Goal: Information Seeking & Learning: Learn about a topic

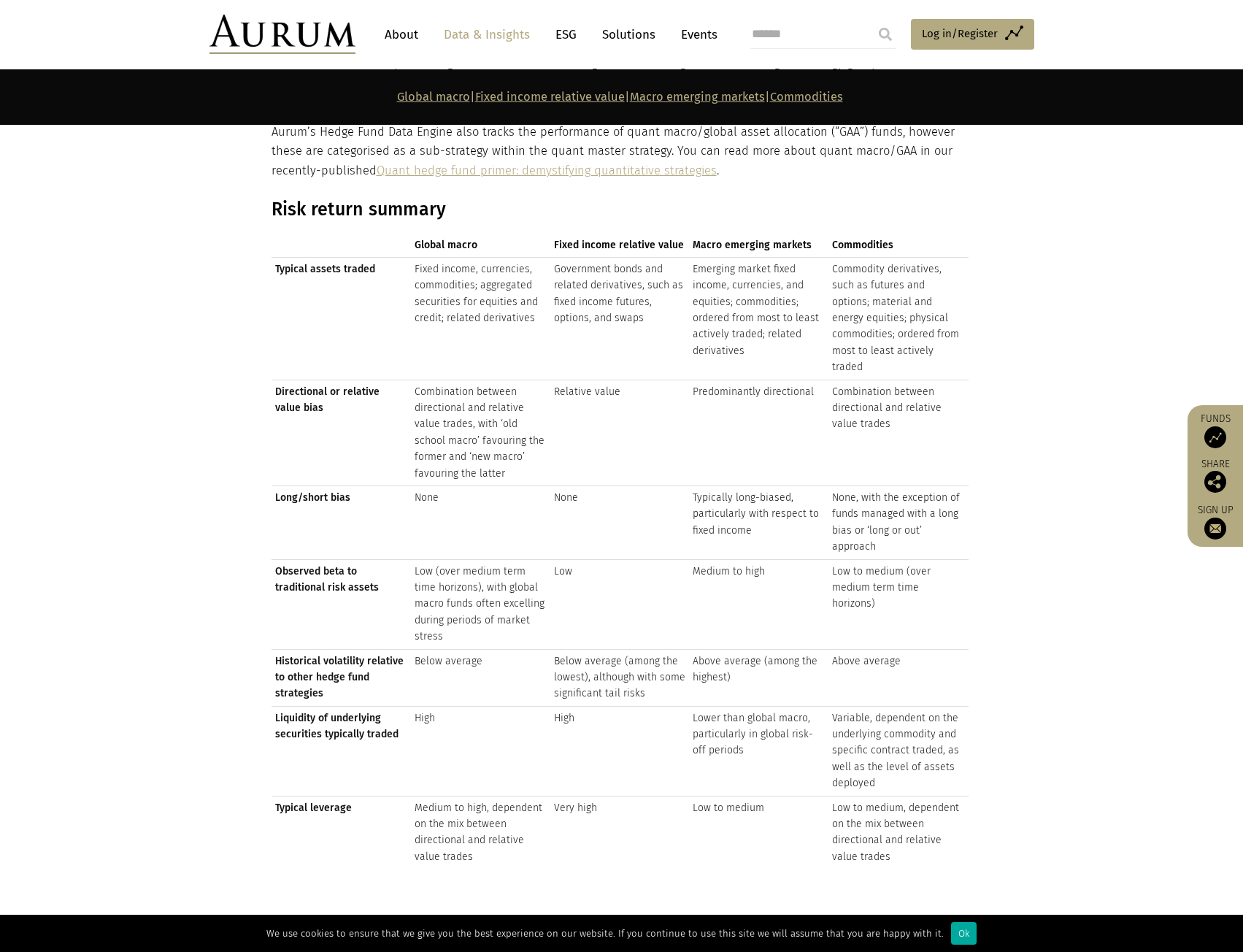
scroll to position [1606, 0]
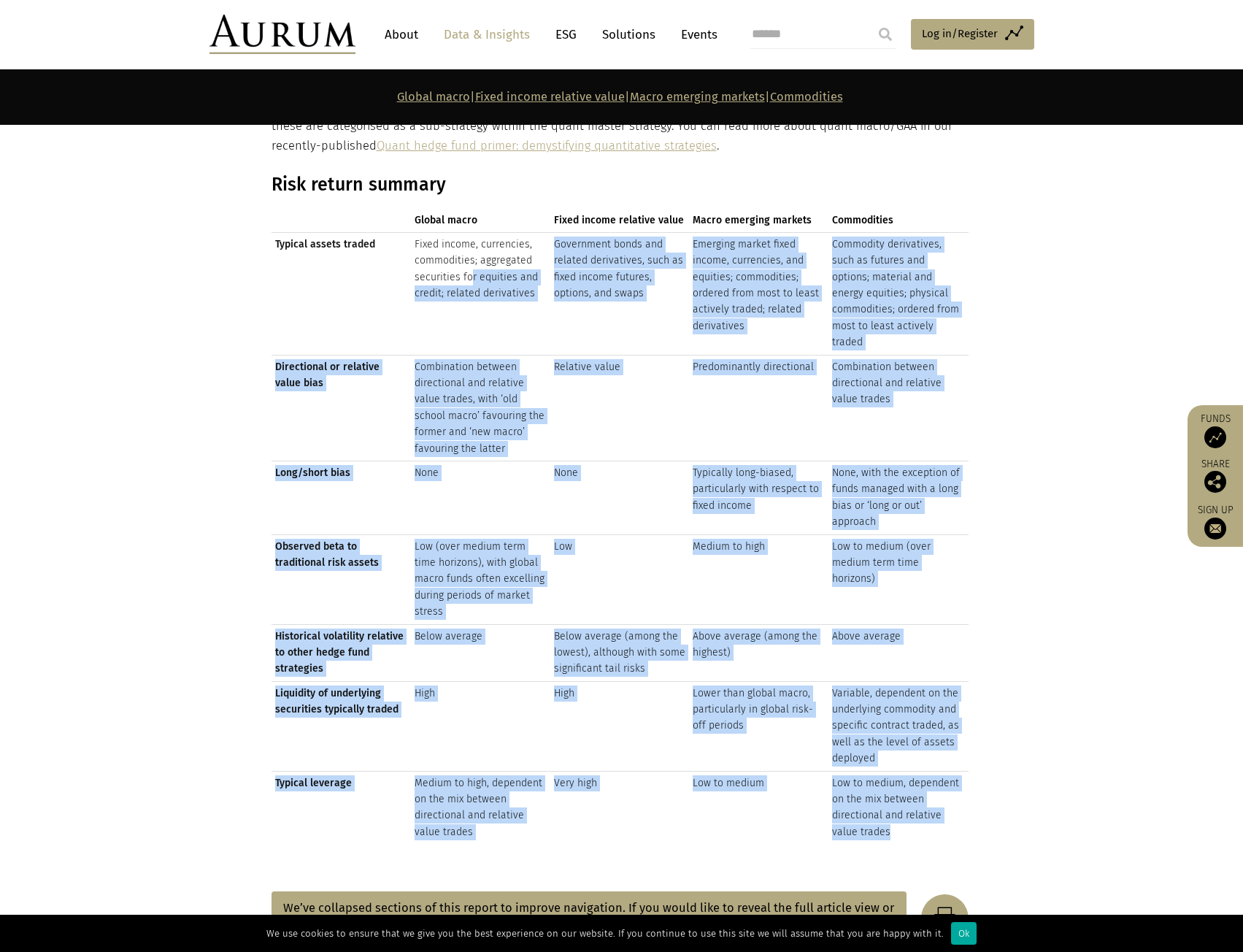
drag, startPoint x: 467, startPoint y: 272, endPoint x: 971, endPoint y: 791, distance: 723.4
click at [960, 802] on tbody "Typical assets traded Fixed income, currencies, commodities; aggregated securit…" at bounding box center [621, 538] width 697 height 612
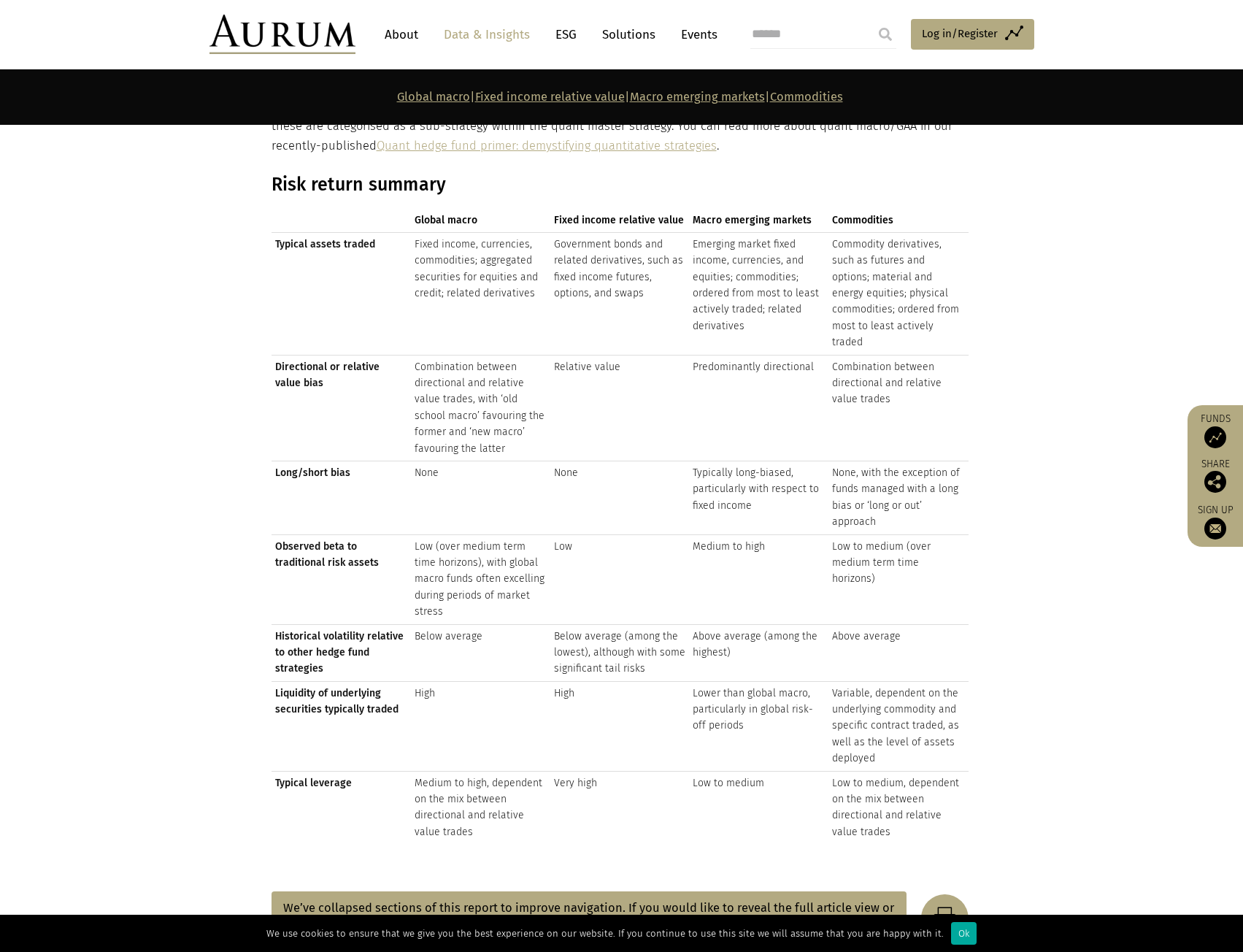
click at [969, 758] on div "Risk return summary Global macro Fixed income relative value Macro emerging mar…" at bounding box center [622, 514] width 730 height 681
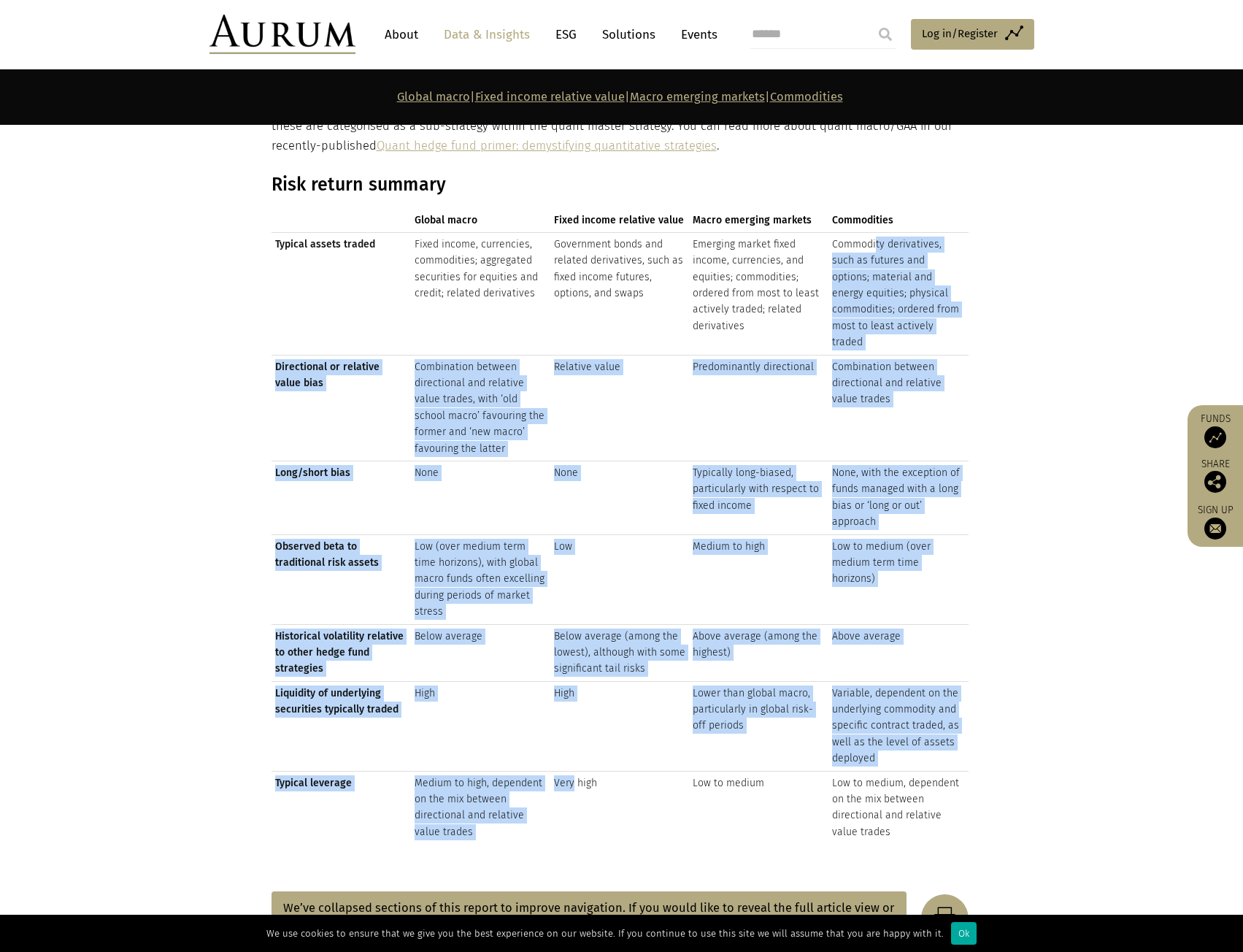
drag, startPoint x: 573, startPoint y: 750, endPoint x: 874, endPoint y: 232, distance: 599.1
click at [874, 232] on table "Global macro Fixed income relative value Macro emerging markets Commodities Typ…" at bounding box center [621, 538] width 697 height 612
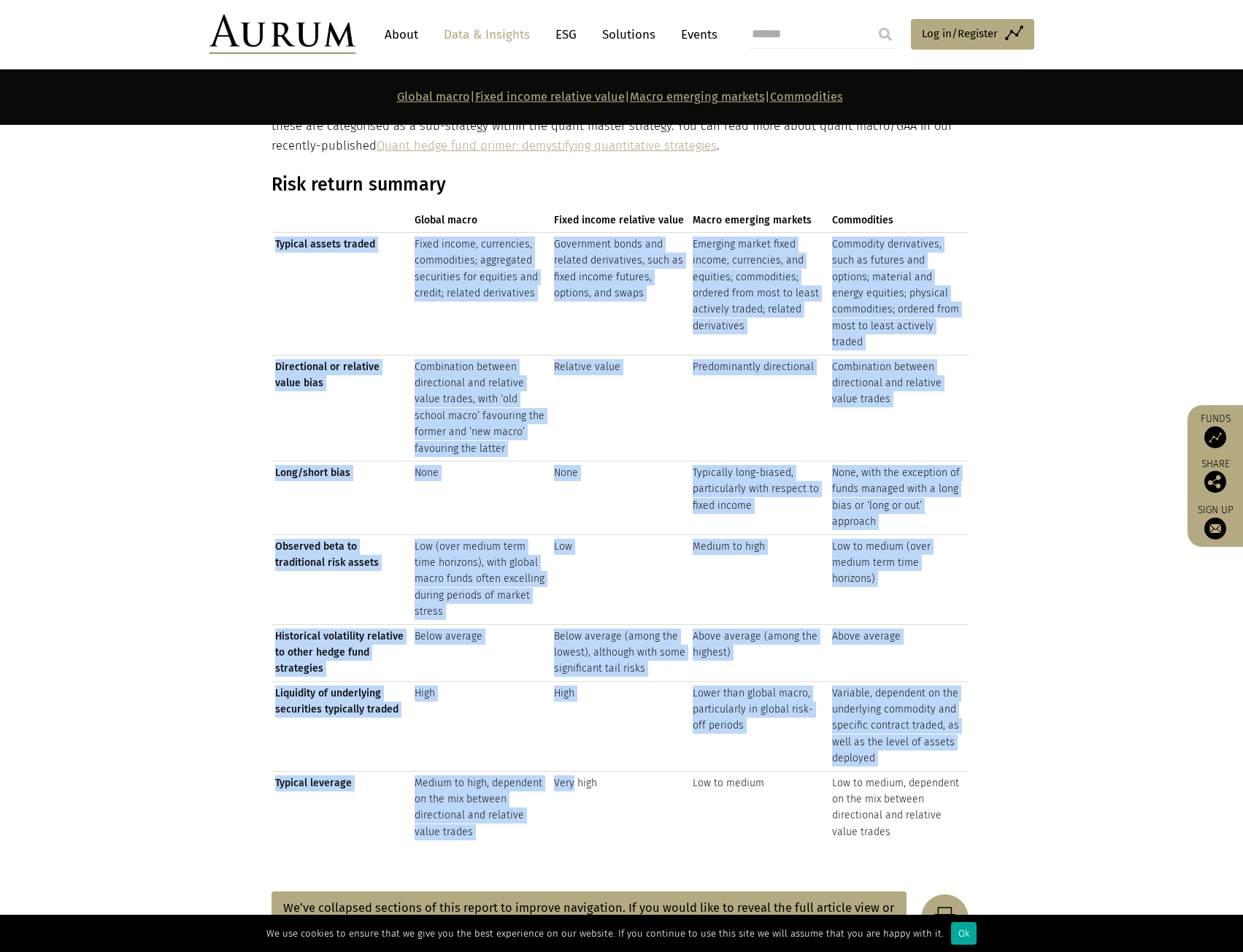
click at [715, 482] on td "Typically long-biased, particularly with respect to fixed income" at bounding box center [758, 498] width 139 height 74
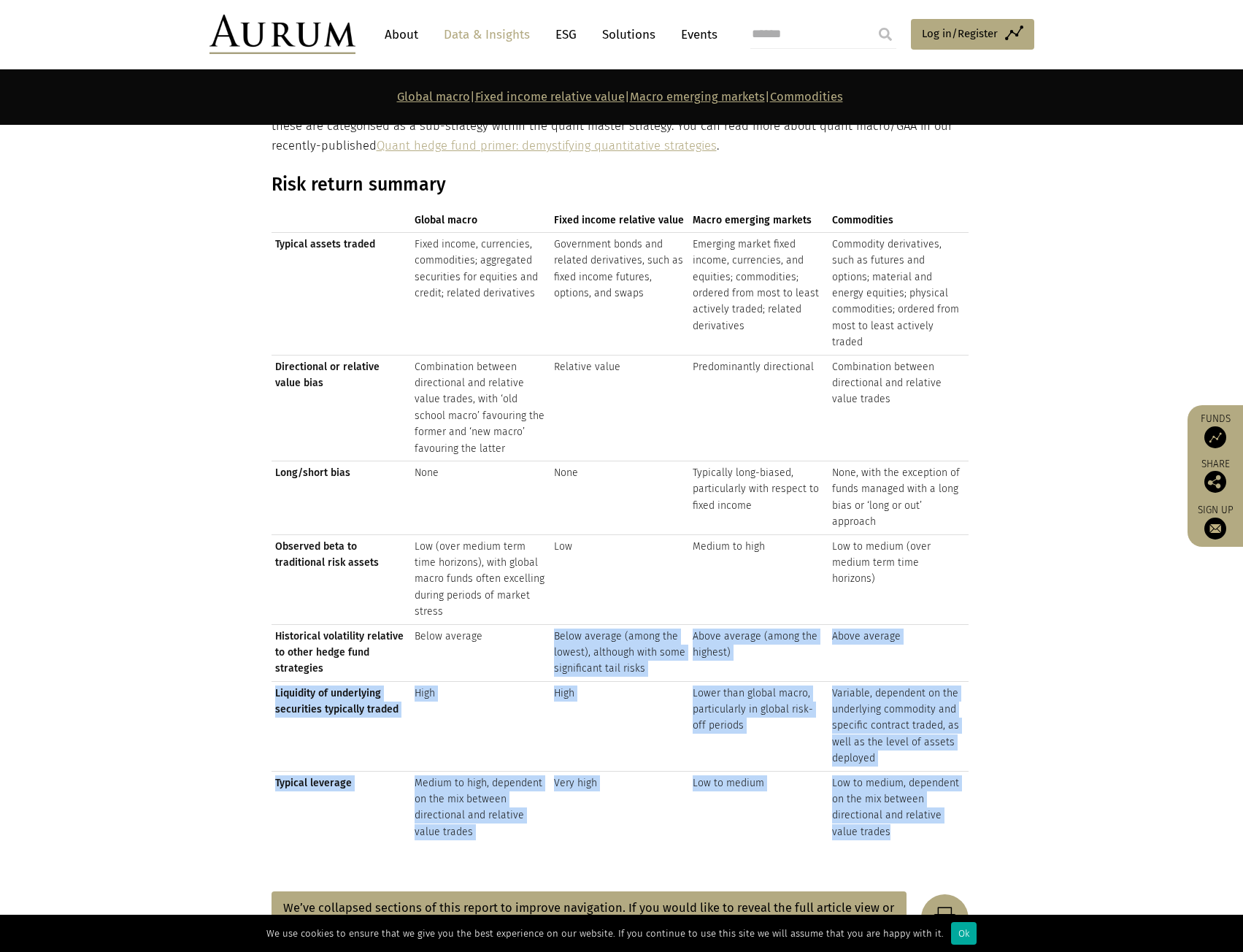
drag, startPoint x: 488, startPoint y: 623, endPoint x: 986, endPoint y: 643, distance: 498.4
click at [986, 643] on div "Risk return summary Global macro Fixed income relative value Macro emerging mar…" at bounding box center [622, 514] width 730 height 681
click at [399, 719] on td "Liquidity of underlying securities typically traded" at bounding box center [341, 725] width 139 height 89
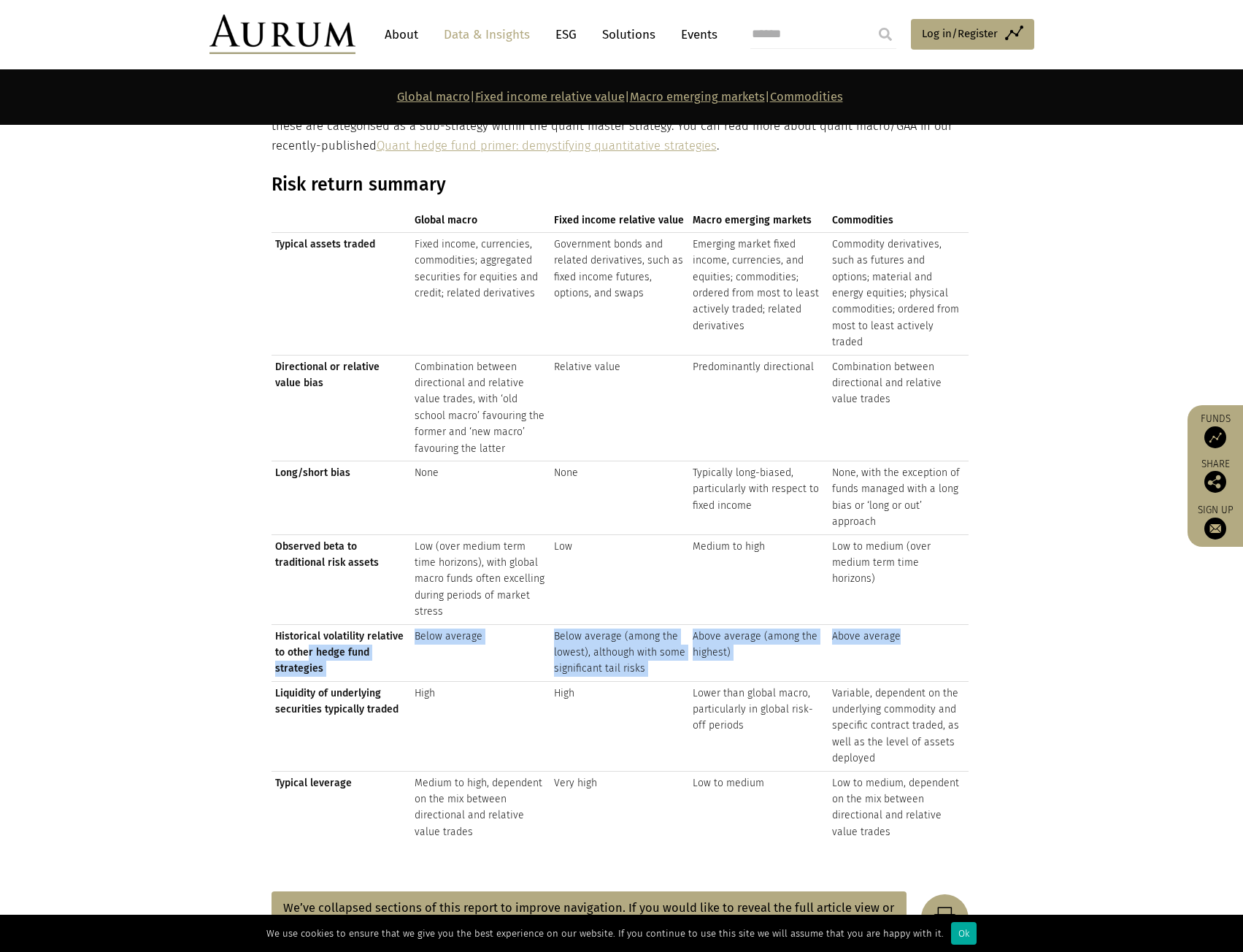
drag, startPoint x: 305, startPoint y: 626, endPoint x: 945, endPoint y: 621, distance: 640.0
click at [945, 624] on tr "Historical volatility relative to other hedge fund strategies Below average Bel…" at bounding box center [621, 652] width 697 height 57
click at [938, 624] on td "Above average" at bounding box center [897, 652] width 139 height 57
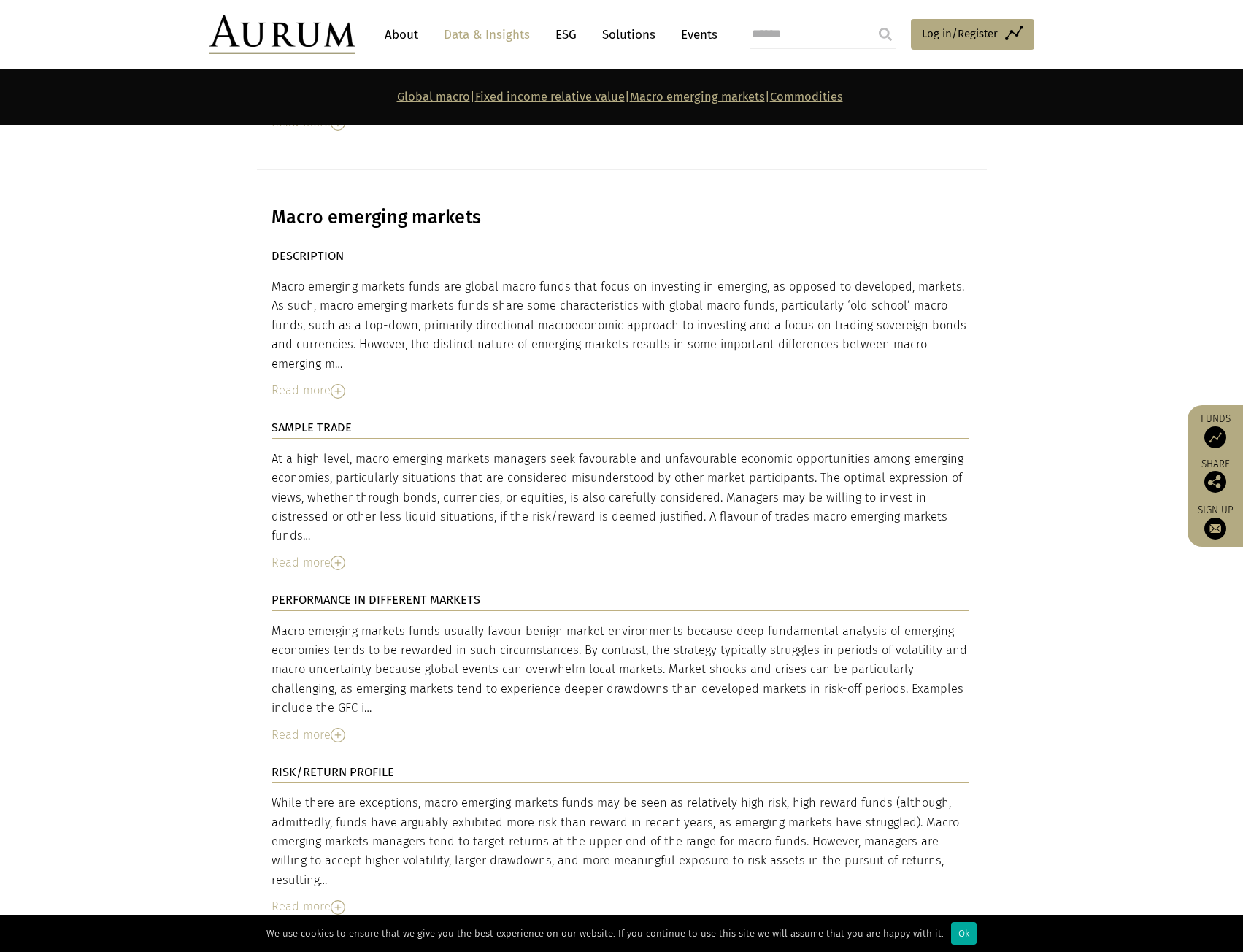
scroll to position [3796, 0]
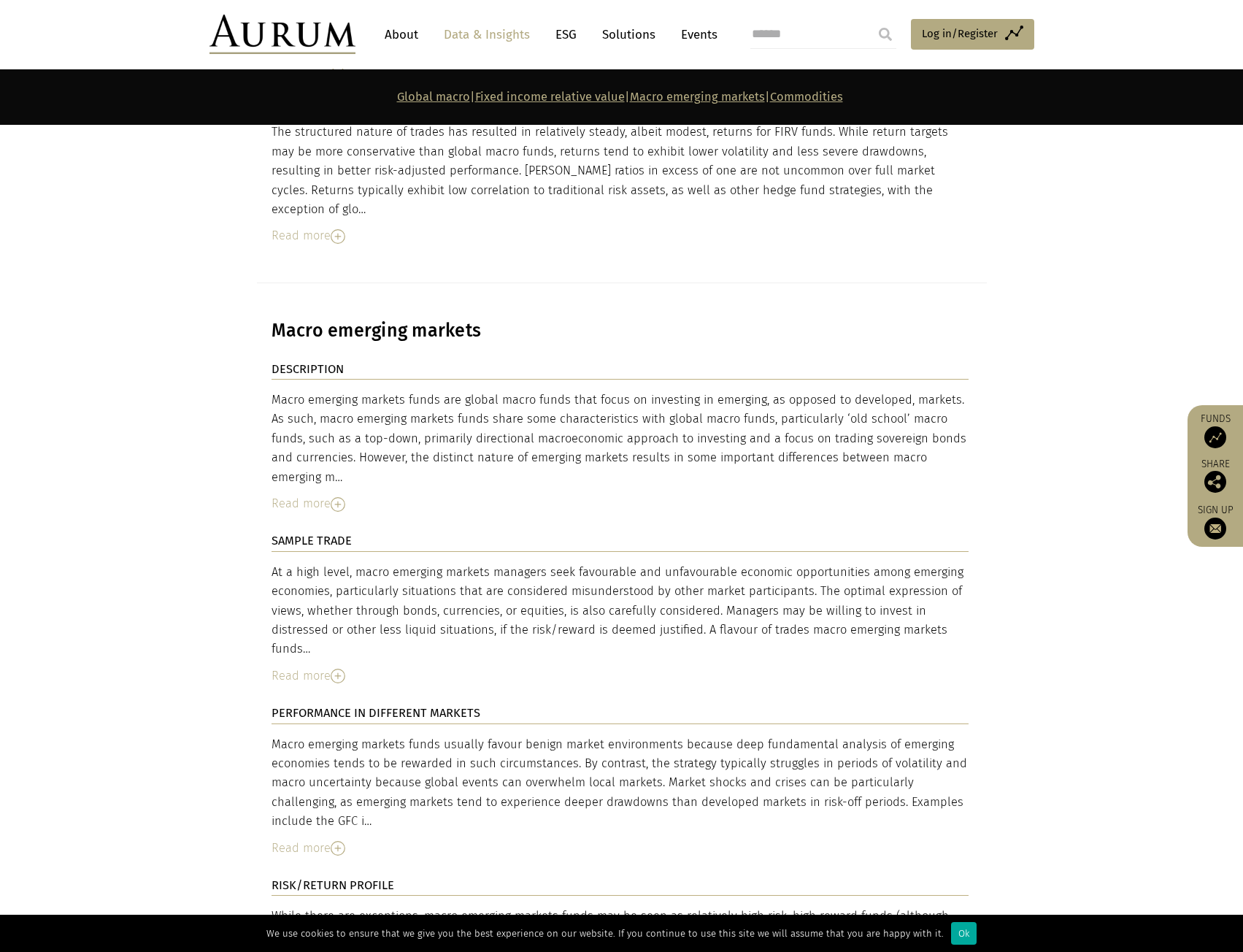
click at [494, 37] on link "Data & Insights" at bounding box center [486, 35] width 101 height 27
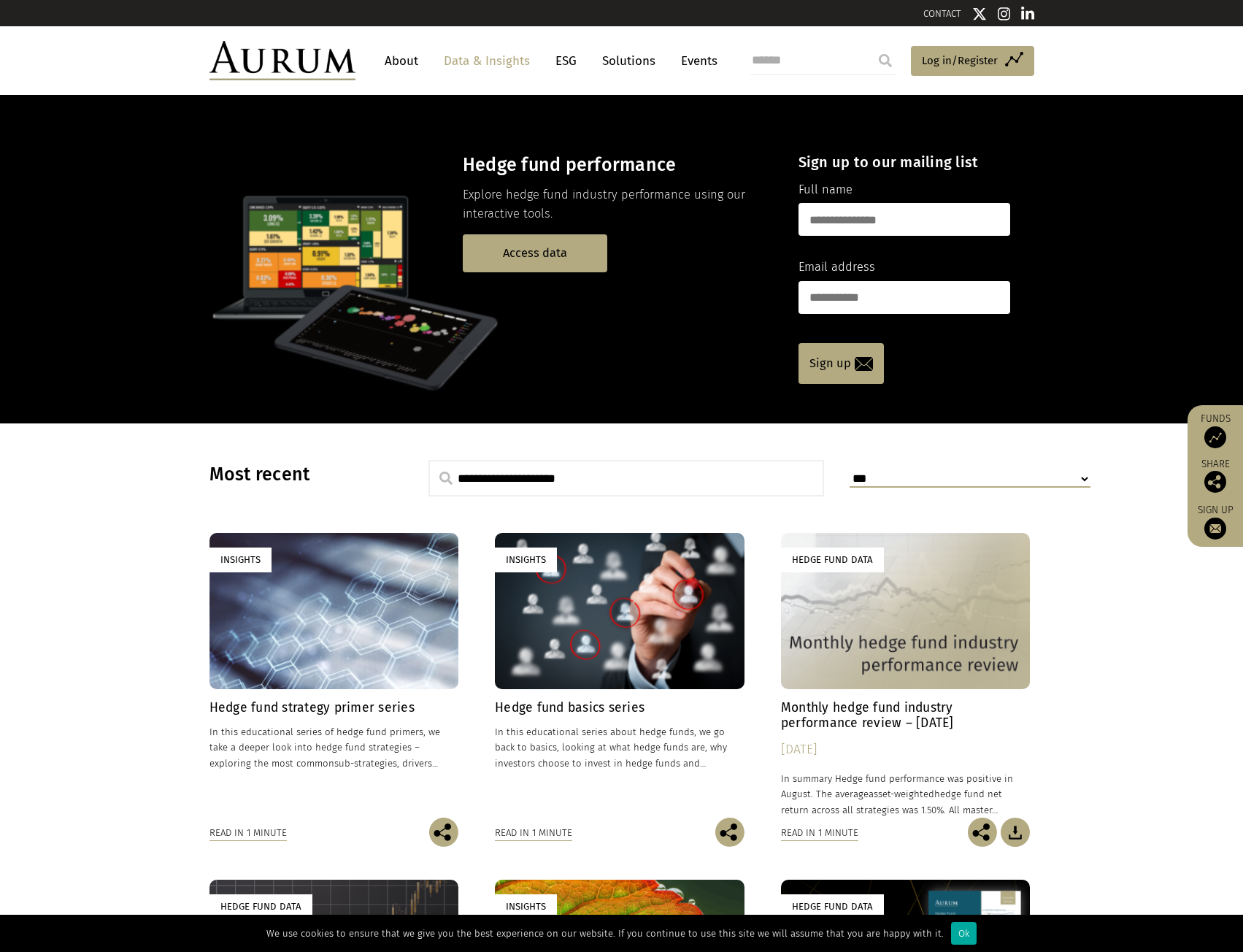
click at [606, 488] on input "text" at bounding box center [626, 478] width 397 height 37
type input "******"
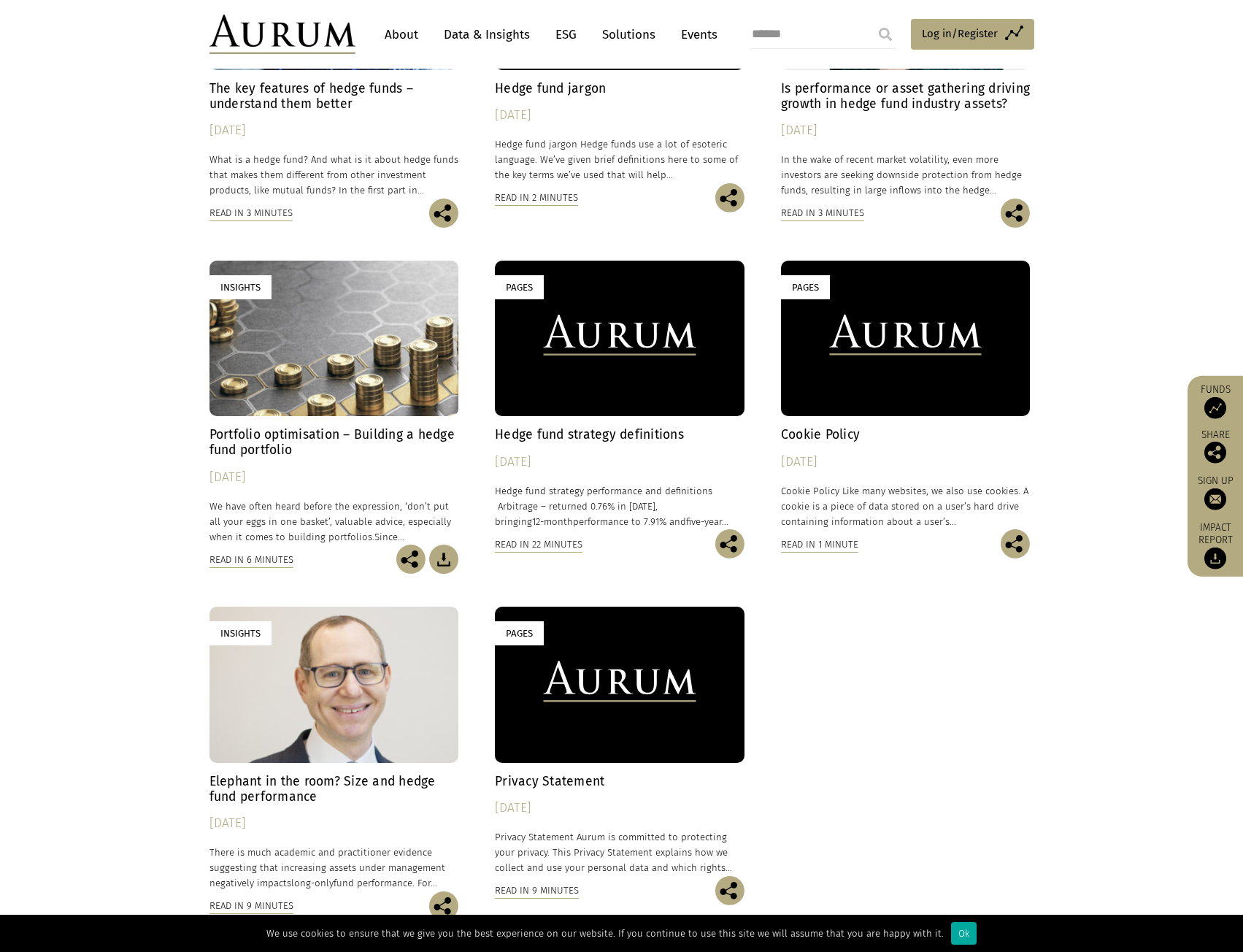
scroll to position [1387, 0]
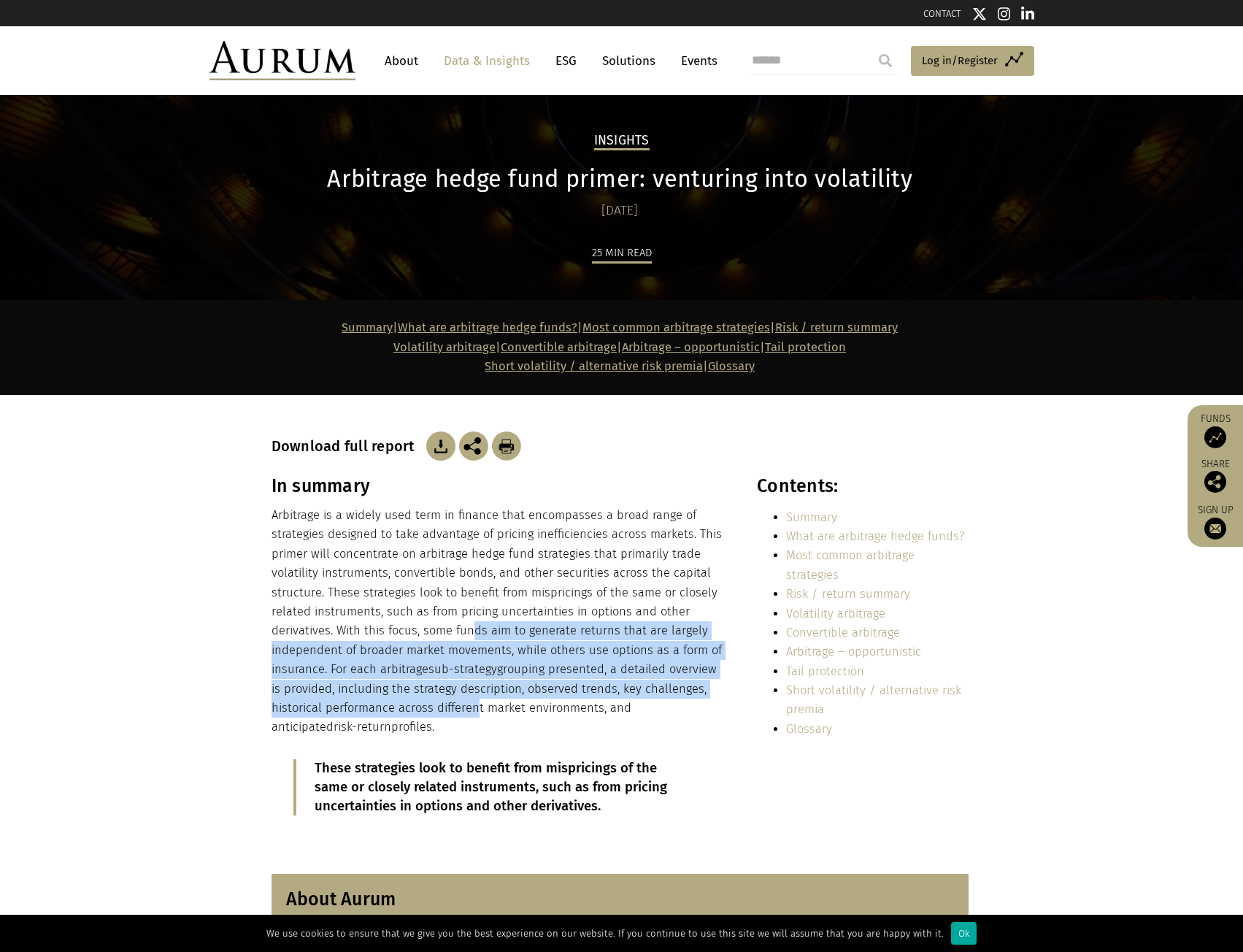
drag, startPoint x: 468, startPoint y: 628, endPoint x: 468, endPoint y: 706, distance: 78.0
click at [468, 706] on p "Arbitrage is a widely used term in finance that encompasses a broad range of st…" at bounding box center [499, 622] width 454 height 232
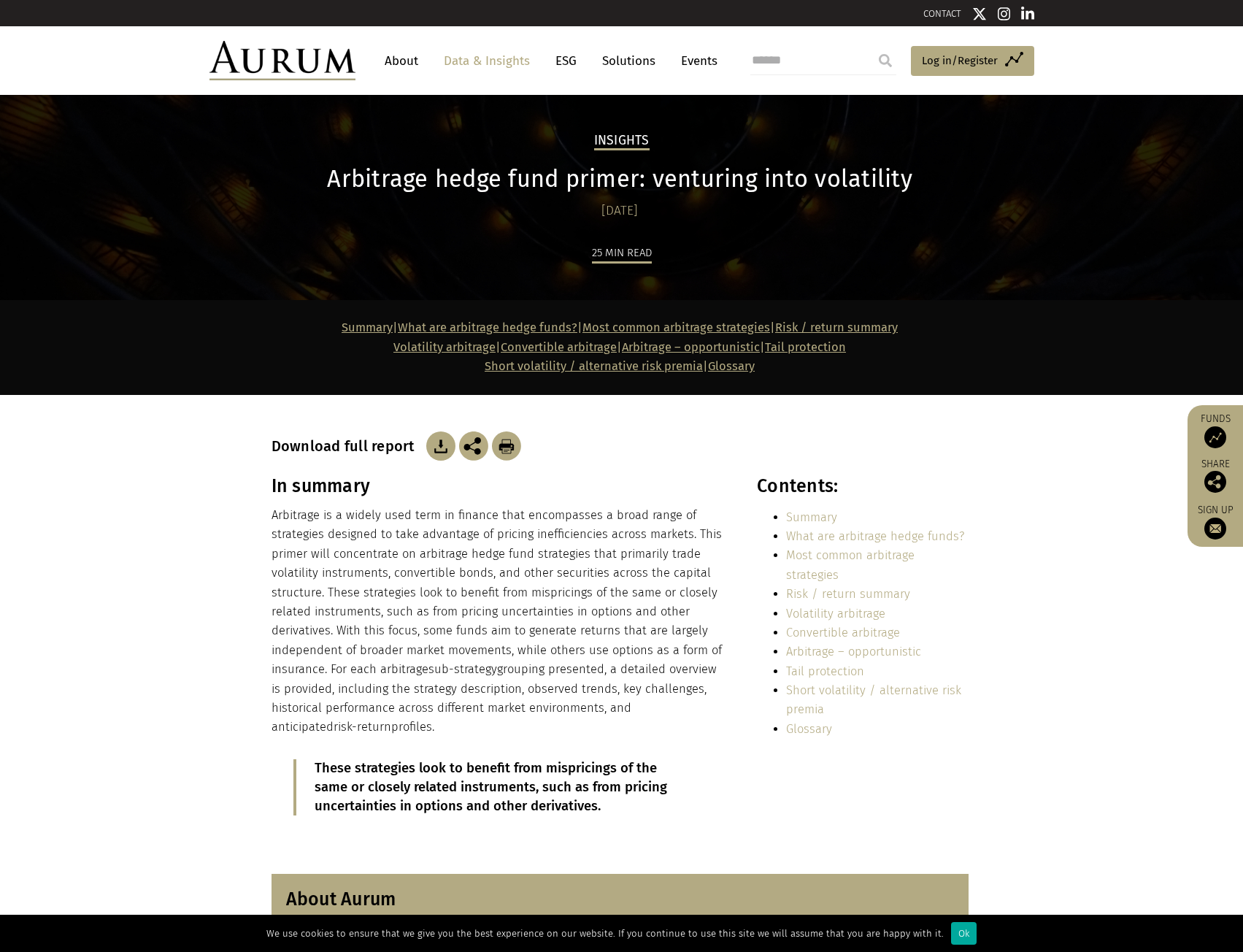
click at [482, 710] on p "Arbitrage is a widely used term in finance that encompasses a broad range of st…" at bounding box center [499, 622] width 454 height 232
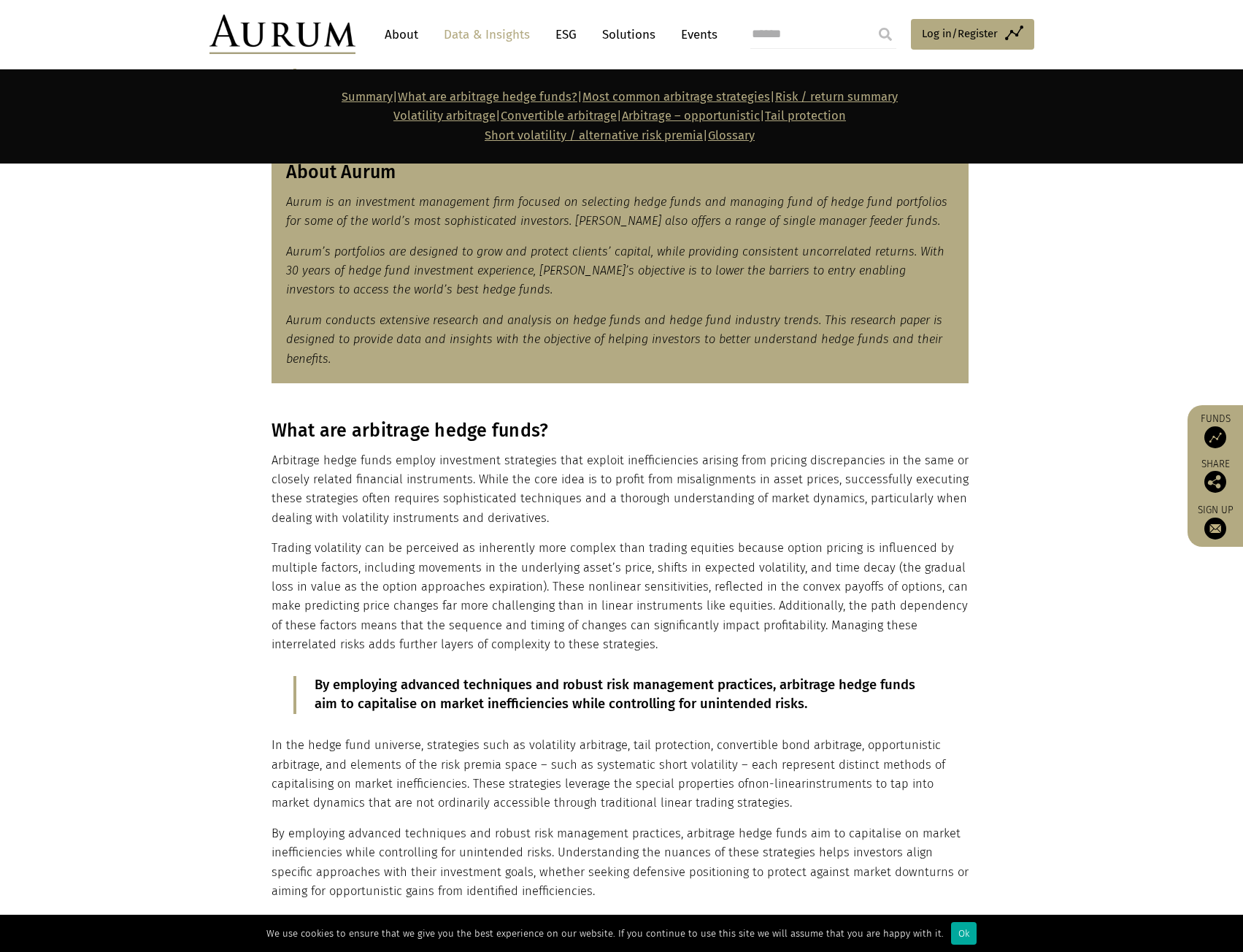
scroll to position [730, 0]
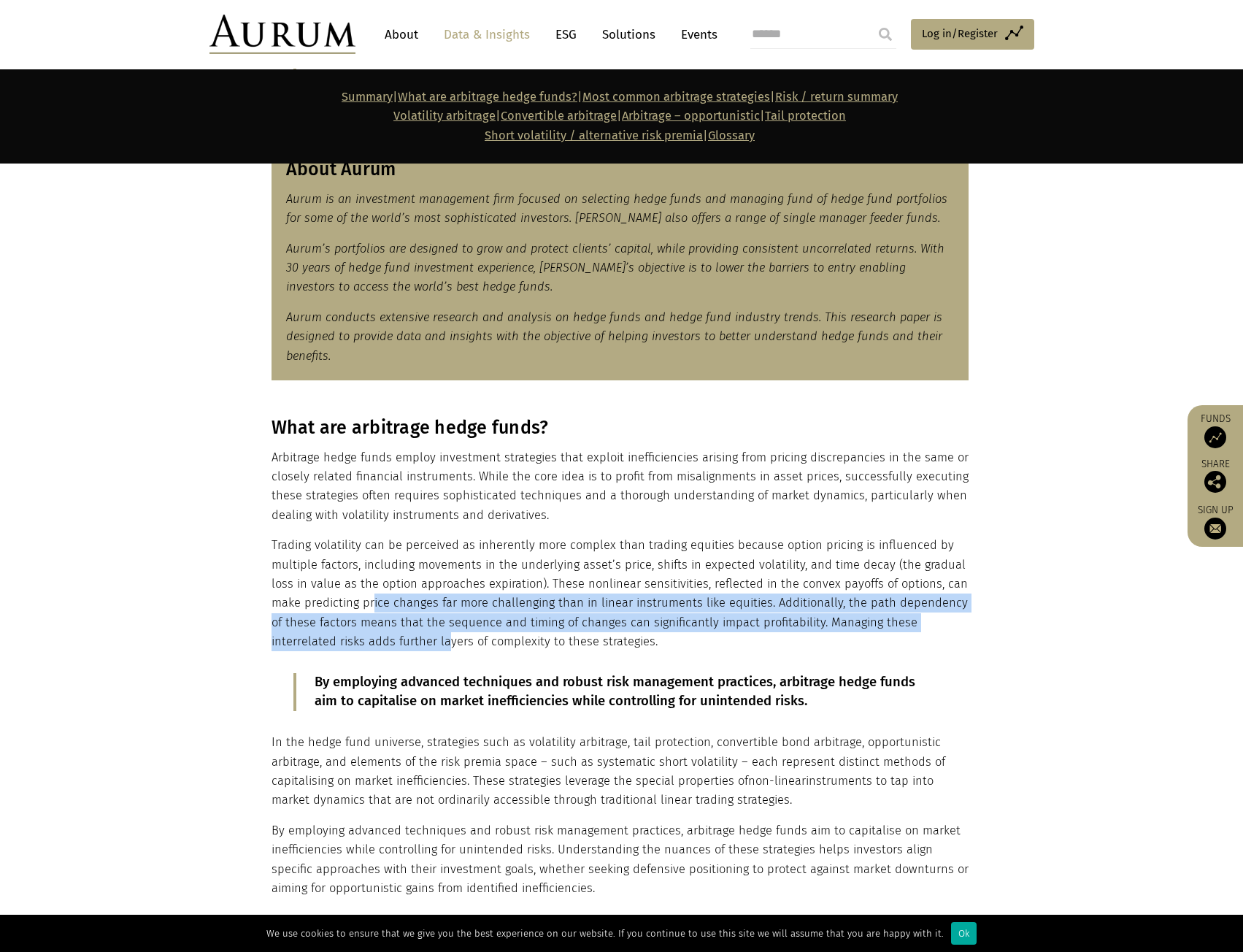
drag, startPoint x: 379, startPoint y: 634, endPoint x: 374, endPoint y: 606, distance: 28.4
click at [374, 606] on p "Trading volatility can be perceived as inherently more complex than trading equ…" at bounding box center [621, 594] width 697 height 115
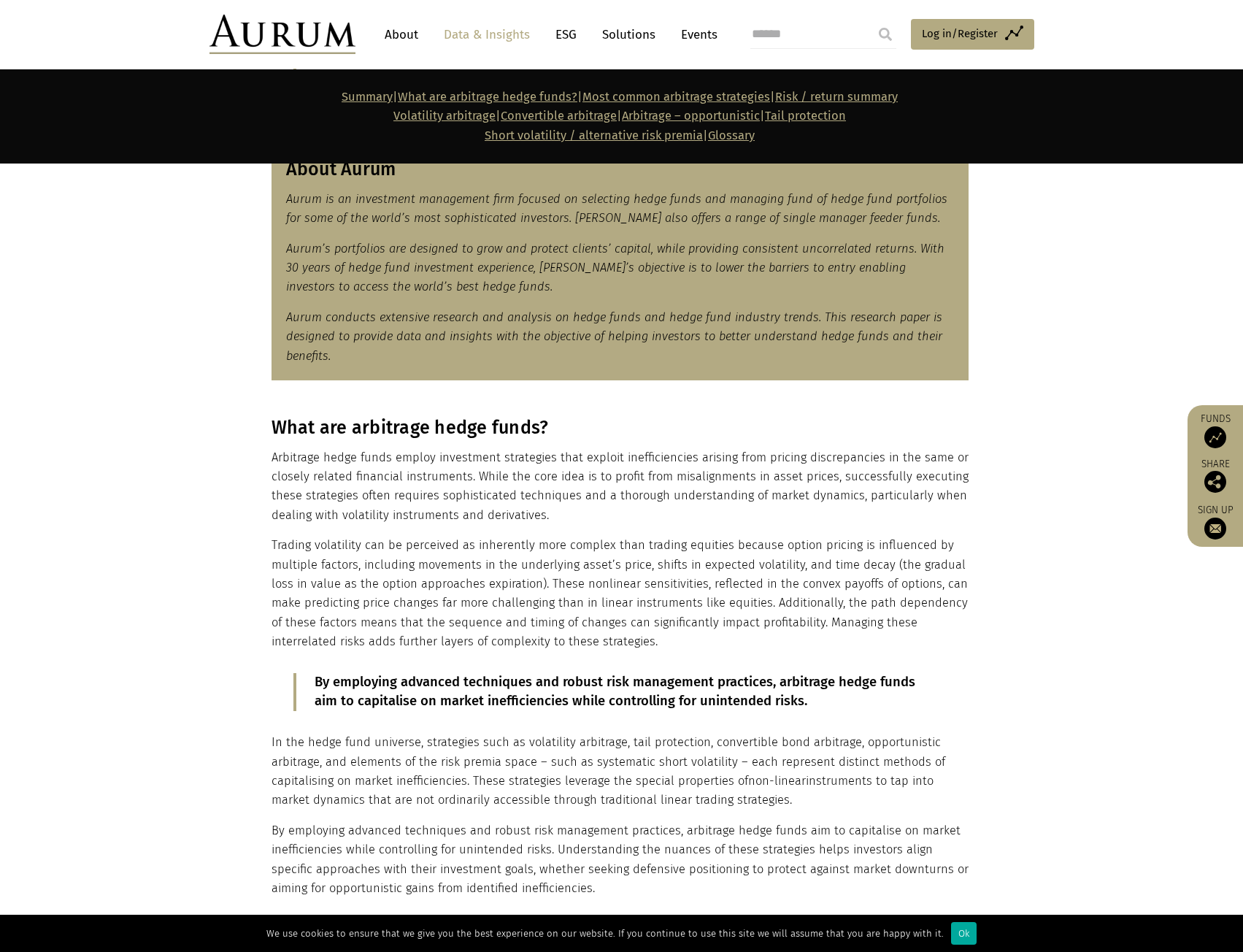
click at [508, 637] on p "Trading volatility can be perceived as inherently more complex than trading equ…" at bounding box center [621, 594] width 697 height 115
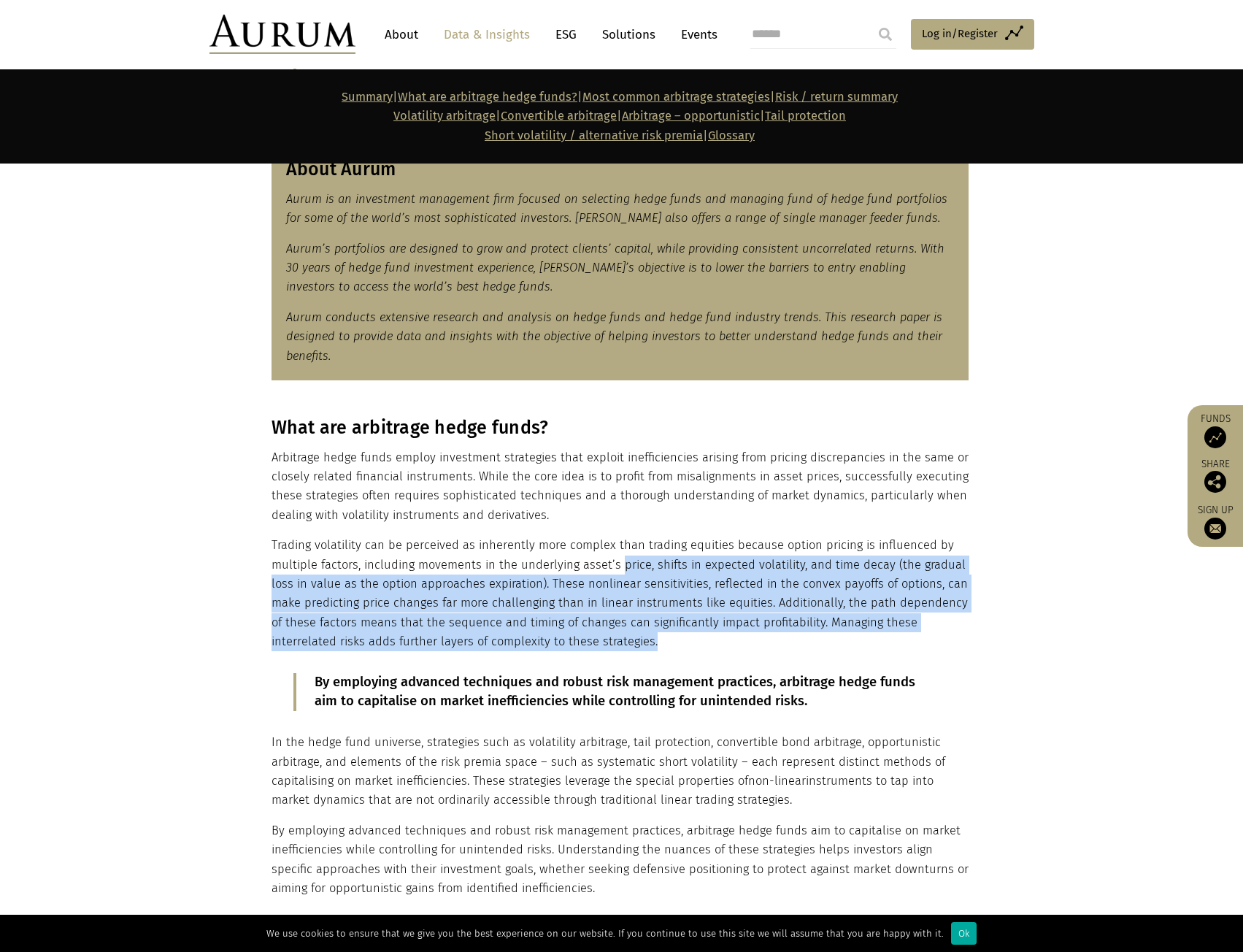
drag, startPoint x: 606, startPoint y: 650, endPoint x: 614, endPoint y: 573, distance: 77.4
click at [614, 573] on p "Trading volatility can be perceived as inherently more complex than trading equ…" at bounding box center [621, 594] width 697 height 115
click at [600, 613] on p "Trading volatility can be perceived as inherently more complex than trading equ…" at bounding box center [621, 594] width 697 height 115
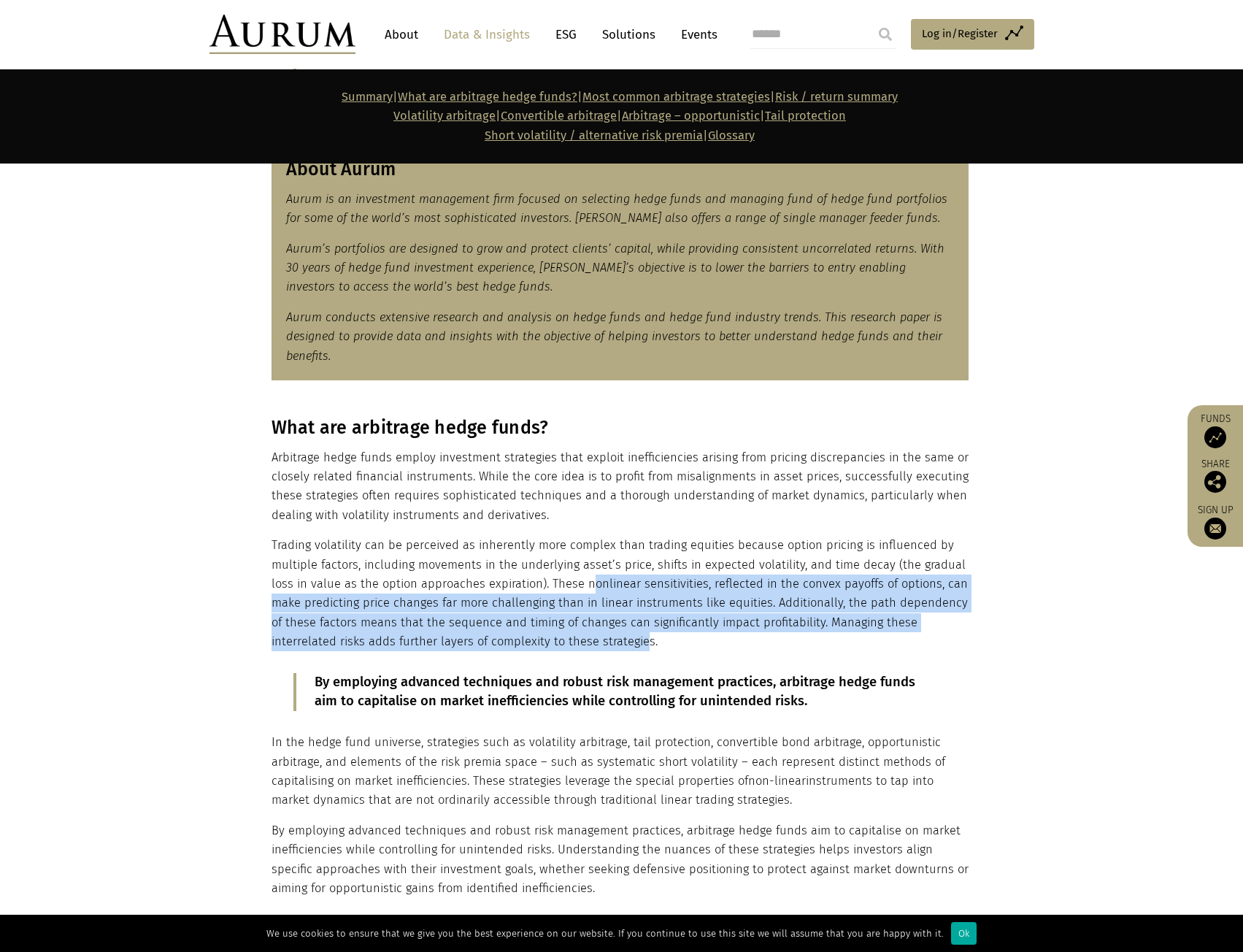
drag, startPoint x: 571, startPoint y: 634, endPoint x: 585, endPoint y: 576, distance: 59.7
click at [585, 576] on p "Trading volatility can be perceived as inherently more complex than trading equ…" at bounding box center [621, 594] width 697 height 115
click at [587, 619] on p "Trading volatility can be perceived as inherently more complex than trading equ…" at bounding box center [621, 594] width 697 height 115
click at [512, 634] on p "Trading volatility can be perceived as inherently more complex than trading equ…" at bounding box center [621, 594] width 697 height 115
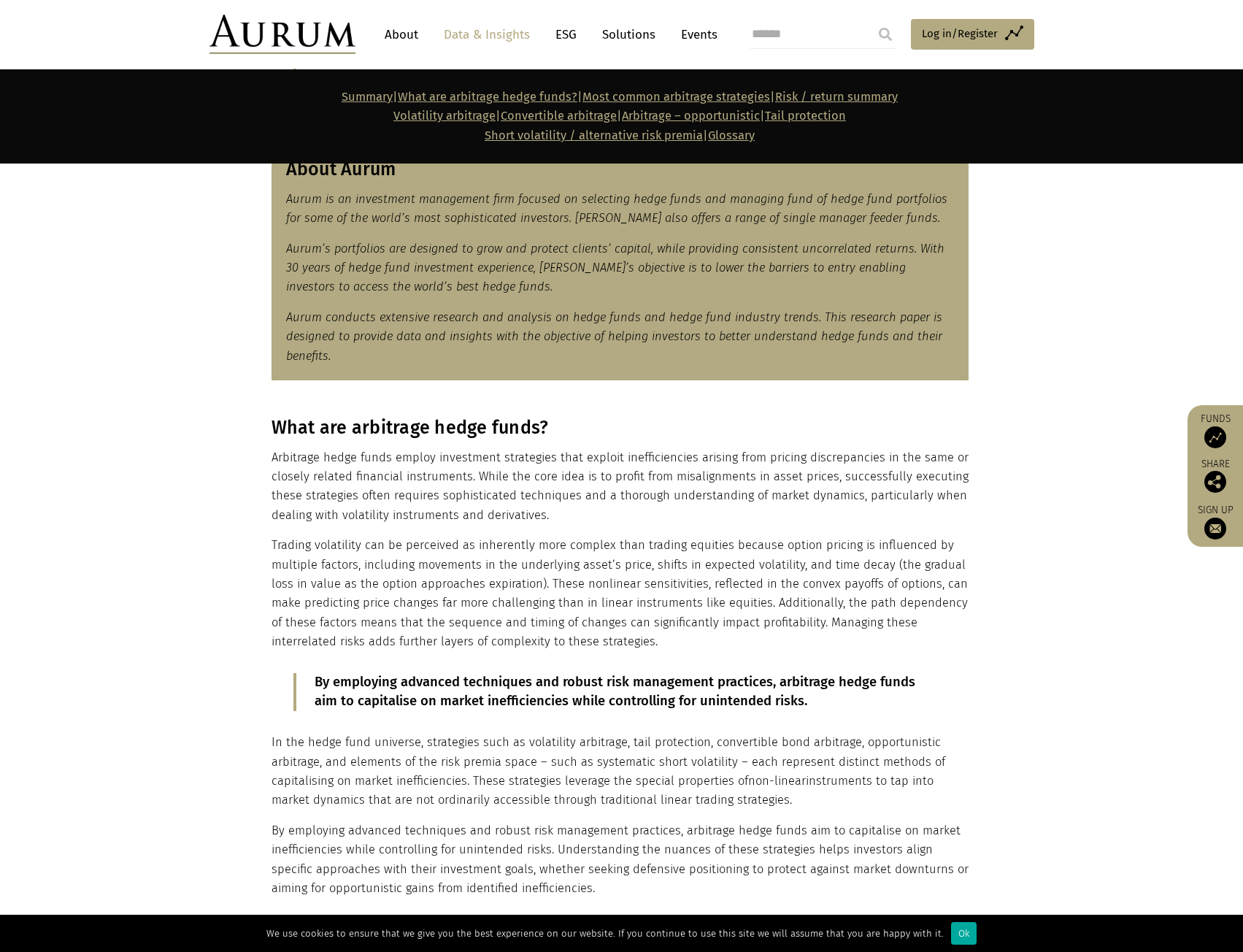
click at [445, 626] on p "Trading volatility can be perceived as inherently more complex than trading equ…" at bounding box center [621, 594] width 697 height 115
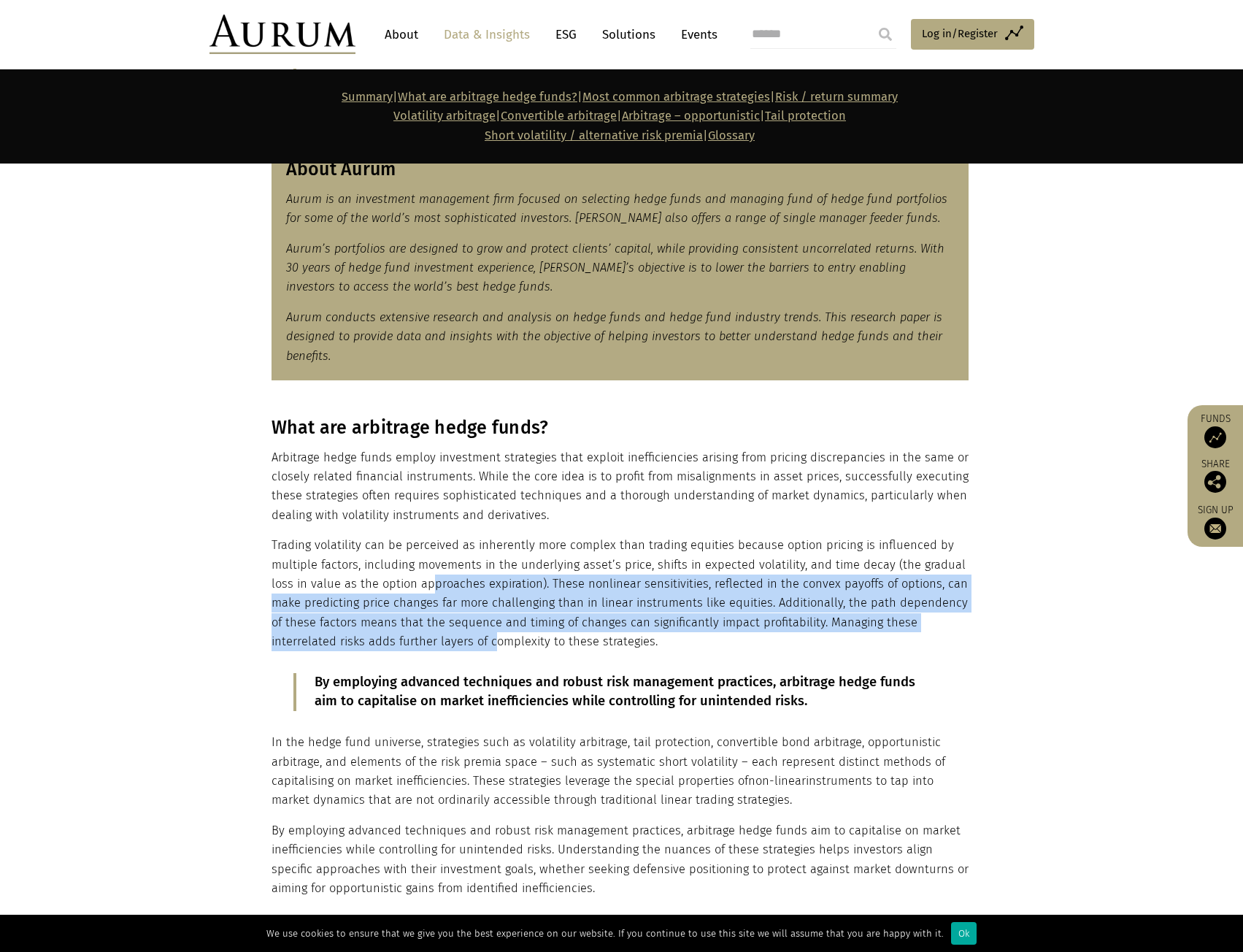
drag, startPoint x: 427, startPoint y: 647, endPoint x: 433, endPoint y: 592, distance: 55.3
click at [433, 592] on p "Trading volatility can be perceived as inherently more complex than trading equ…" at bounding box center [621, 594] width 697 height 115
click at [439, 616] on p "Trading volatility can be perceived as inherently more complex than trading equ…" at bounding box center [621, 594] width 697 height 115
drag, startPoint x: 469, startPoint y: 649, endPoint x: 474, endPoint y: 576, distance: 73.2
click at [474, 576] on p "Trading volatility can be perceived as inherently more complex than trading equ…" at bounding box center [621, 594] width 697 height 115
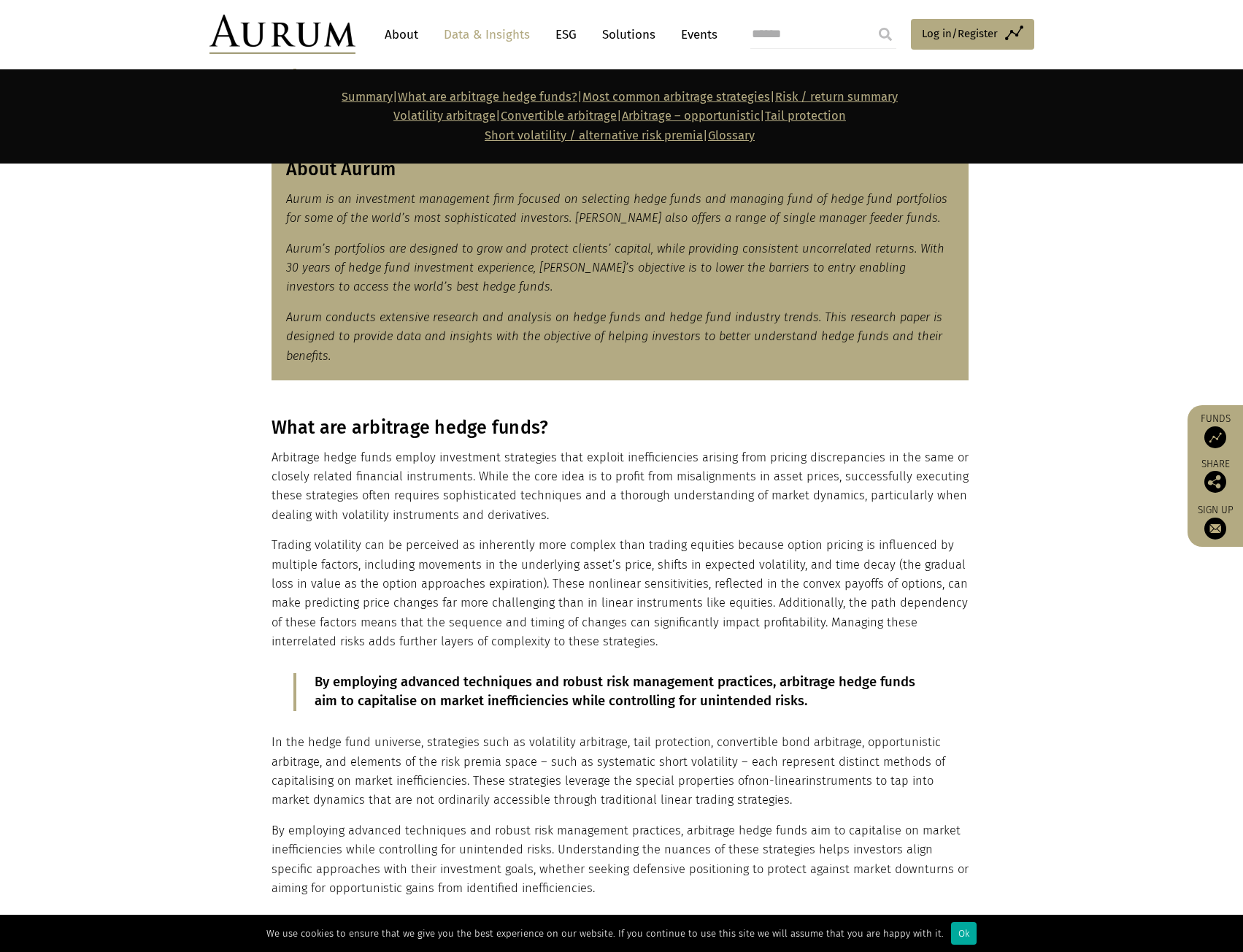
click at [522, 650] on p "Trading volatility can be perceived as inherently more complex than trading equ…" at bounding box center [621, 594] width 697 height 115
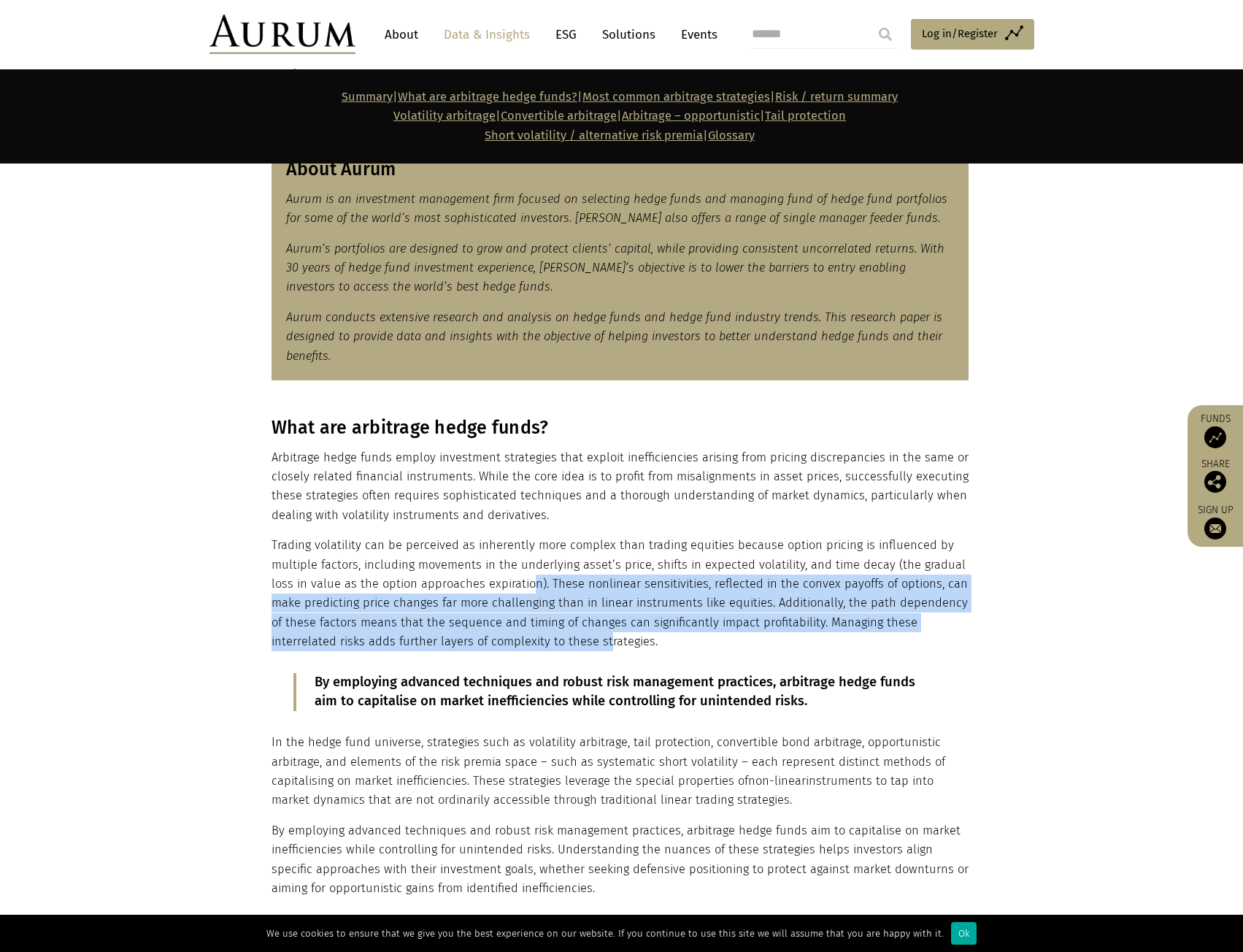
drag, startPoint x: 538, startPoint y: 647, endPoint x: 530, endPoint y: 588, distance: 59.5
click at [530, 588] on p "Trading volatility can be perceived as inherently more complex than trading equ…" at bounding box center [621, 594] width 697 height 115
click at [530, 619] on p "Trading volatility can be perceived as inherently more complex than trading equ…" at bounding box center [621, 594] width 697 height 115
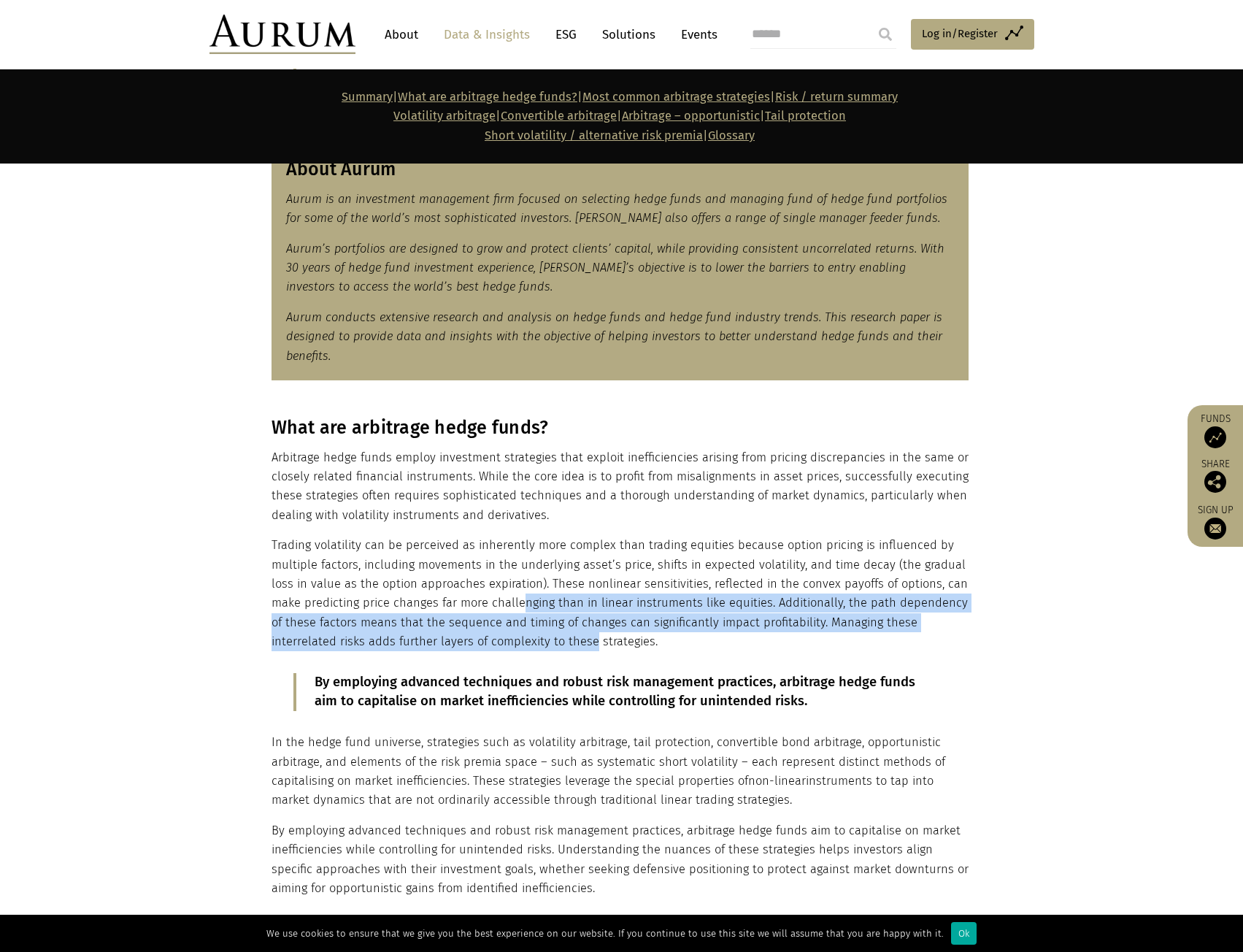
drag, startPoint x: 524, startPoint y: 641, endPoint x: 521, endPoint y: 606, distance: 35.1
click at [521, 606] on p "Trading volatility can be perceived as inherently more complex than trading equ…" at bounding box center [621, 594] width 697 height 115
click at [521, 607] on p "Trading volatility can be perceived as inherently more complex than trading equ…" at bounding box center [621, 594] width 697 height 115
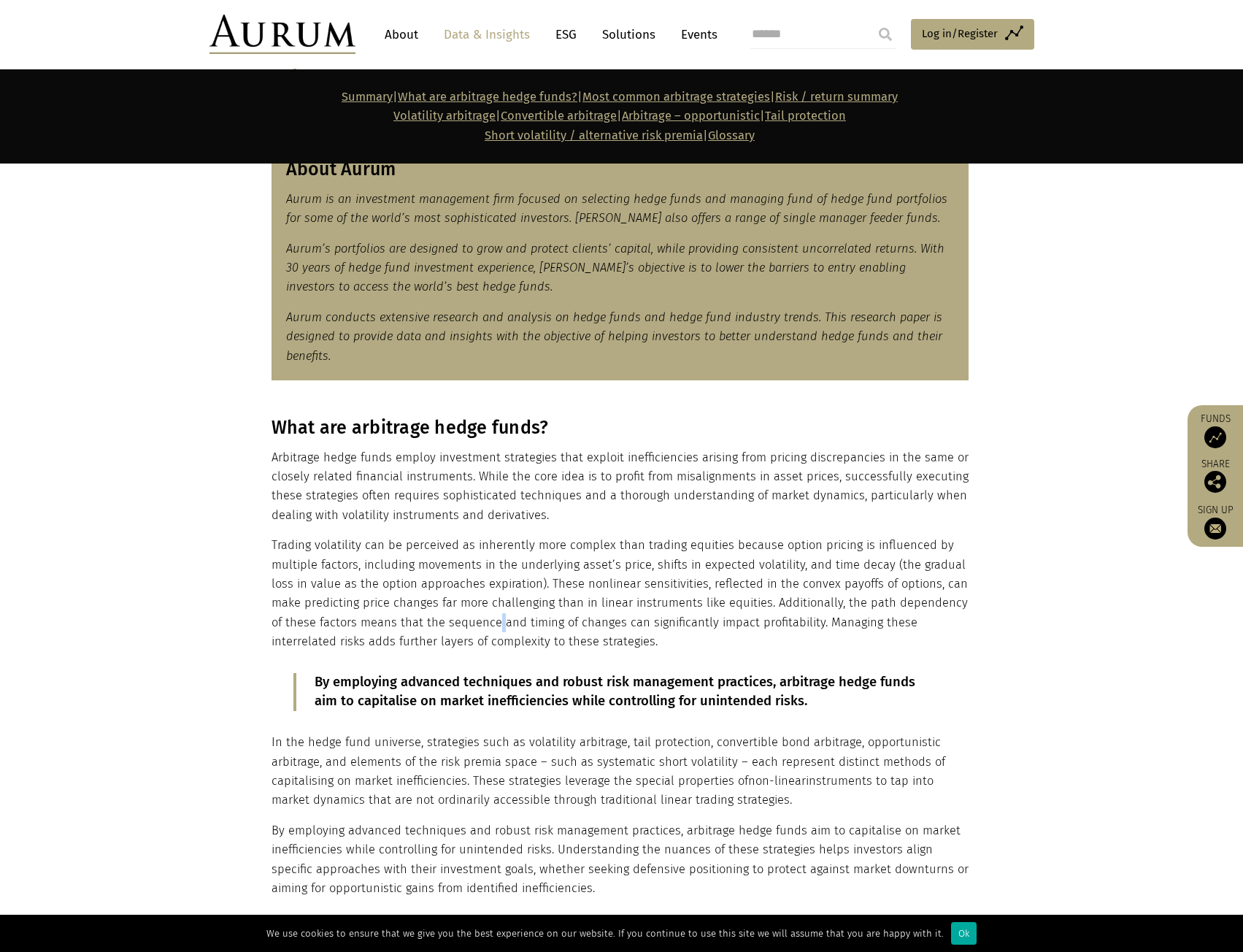
click at [482, 619] on p "Trading volatility can be perceived as inherently more complex than trading equ…" at bounding box center [621, 594] width 697 height 115
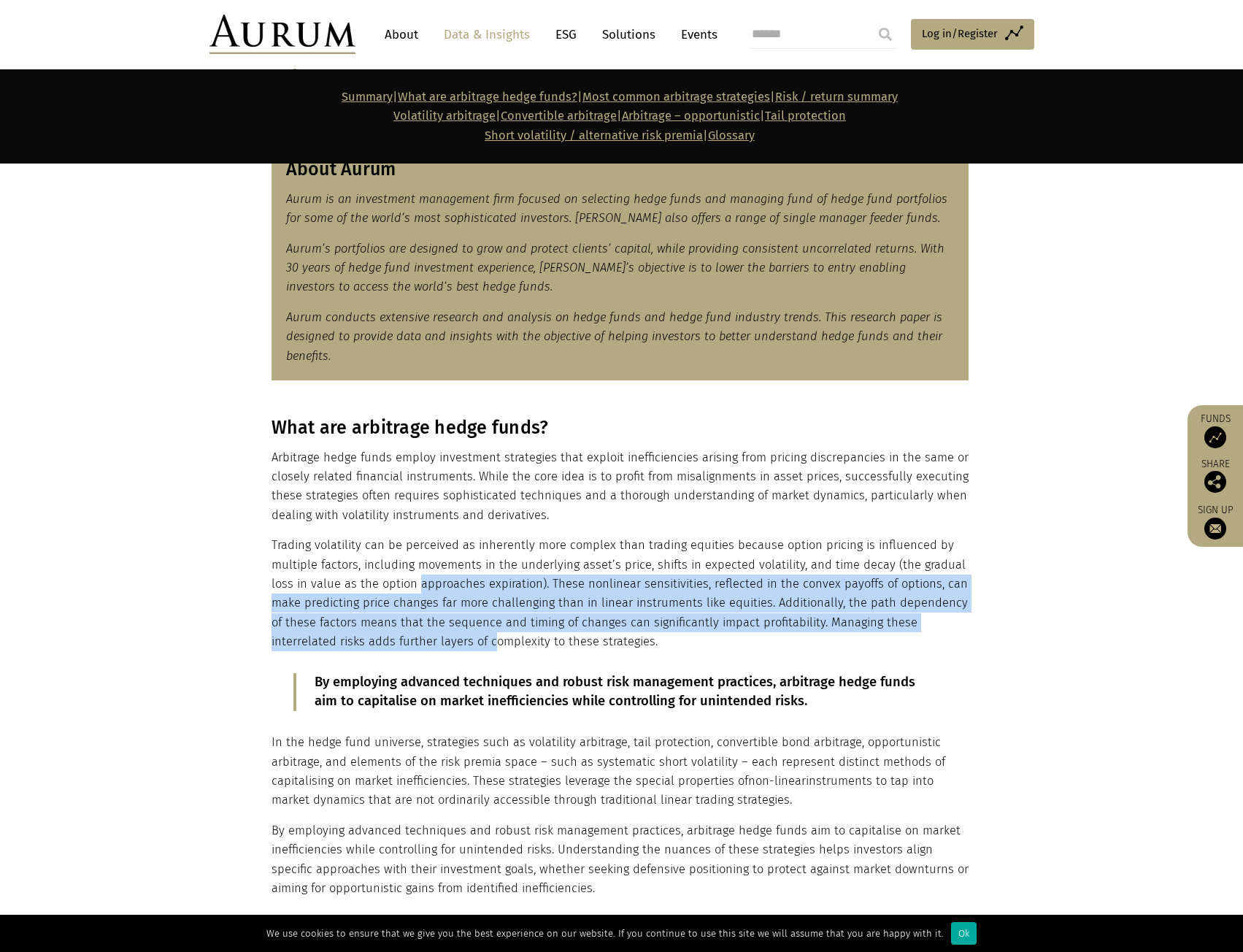
drag, startPoint x: 422, startPoint y: 642, endPoint x: 417, endPoint y: 582, distance: 60.2
click at [417, 582] on p "Trading volatility can be perceived as inherently more complex than trading equ…" at bounding box center [621, 594] width 697 height 115
click at [423, 619] on p "Trading volatility can be perceived as inherently more complex than trading equ…" at bounding box center [621, 594] width 697 height 115
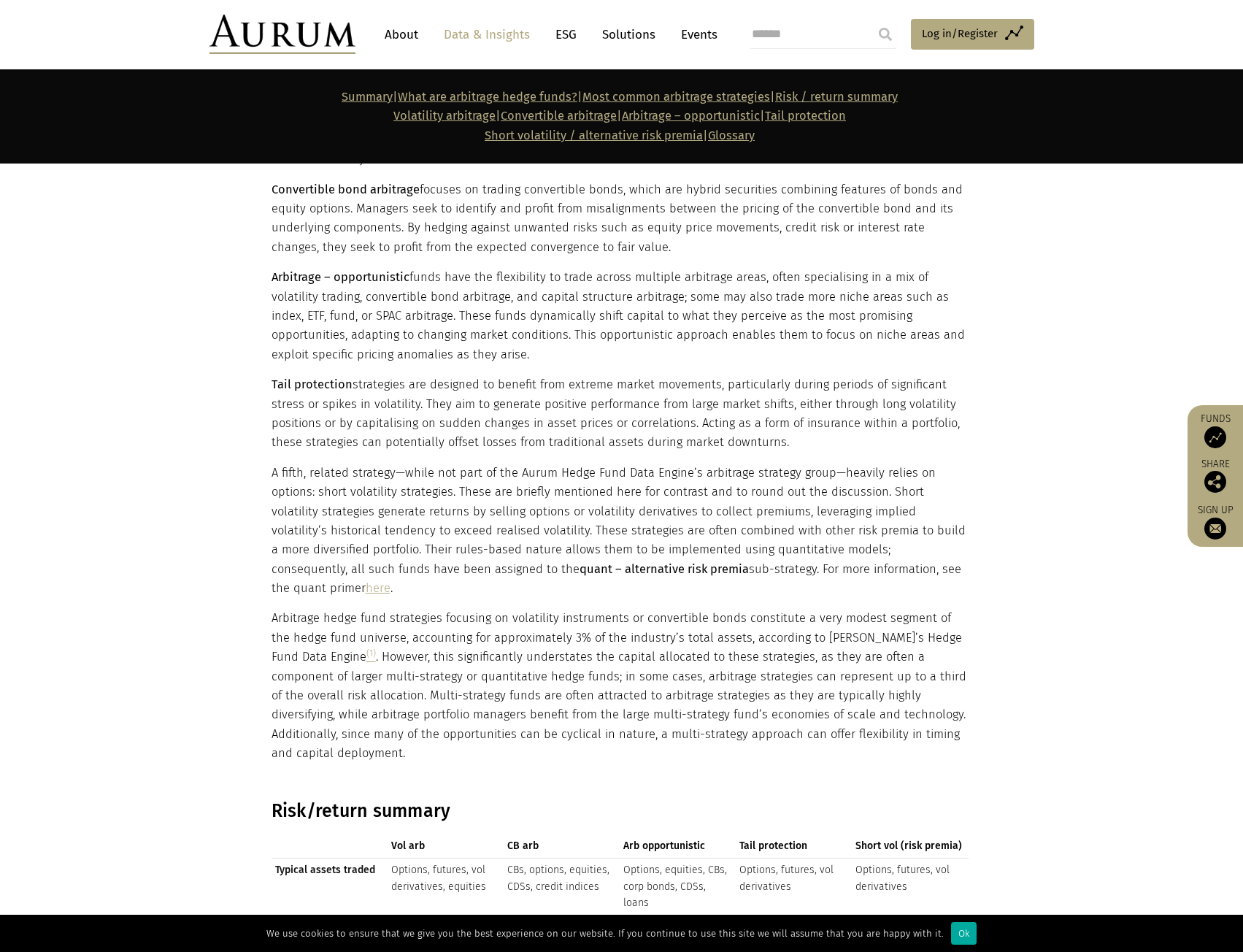
scroll to position [1825, 0]
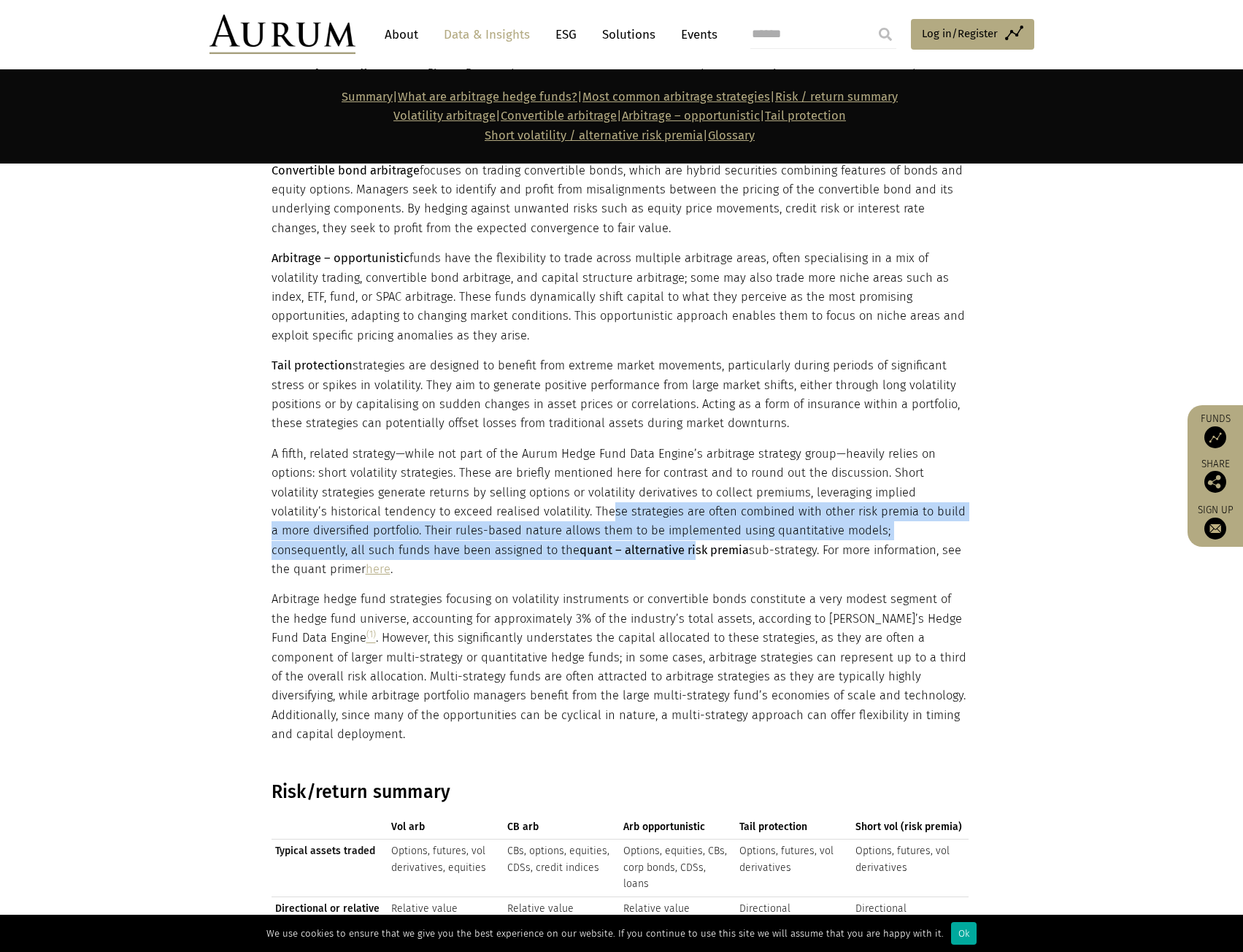
drag, startPoint x: 501, startPoint y: 551, endPoint x: 498, endPoint y: 506, distance: 45.1
click at [498, 506] on p "A fifth, related strategy—while not part of the Aurum Hedge Fund Data Engine’s …" at bounding box center [621, 512] width 697 height 135
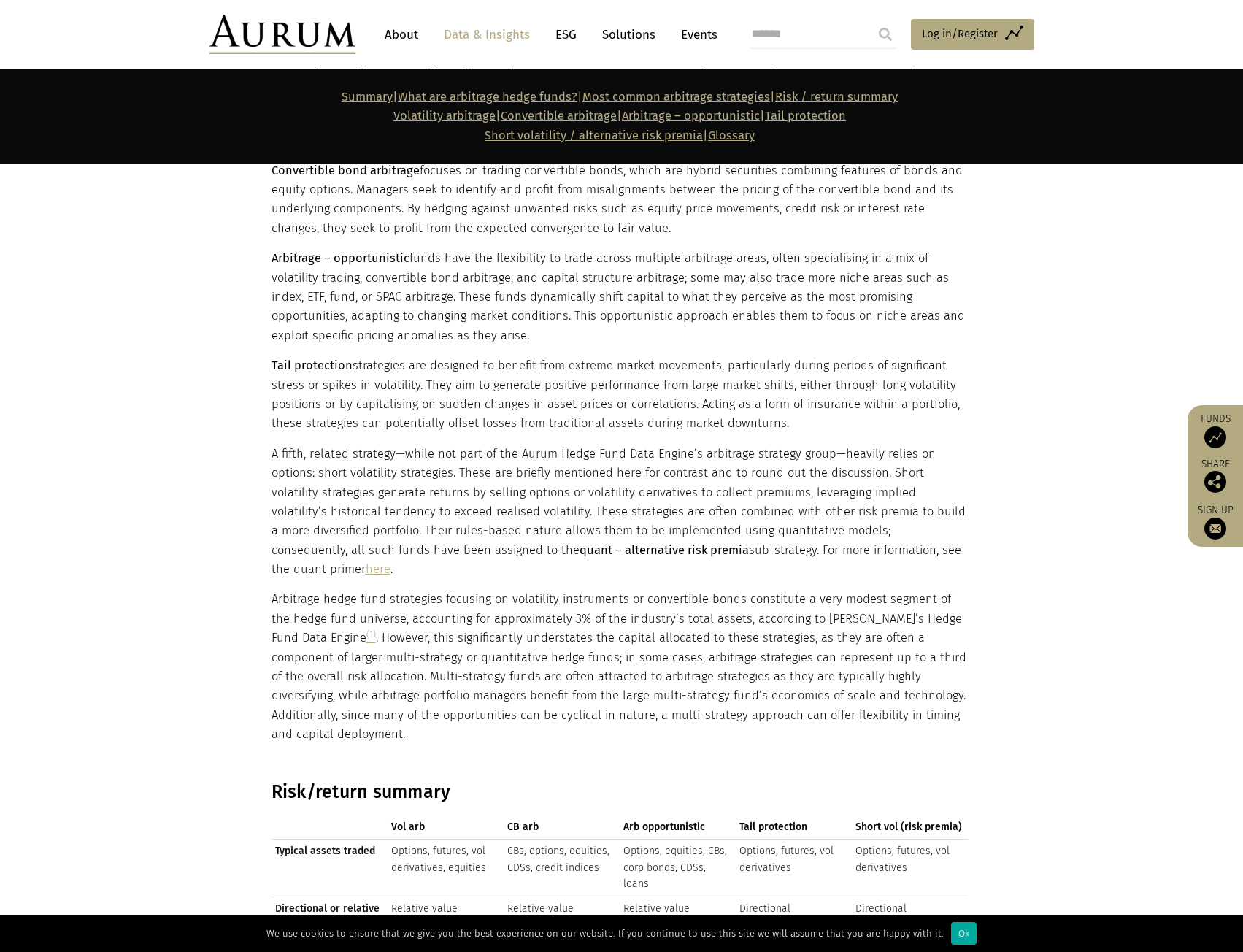
click at [548, 590] on p "Arbitrage hedge fund strategies focusing on volatility instruments or convertib…" at bounding box center [621, 667] width 697 height 154
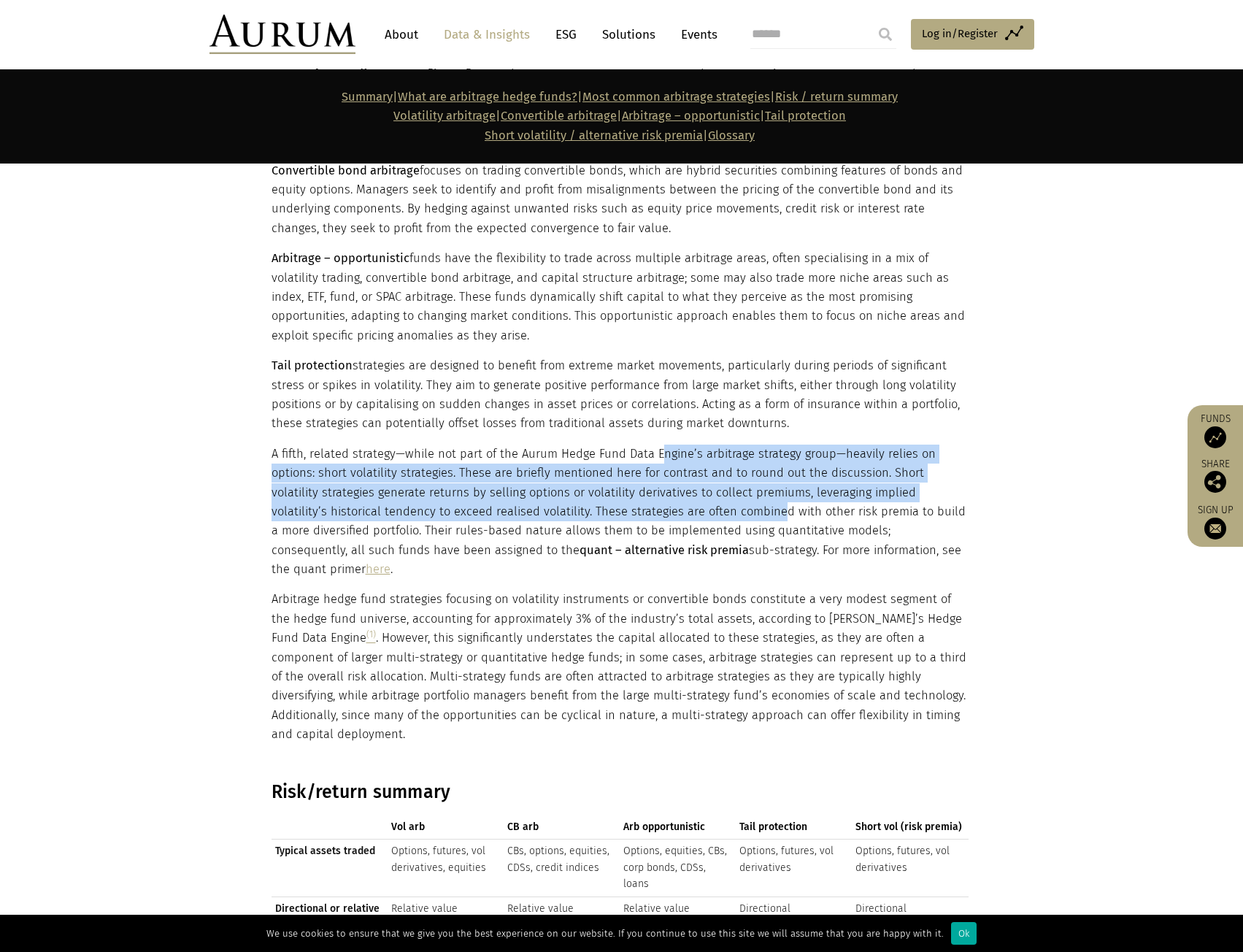
drag, startPoint x: 658, startPoint y: 449, endPoint x: 667, endPoint y: 515, distance: 66.6
click at [666, 514] on p "A fifth, related strategy—while not part of the Aurum Hedge Fund Data Engine’s …" at bounding box center [621, 512] width 697 height 135
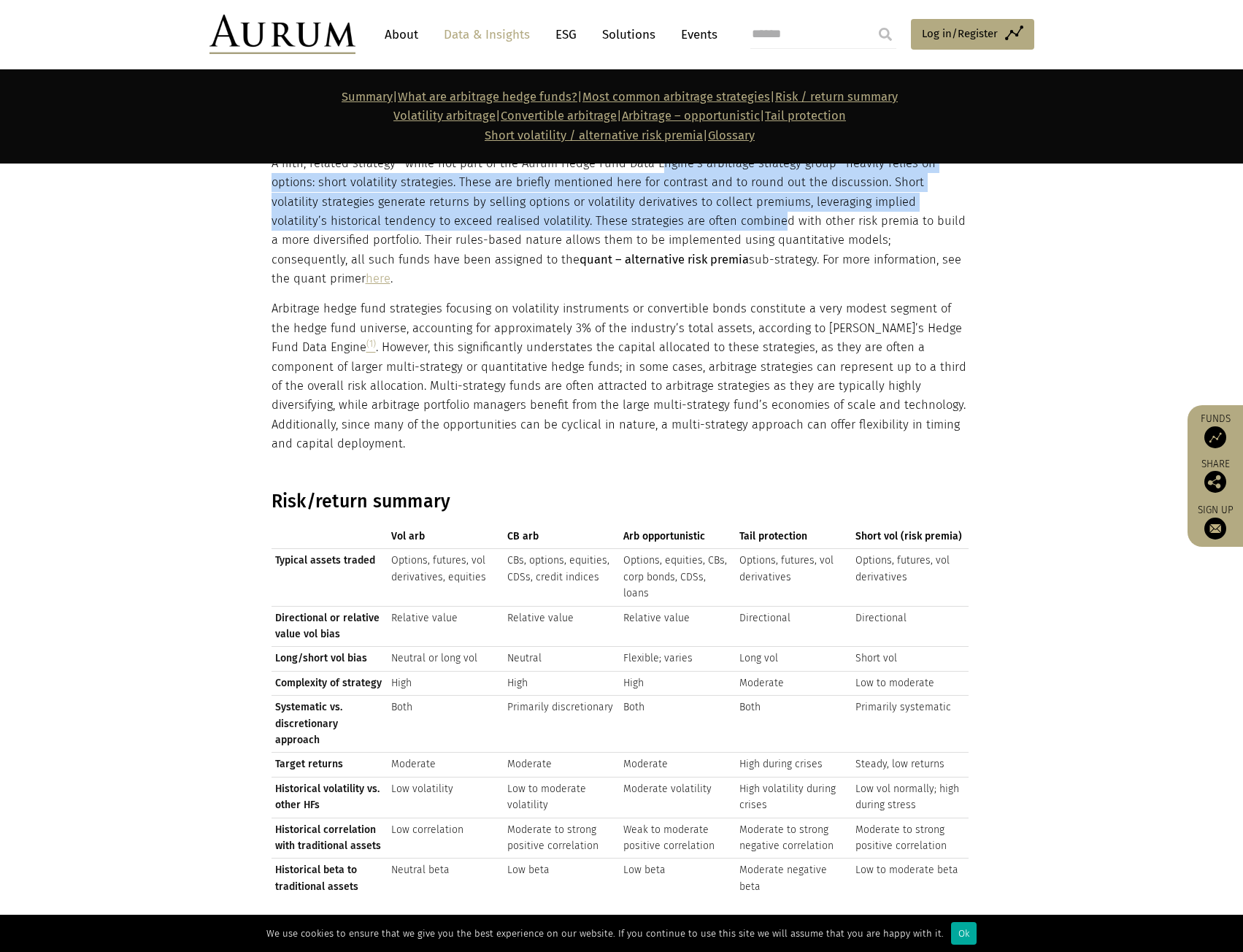
scroll to position [2117, 0]
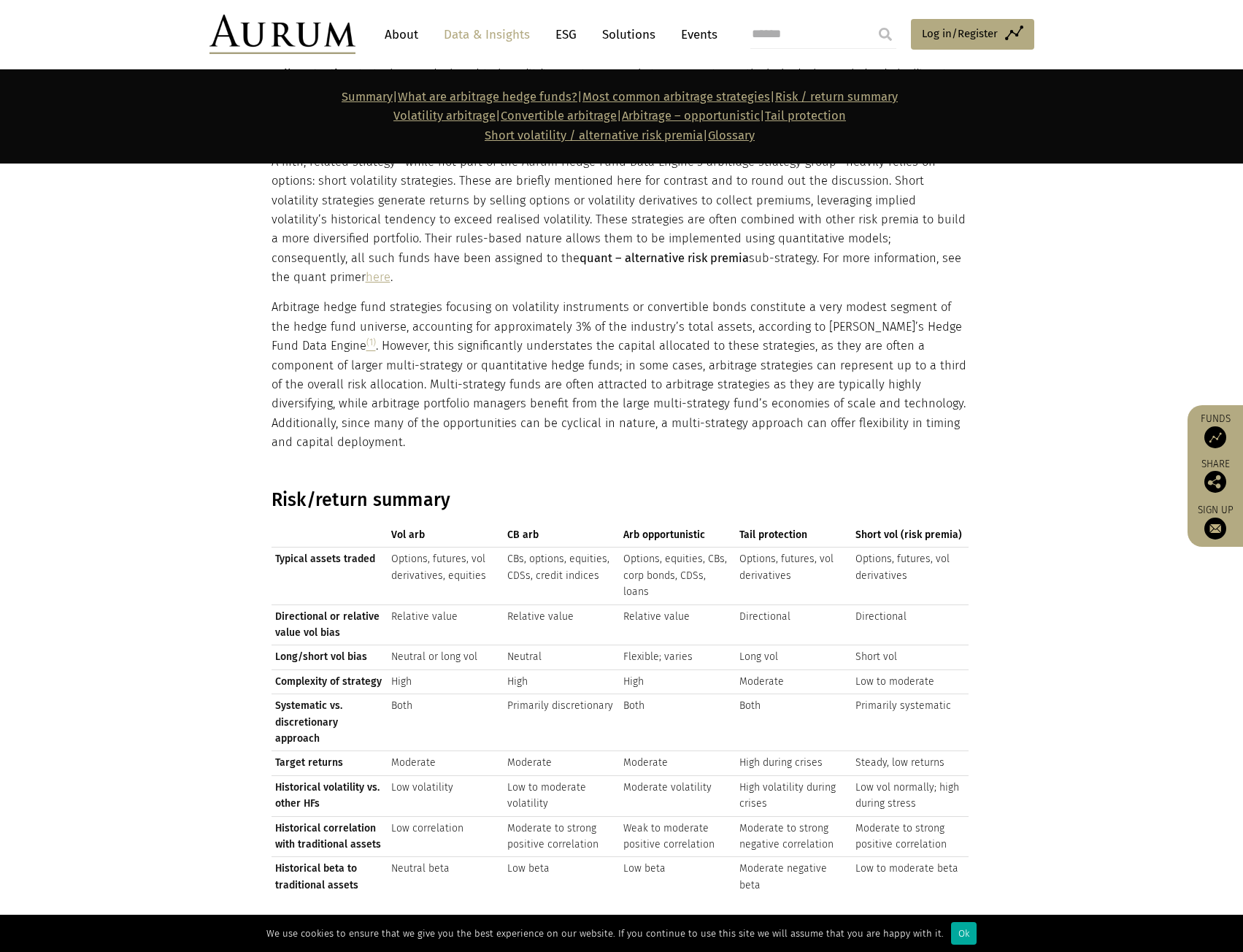
click at [550, 565] on td "CBs, options, equities, CDSs, credit indices" at bounding box center [561, 575] width 116 height 57
drag, startPoint x: 446, startPoint y: 743, endPoint x: 388, endPoint y: 726, distance: 60.4
click at [388, 775] on td "Low volatility" at bounding box center [446, 795] width 116 height 41
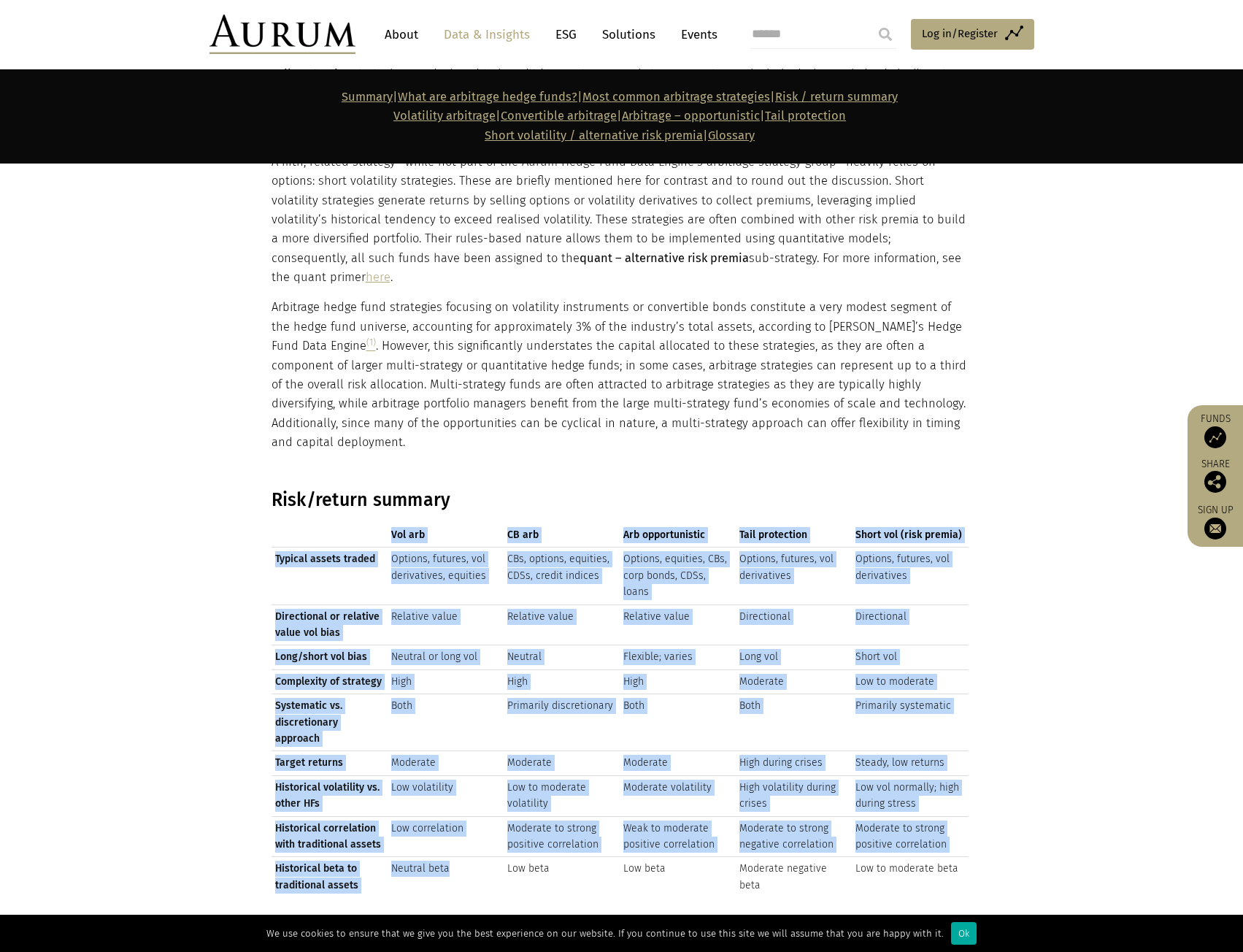
drag, startPoint x: 456, startPoint y: 818, endPoint x: 272, endPoint y: 519, distance: 351.1
click at [272, 524] on div "Vol arb CB arb Arb opportunistic Tail protection Short vol (risk premia) Vol ar…" at bounding box center [621, 710] width 697 height 374
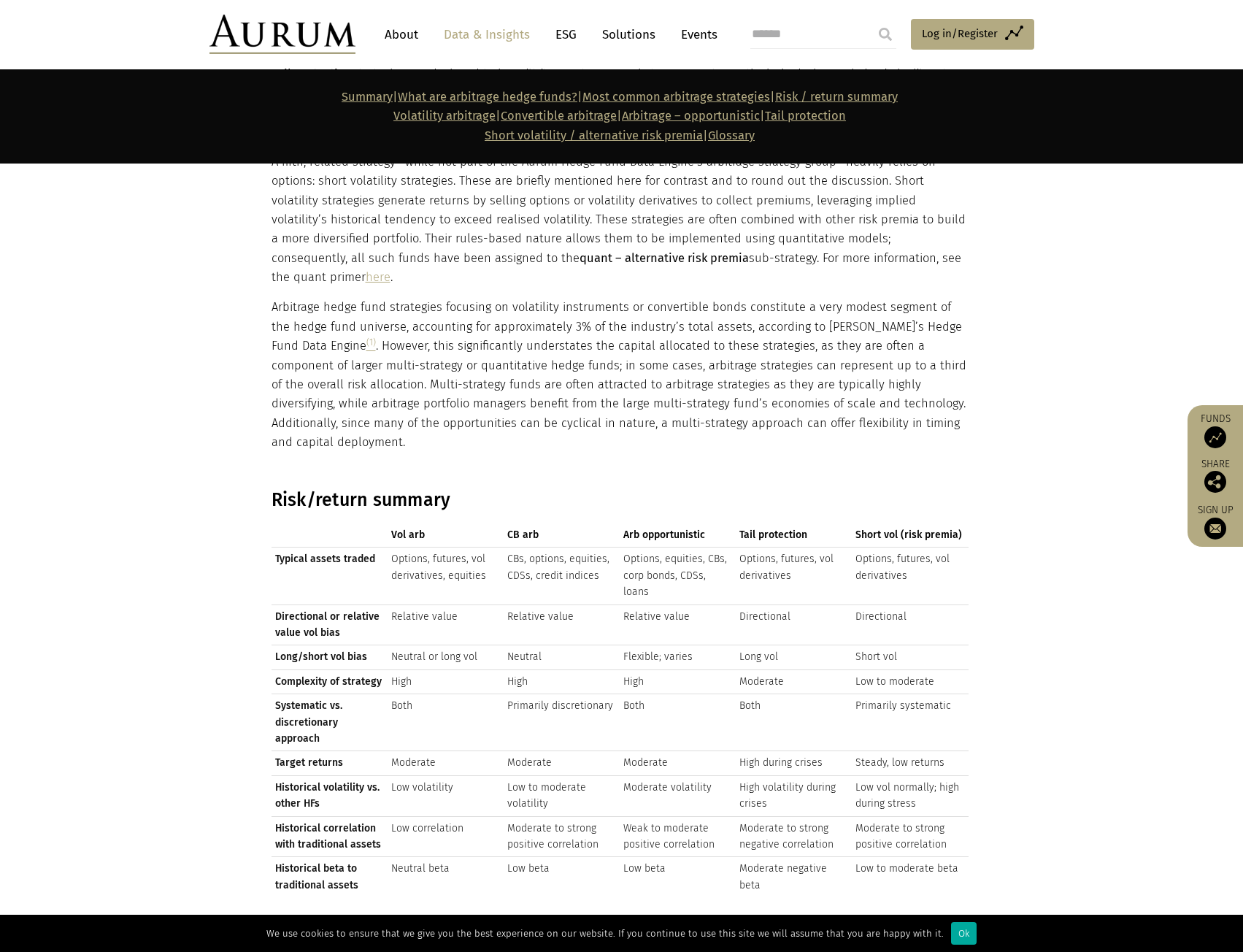
click at [866, 857] on td "Low to moderate beta" at bounding box center [910, 877] width 116 height 40
drag, startPoint x: 953, startPoint y: 818, endPoint x: 437, endPoint y: 836, distance: 516.3
click at [437, 857] on tr "Historical beta to traditional assets Neutral beta Low beta Low beta Moderate n…" at bounding box center [621, 877] width 697 height 40
click at [578, 857] on td "Low beta" at bounding box center [561, 877] width 116 height 40
drag, startPoint x: 382, startPoint y: 818, endPoint x: 978, endPoint y: 829, distance: 596.1
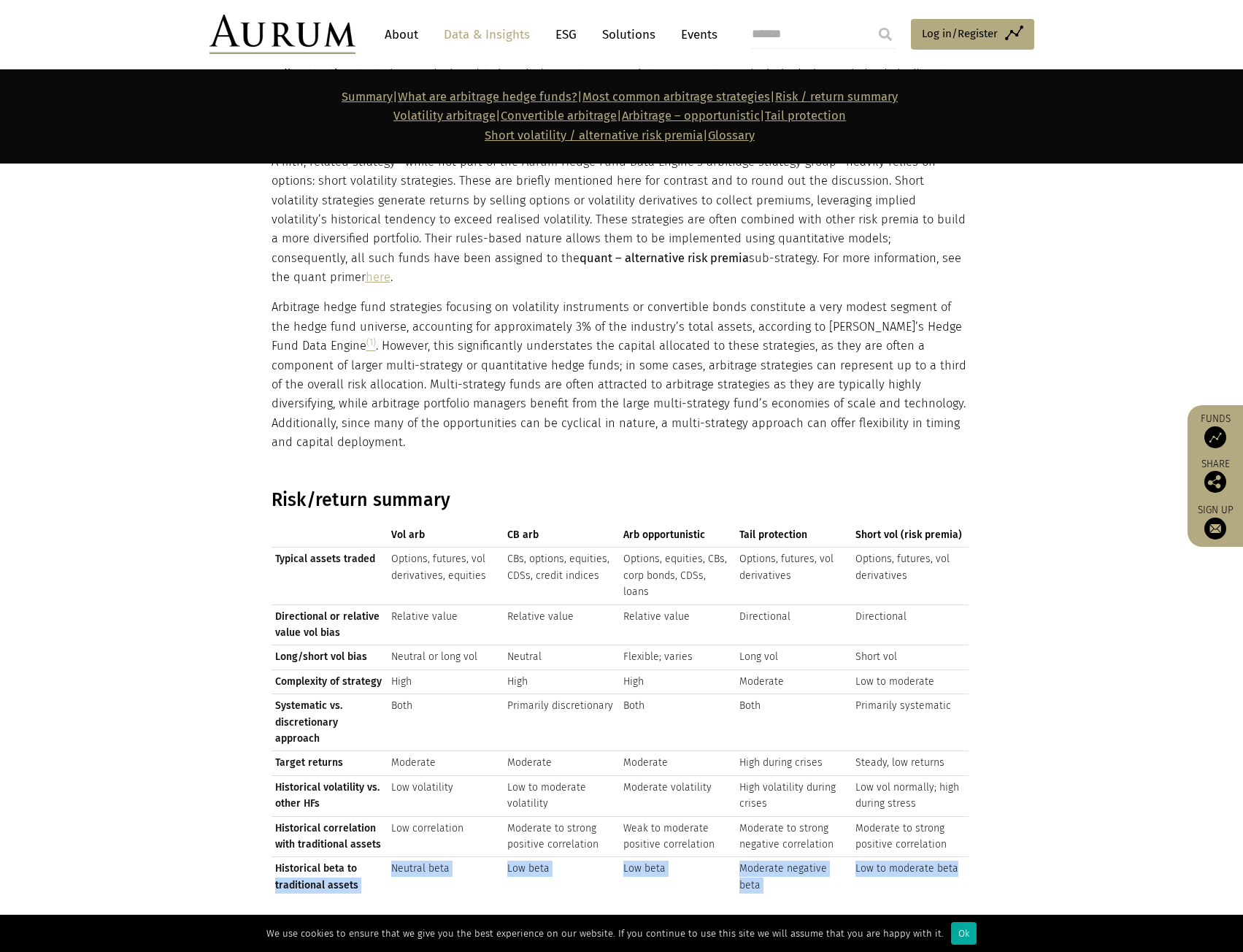
click at [978, 829] on div "Risk/return summary Vol arb CB arb Arb opportunistic Tail protection Short vol …" at bounding box center [622, 698] width 730 height 420
click at [590, 857] on td "Low beta" at bounding box center [561, 877] width 116 height 40
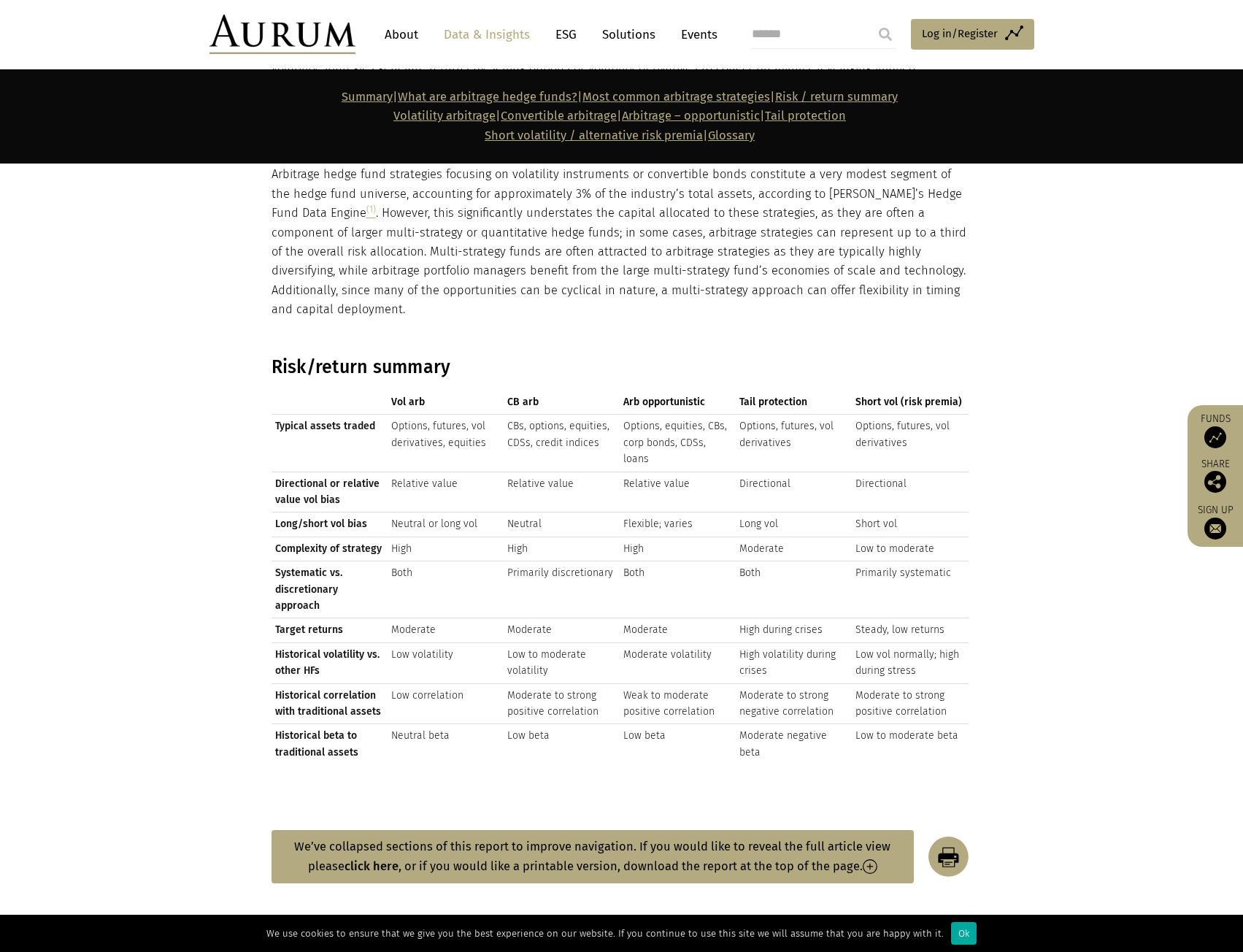
scroll to position [2263, 0]
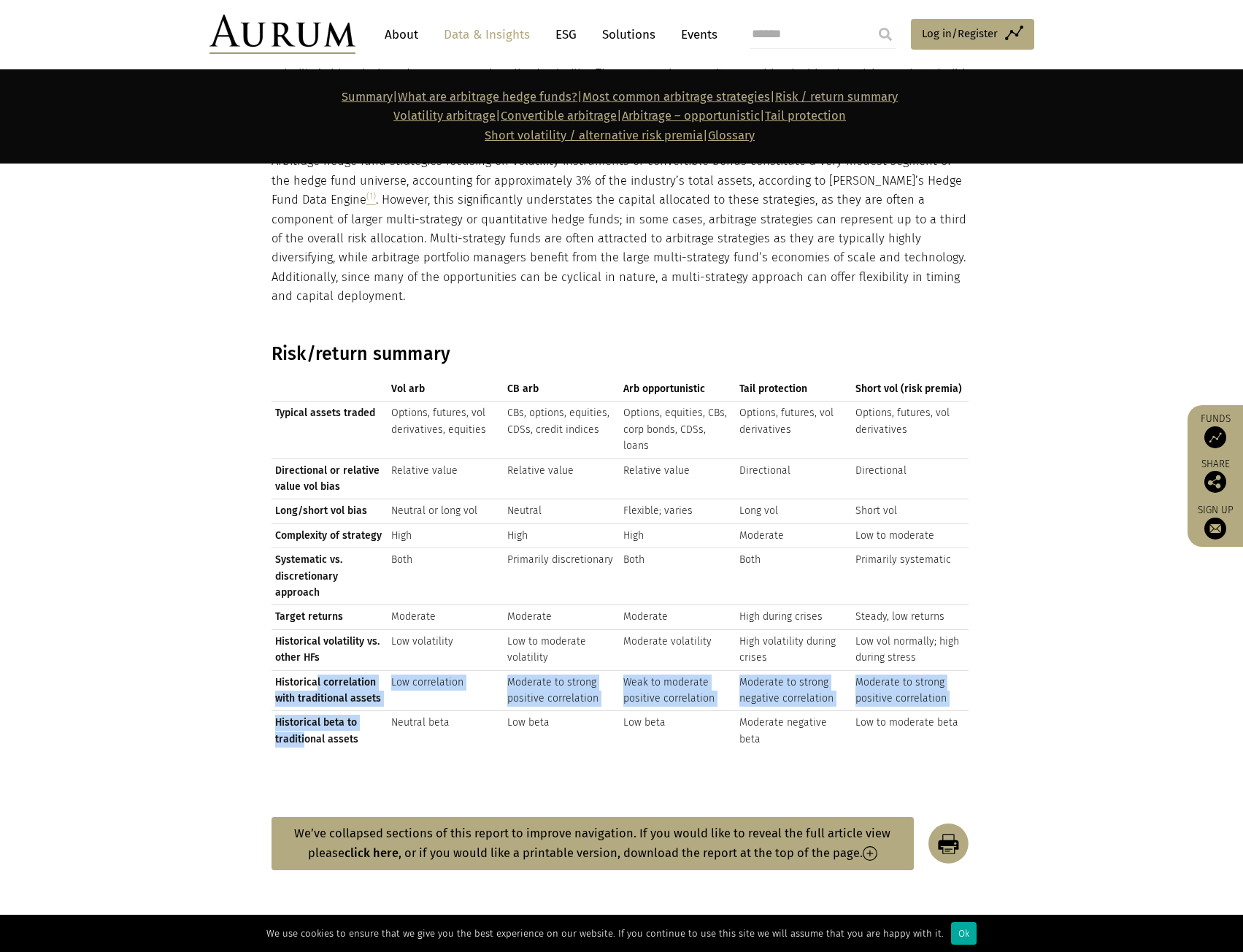
drag, startPoint x: 306, startPoint y: 693, endPoint x: 316, endPoint y: 624, distance: 69.7
click at [316, 624] on tbody "Typical assets traded Options, futures, vol derivatives, equities CBs, options,…" at bounding box center [621, 576] width 697 height 350
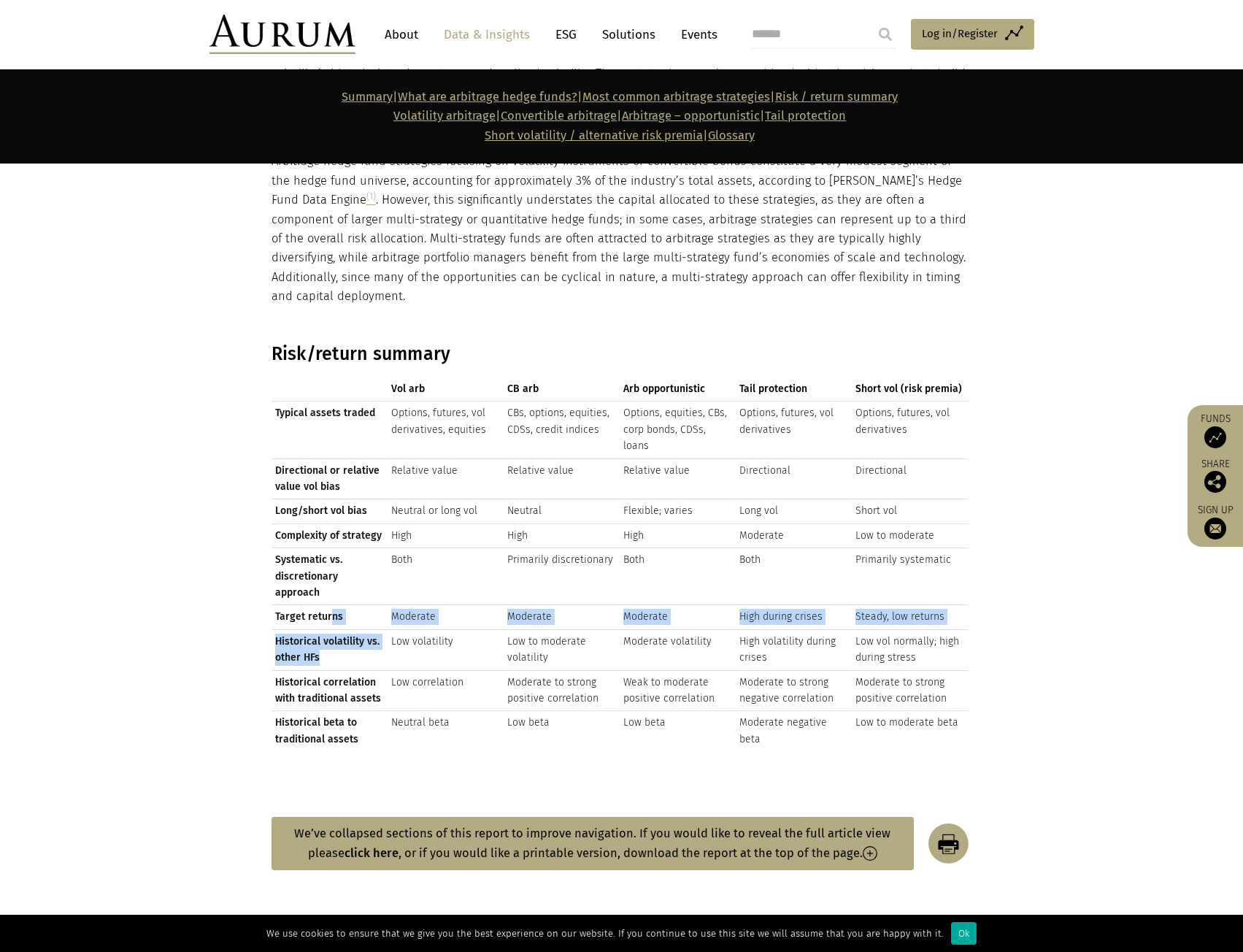
drag, startPoint x: 320, startPoint y: 603, endPoint x: 329, endPoint y: 564, distance: 40.0
click at [329, 564] on tbody "Typical assets traded Options, futures, vol derivatives, equities CBs, options,…" at bounding box center [621, 576] width 697 height 350
click at [329, 549] on td "Systematic vs. discretionary approach" at bounding box center [329, 576] width 116 height 57
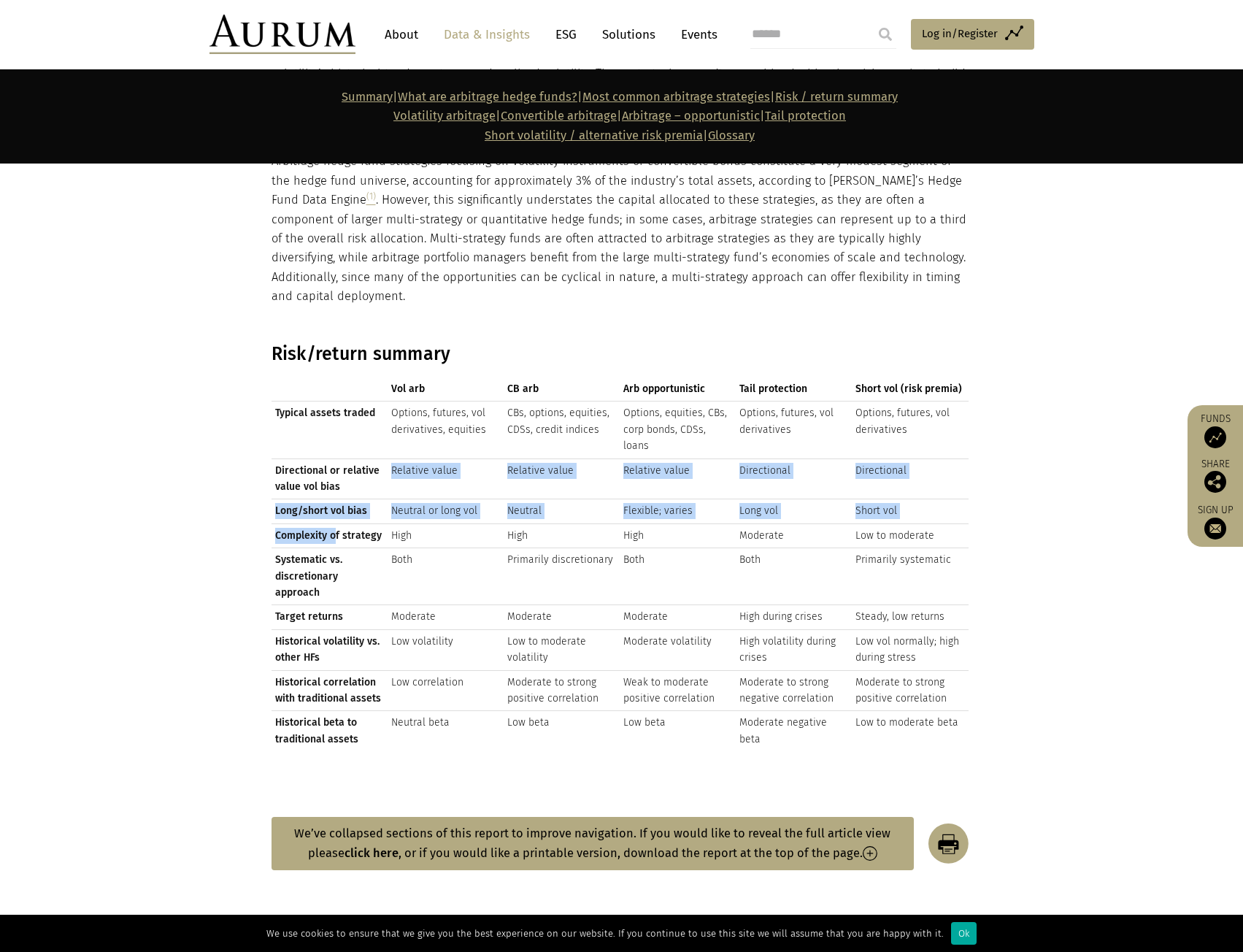
drag, startPoint x: 335, startPoint y: 494, endPoint x: 353, endPoint y: 454, distance: 43.9
click at [353, 454] on tbody "Typical assets traded Options, futures, vol derivatives, equities CBs, options,…" at bounding box center [621, 576] width 697 height 350
click at [348, 500] on td "Long/short vol bias" at bounding box center [329, 511] width 116 height 24
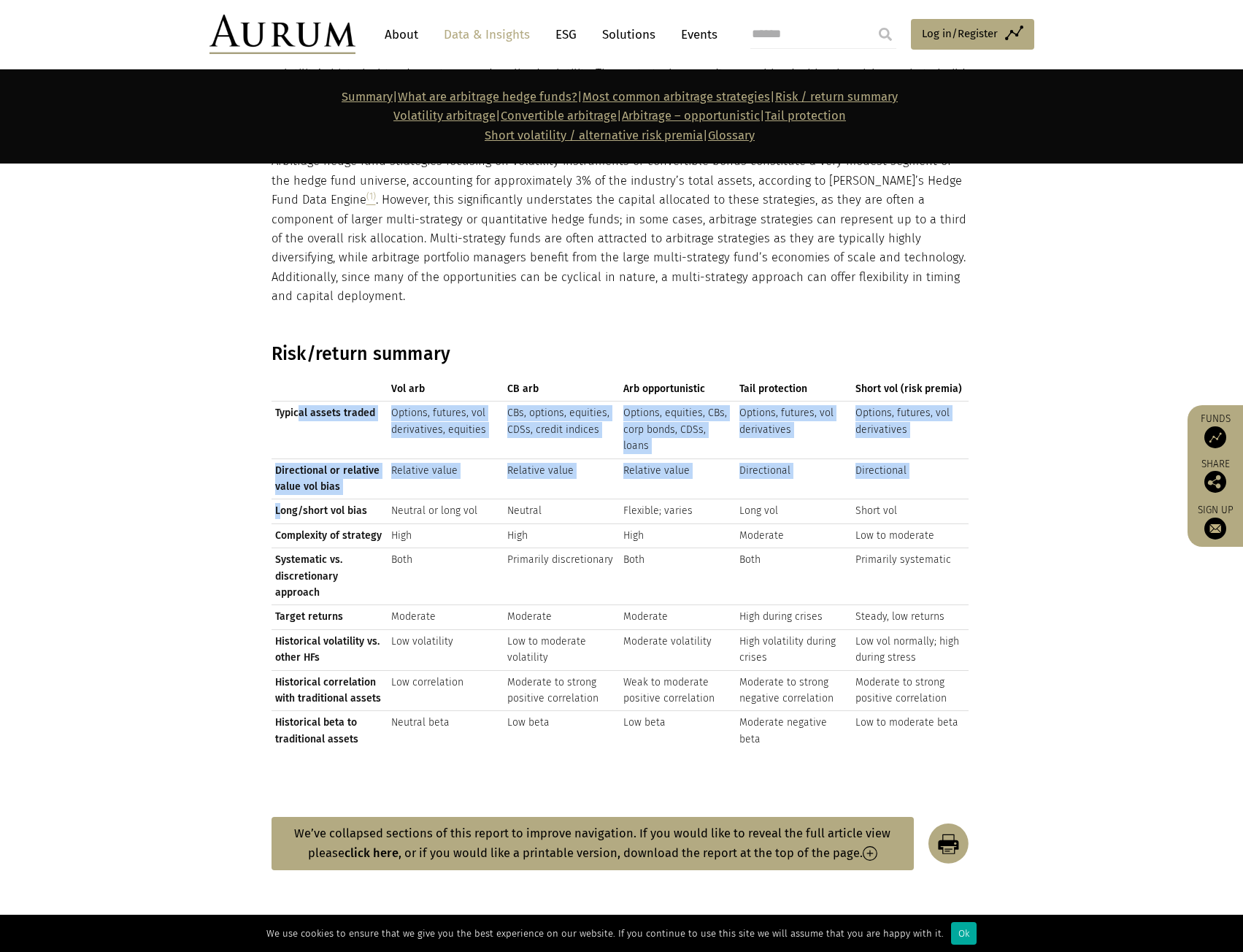
drag, startPoint x: 290, startPoint y: 459, endPoint x: 302, endPoint y: 404, distance: 56.3
click at [302, 404] on tbody "Typical assets traded Options, futures, vol derivatives, equities CBs, options,…" at bounding box center [621, 576] width 697 height 350
click at [305, 458] on td "Directional or relative value vol bias" at bounding box center [329, 478] width 116 height 41
click at [308, 402] on td "Typical assets traded" at bounding box center [329, 429] width 116 height 57
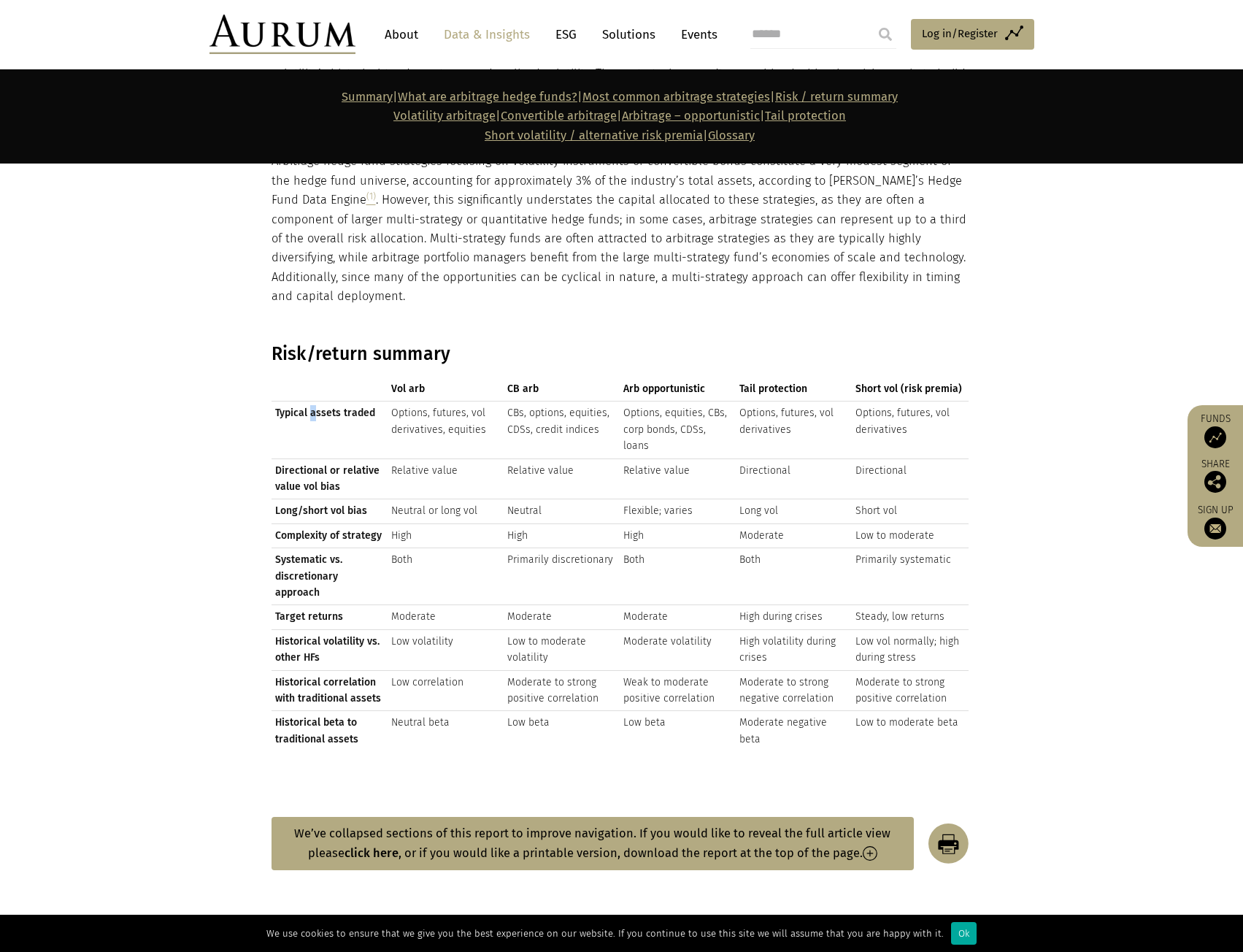
drag, startPoint x: 311, startPoint y: 386, endPoint x: 311, endPoint y: 408, distance: 22.0
click at [313, 408] on td "Typical assets traded" at bounding box center [329, 429] width 116 height 57
click at [328, 458] on td "Directional or relative value vol bias" at bounding box center [329, 478] width 116 height 41
drag, startPoint x: 407, startPoint y: 503, endPoint x: 405, endPoint y: 549, distance: 46.0
click at [406, 549] on tbody "Typical assets traded Options, futures, vol derivatives, equities CBs, options,…" at bounding box center [621, 576] width 697 height 350
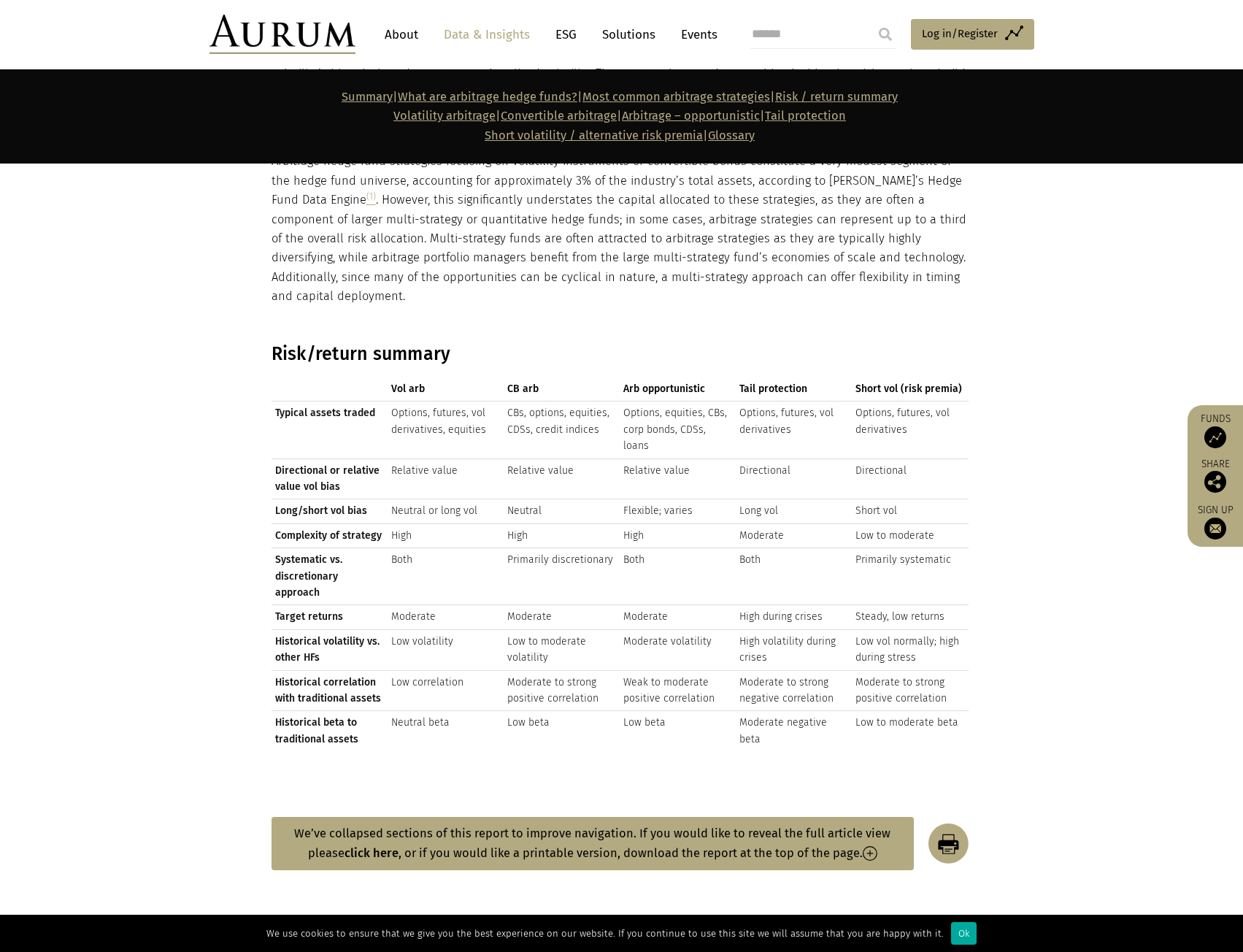
click at [378, 629] on td "Historical volatility vs. other HFs" at bounding box center [329, 649] width 116 height 41
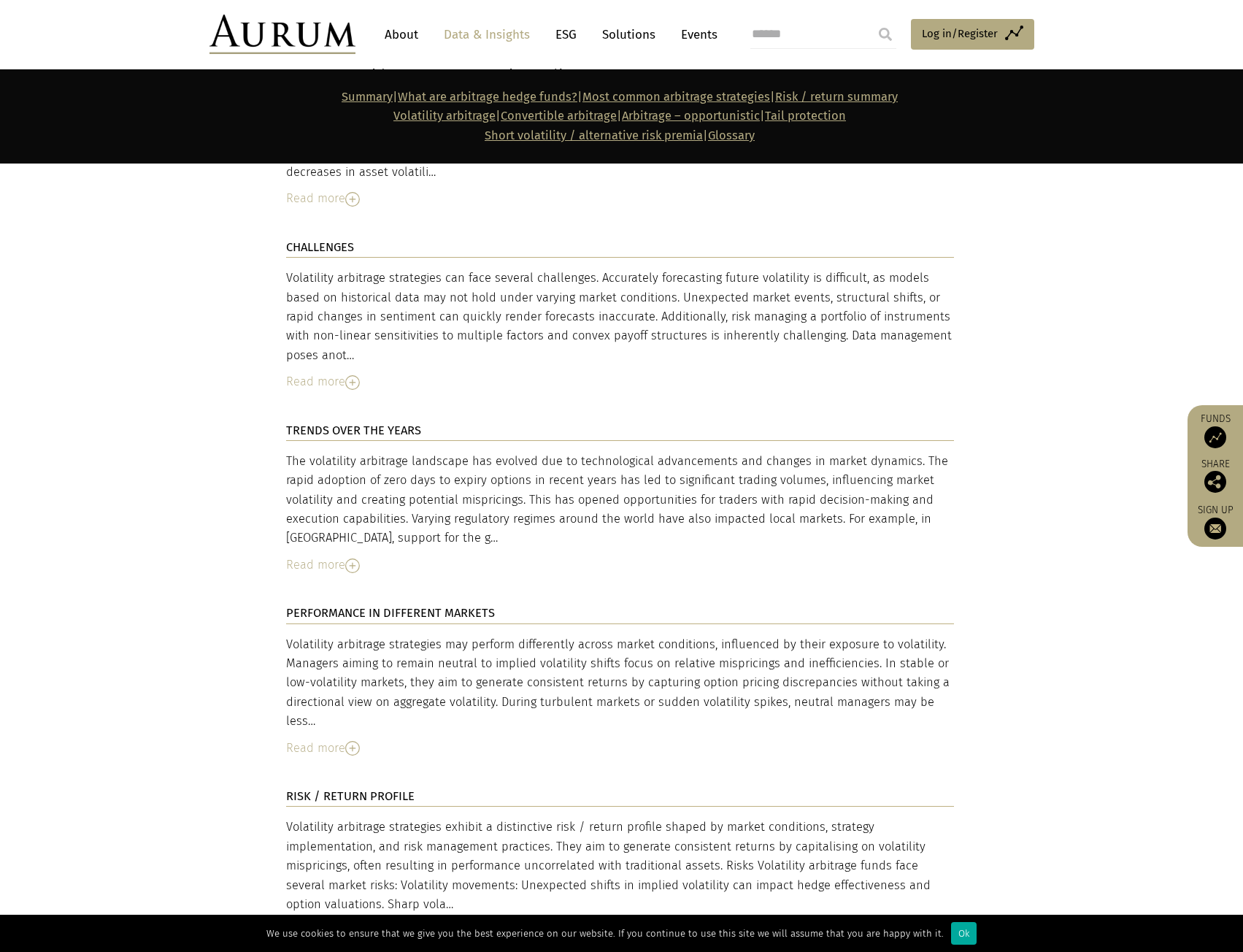
scroll to position [4088, 0]
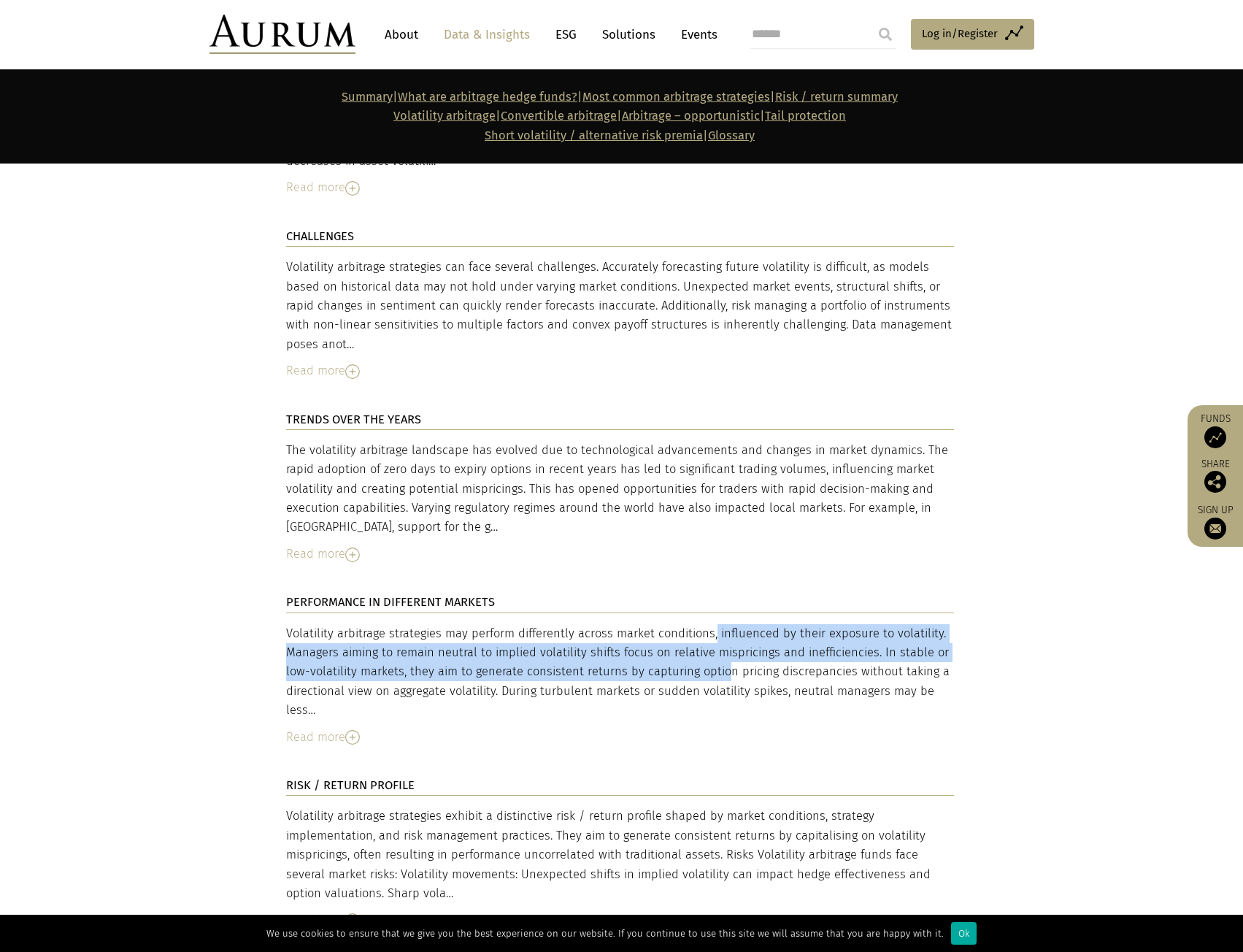
drag, startPoint x: 642, startPoint y: 573, endPoint x: 650, endPoint y: 618, distance: 45.7
click at [650, 624] on div "Volatility arbitrage strategies may perform differently across market condition…" at bounding box center [620, 672] width 668 height 96
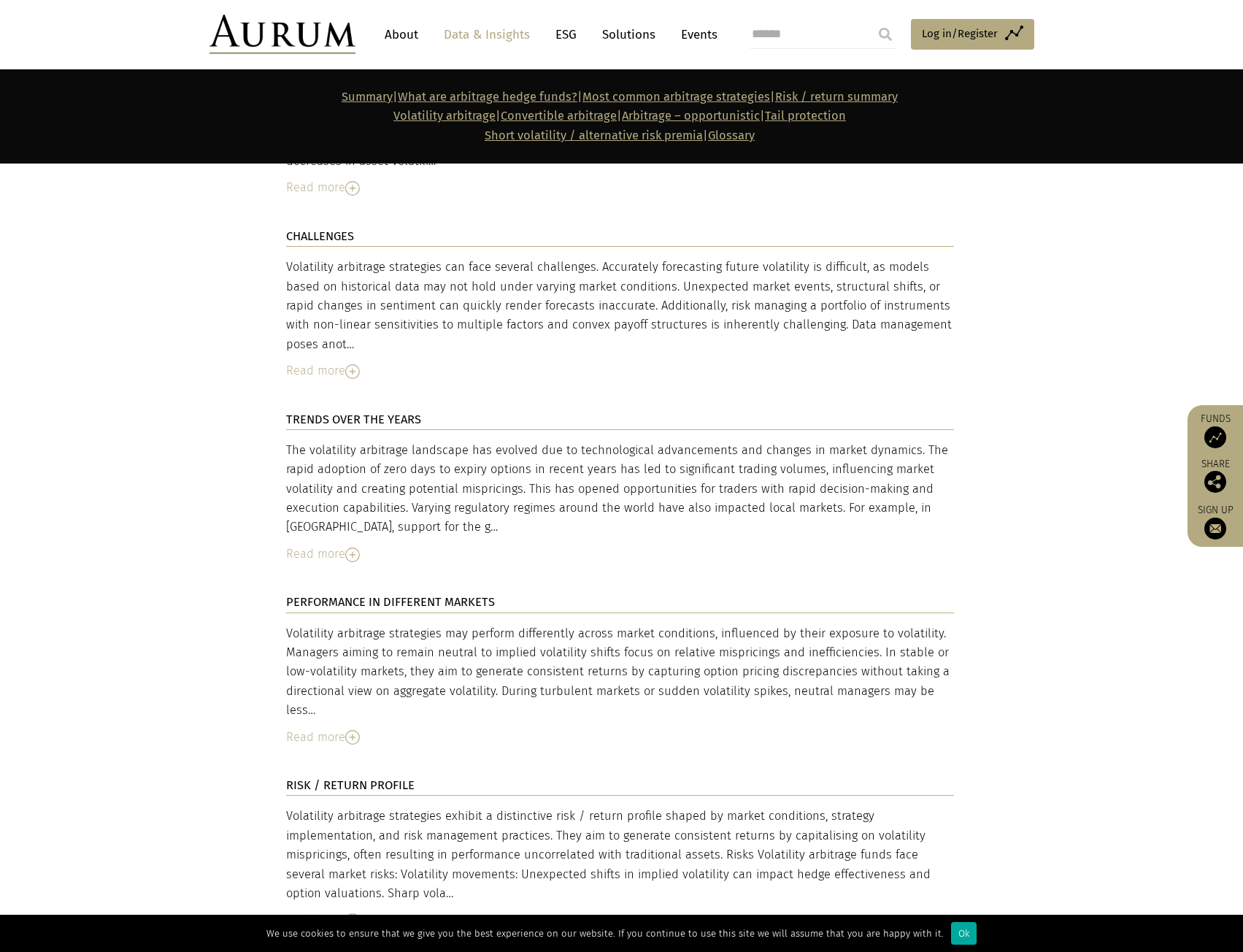
click at [704, 634] on div "Volatility arbitrage strategies may perform differently across market condition…" at bounding box center [620, 672] width 668 height 96
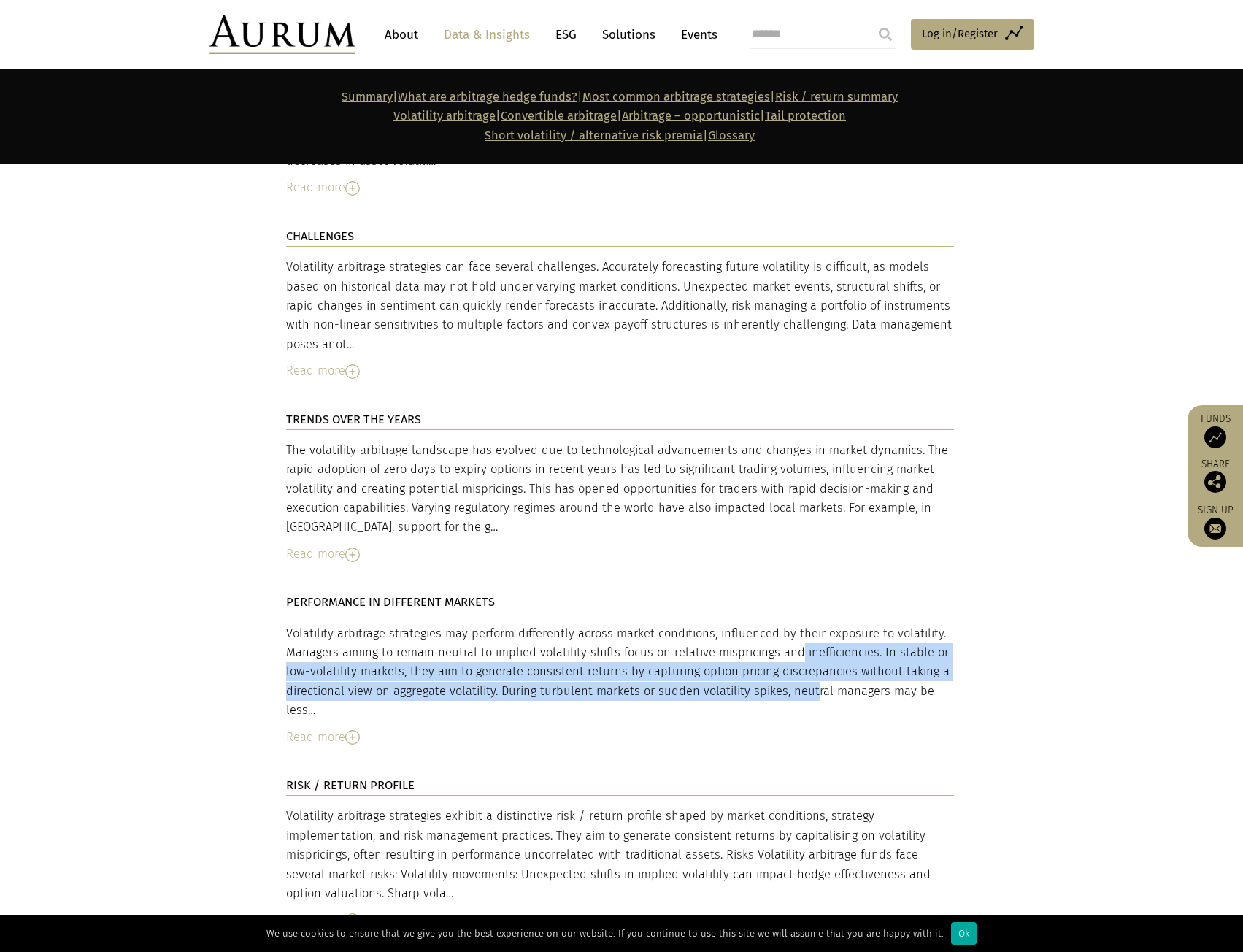
drag, startPoint x: 725, startPoint y: 602, endPoint x: 741, endPoint y: 635, distance: 36.7
click at [741, 635] on div "Volatility arbitrage strategies may perform differently across market condition…" at bounding box center [620, 672] width 668 height 96
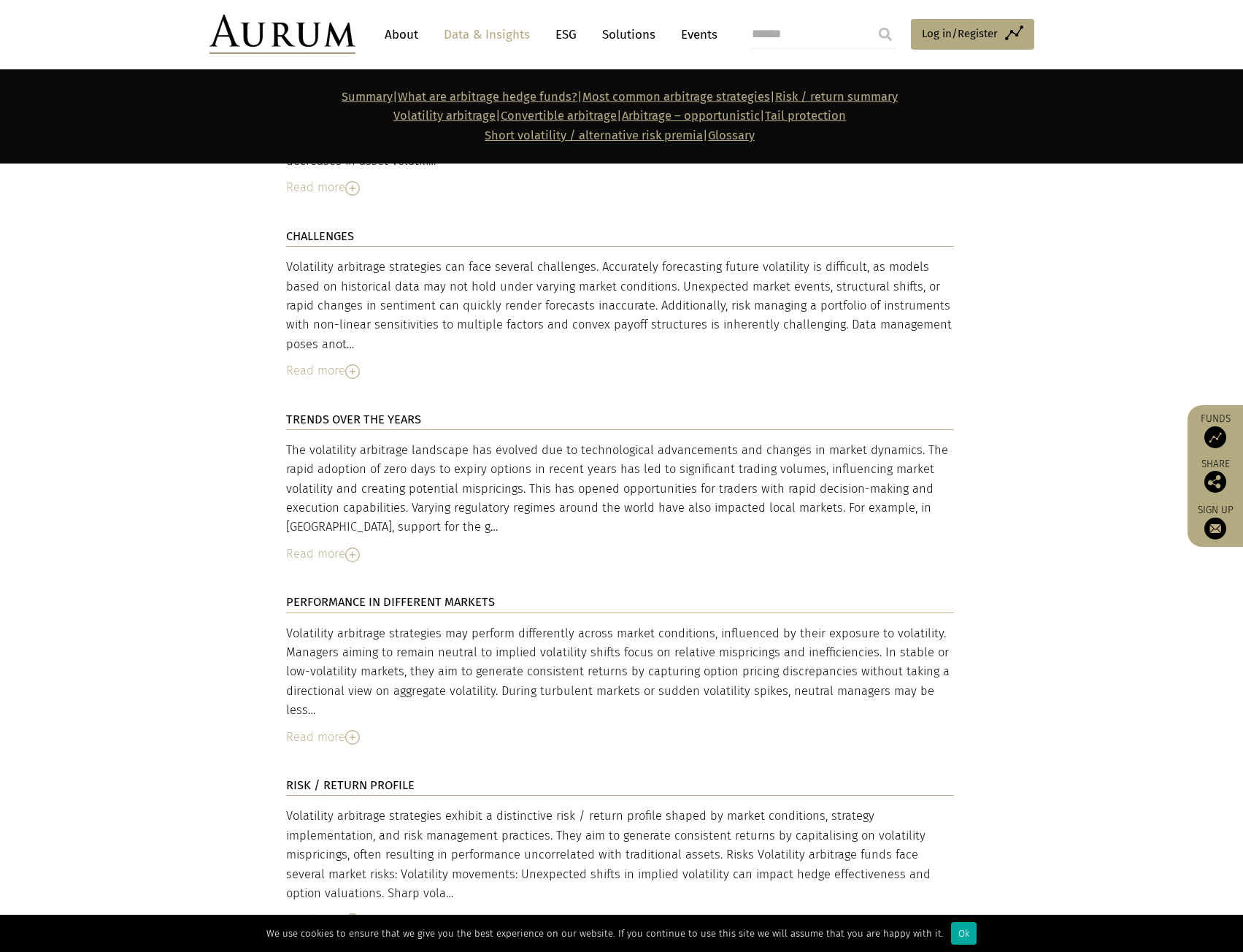
click at [633, 728] on div "Read more" at bounding box center [620, 738] width 668 height 19
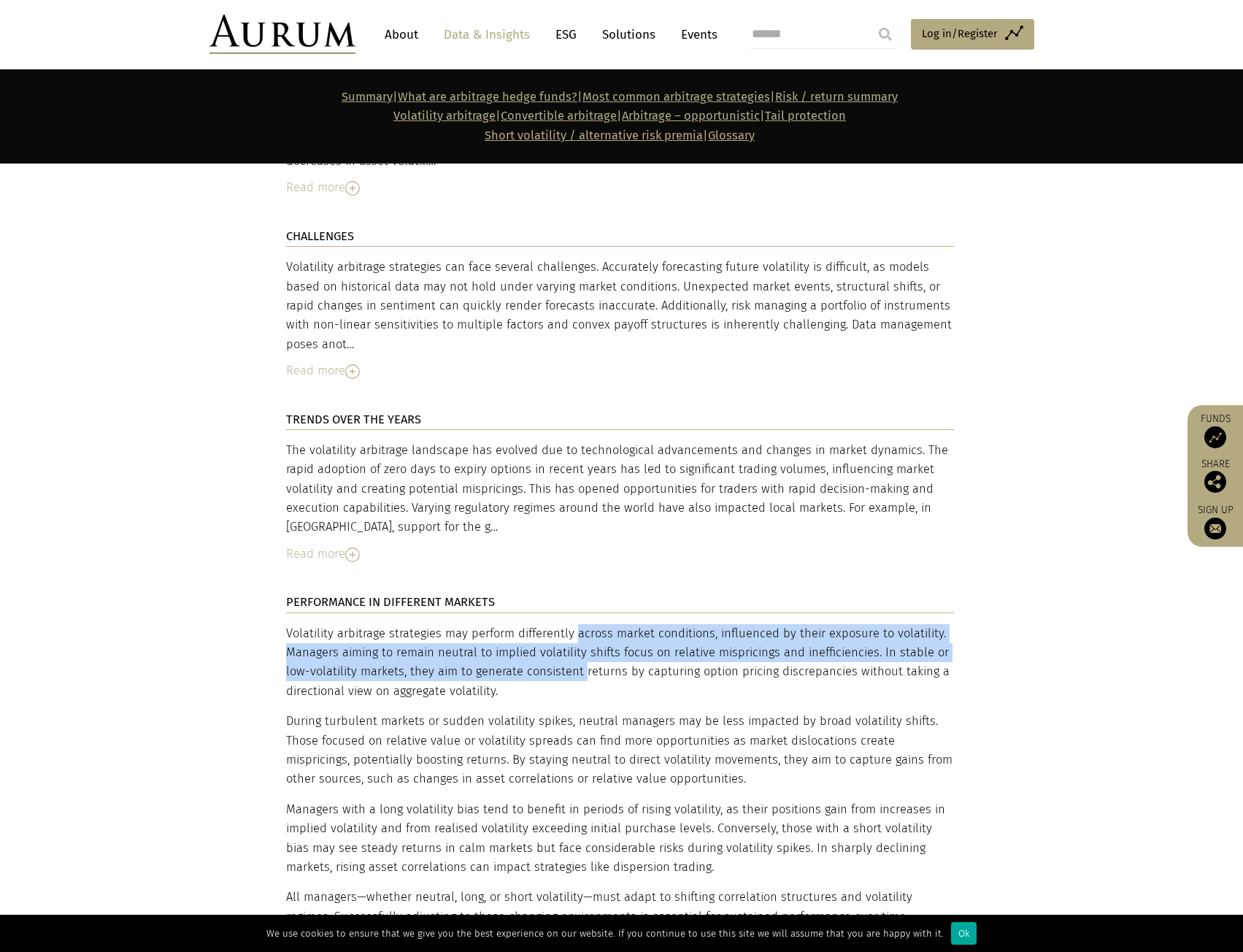
drag, startPoint x: 509, startPoint y: 584, endPoint x: 514, endPoint y: 622, distance: 38.3
click at [514, 624] on div "Volatility arbitrage strategies may perform differently across market condition…" at bounding box center [620, 775] width 668 height 303
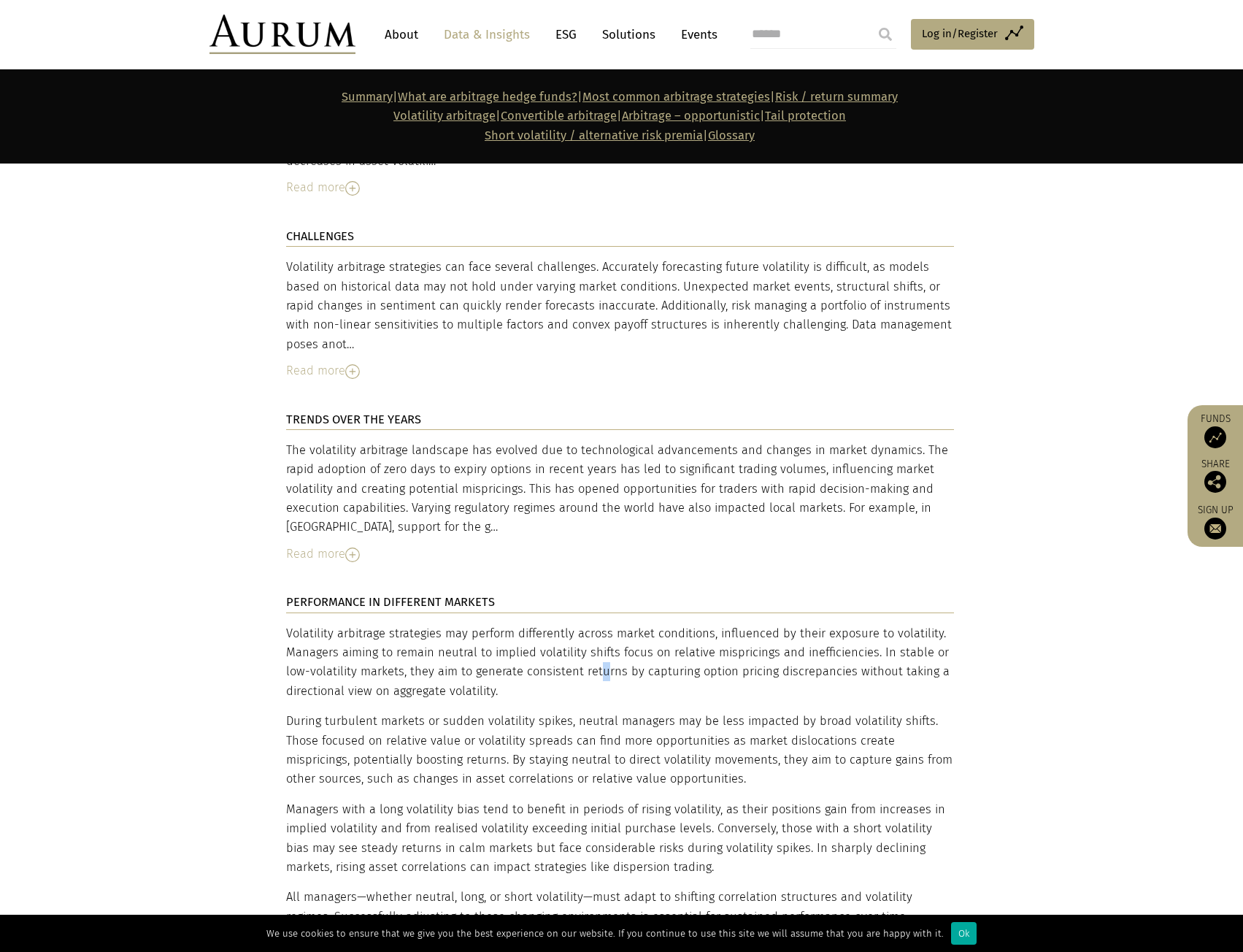
click at [531, 624] on div "Volatility arbitrage strategies may perform differently across market condition…" at bounding box center [620, 775] width 668 height 303
drag, startPoint x: 470, startPoint y: 639, endPoint x: 473, endPoint y: 579, distance: 60.1
click at [473, 624] on div "Volatility arbitrage strategies may perform differently across market condition…" at bounding box center [620, 775] width 668 height 303
click at [610, 624] on div "Volatility arbitrage strategies may perform differently across market condition…" at bounding box center [620, 775] width 668 height 303
click at [700, 624] on div "Volatility arbitrage strategies may perform differently across market condition…" at bounding box center [620, 775] width 668 height 303
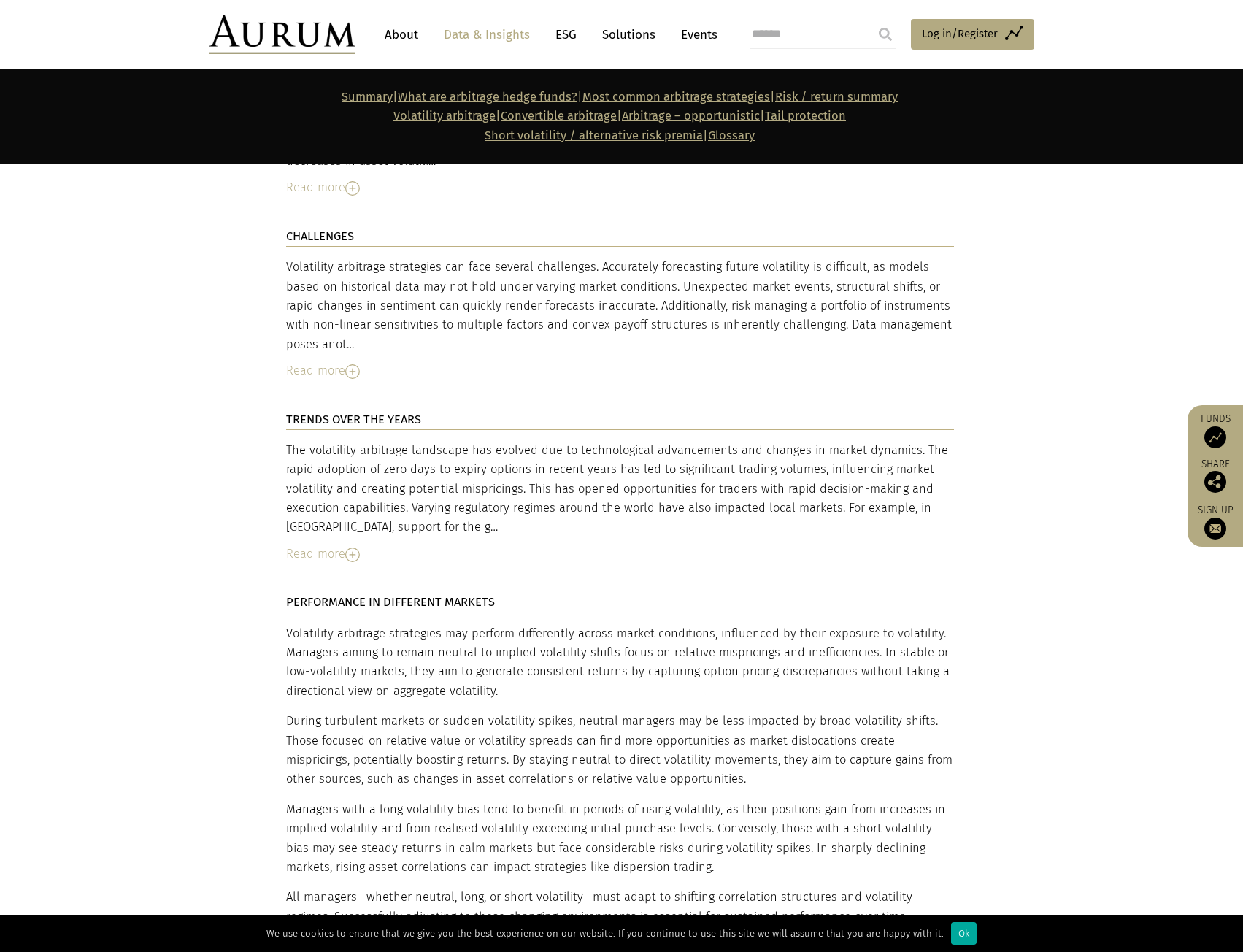
click at [707, 631] on div "Volatility arbitrage strategies may perform differently across market condition…" at bounding box center [620, 775] width 668 height 303
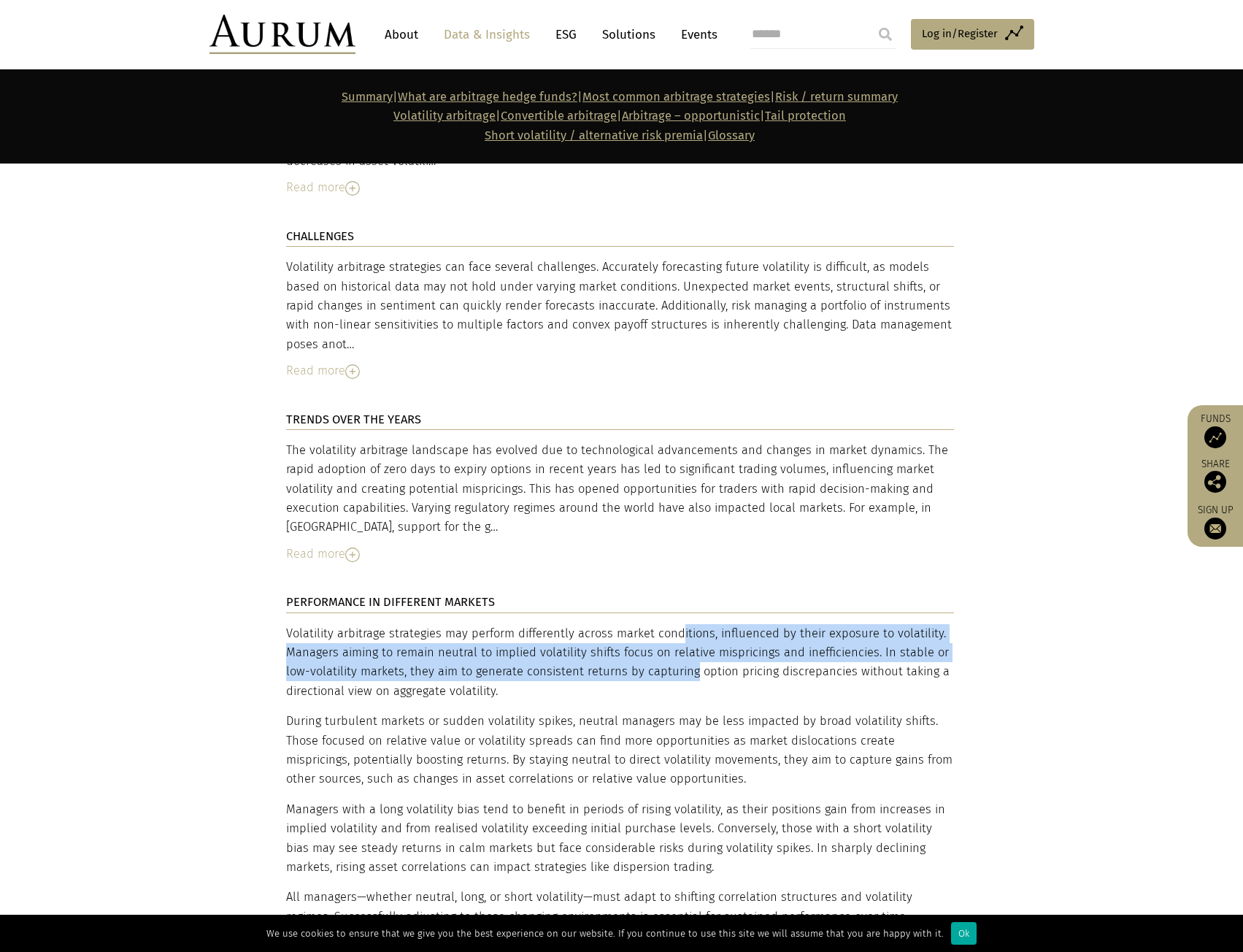
drag, startPoint x: 619, startPoint y: 628, endPoint x: 603, endPoint y: 574, distance: 56.3
click at [603, 624] on div "Volatility arbitrage strategies may perform differently across market condition…" at bounding box center [620, 775] width 668 height 303
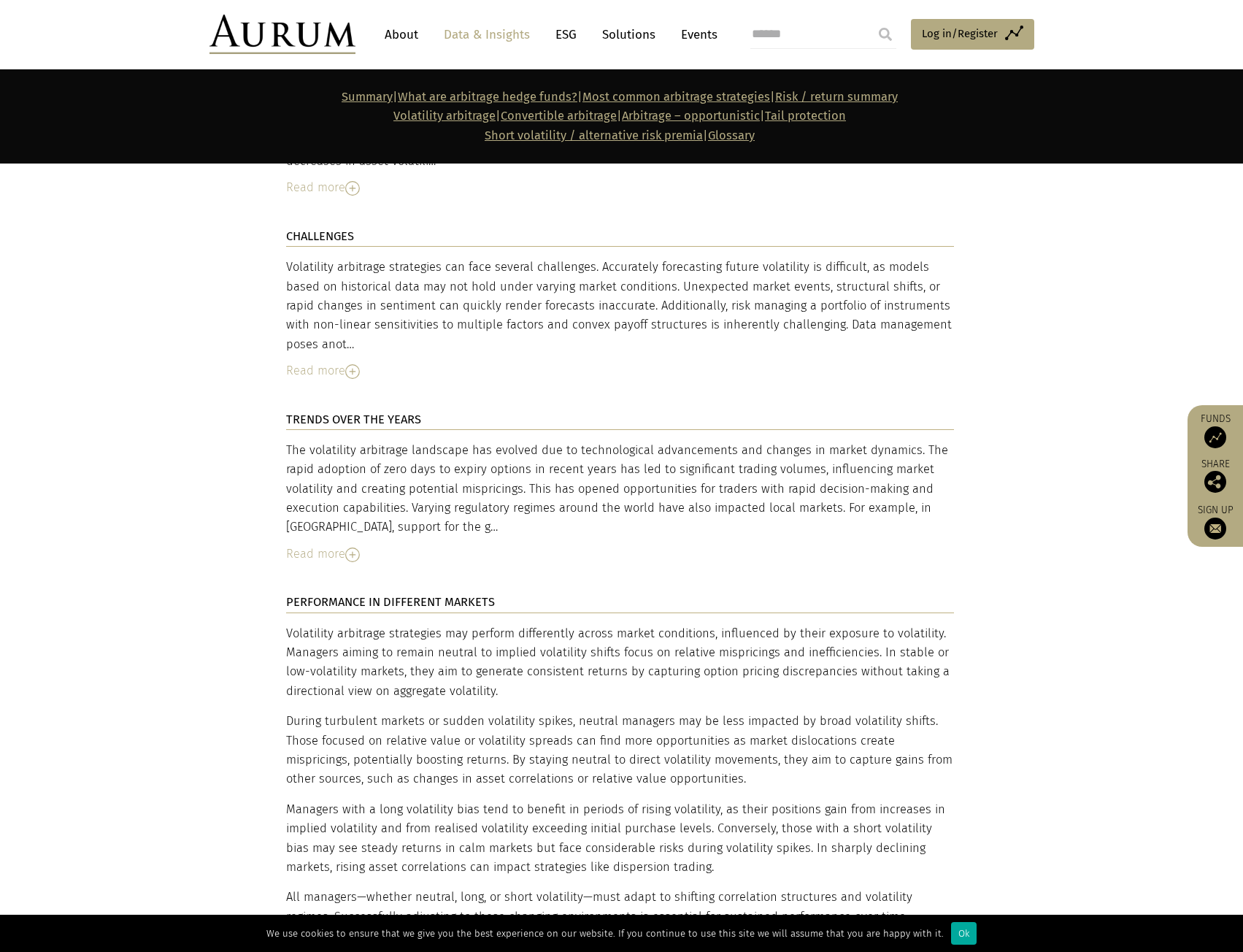
click at [507, 651] on div "Volatility arbitrage strategies may perform differently across market condition…" at bounding box center [620, 775] width 668 height 303
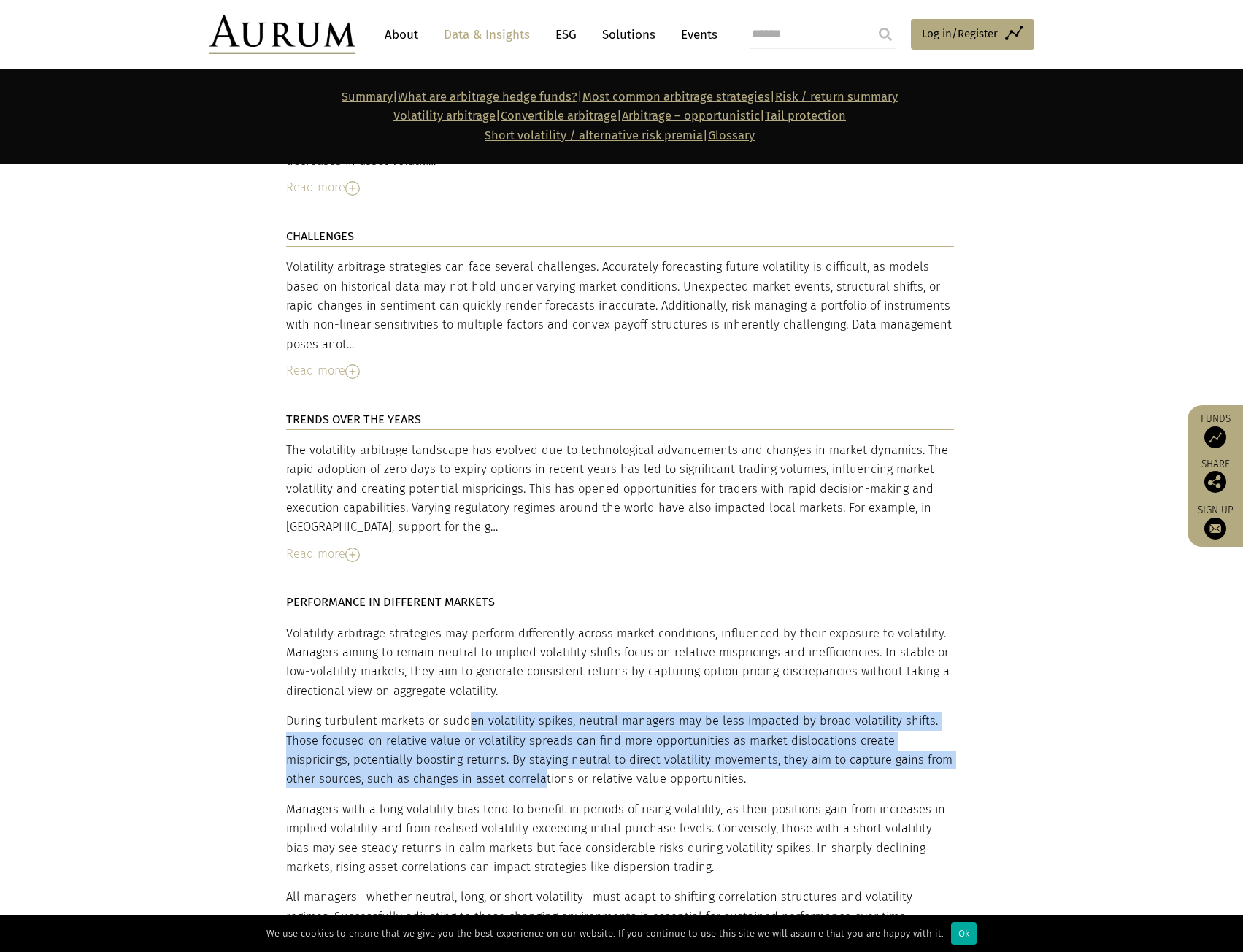
drag, startPoint x: 467, startPoint y: 662, endPoint x: 457, endPoint y: 724, distance: 62.8
click at [457, 724] on p "During turbulent markets or sudden volatility spikes, neutral managers may be l…" at bounding box center [620, 750] width 668 height 78
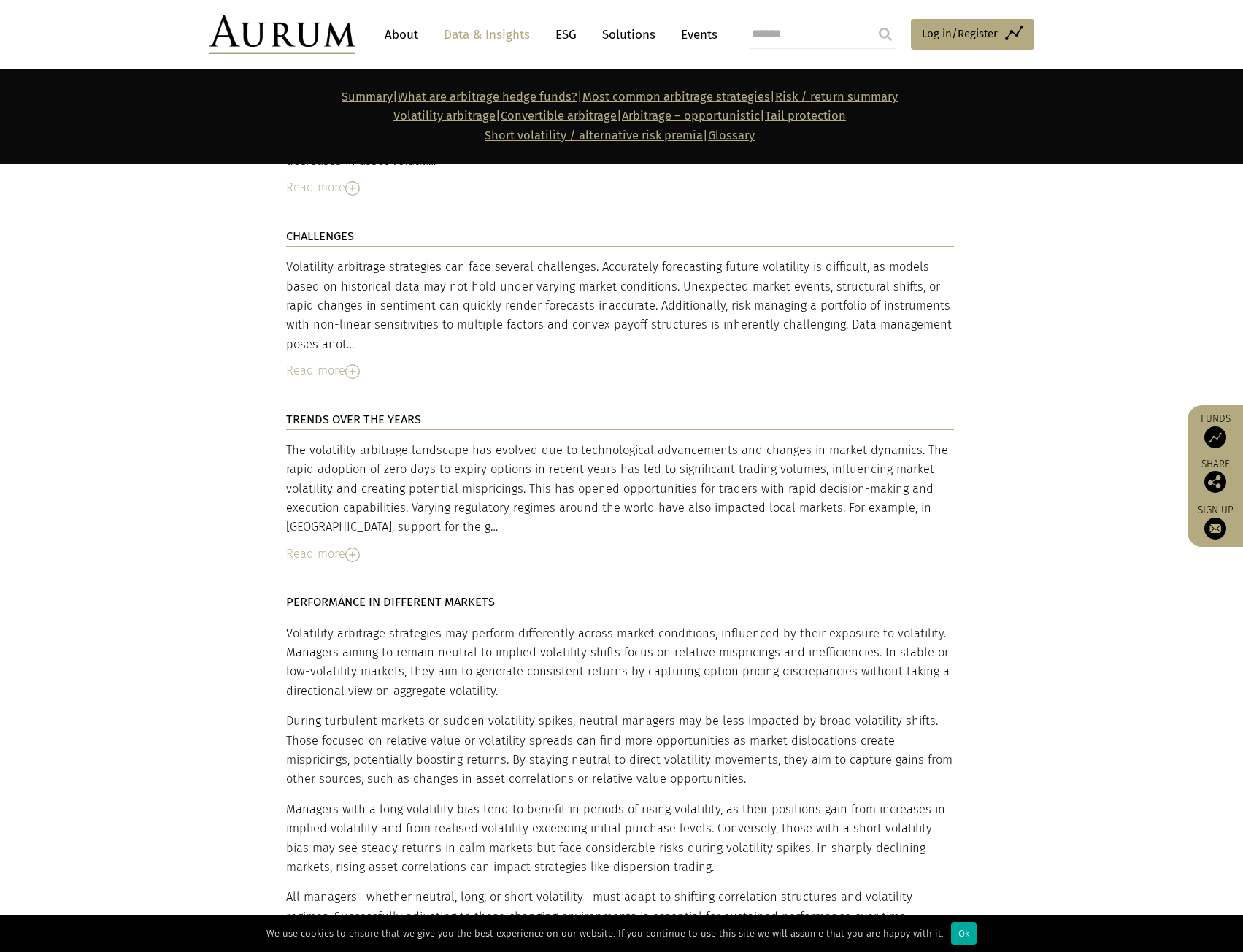
click at [498, 732] on p "During turbulent markets or sudden volatility spikes, neutral managers may be l…" at bounding box center [620, 750] width 668 height 78
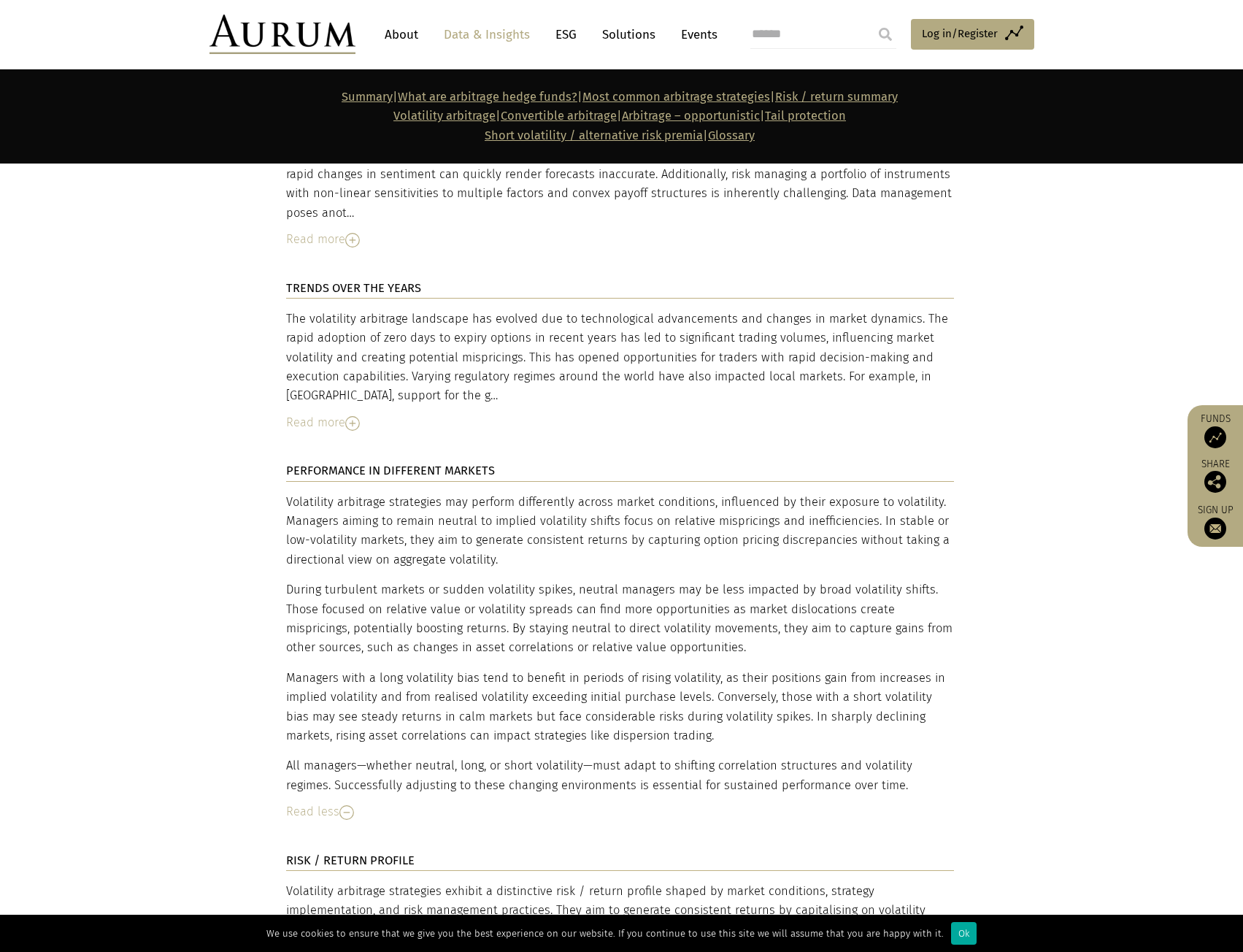
scroll to position [4234, 0]
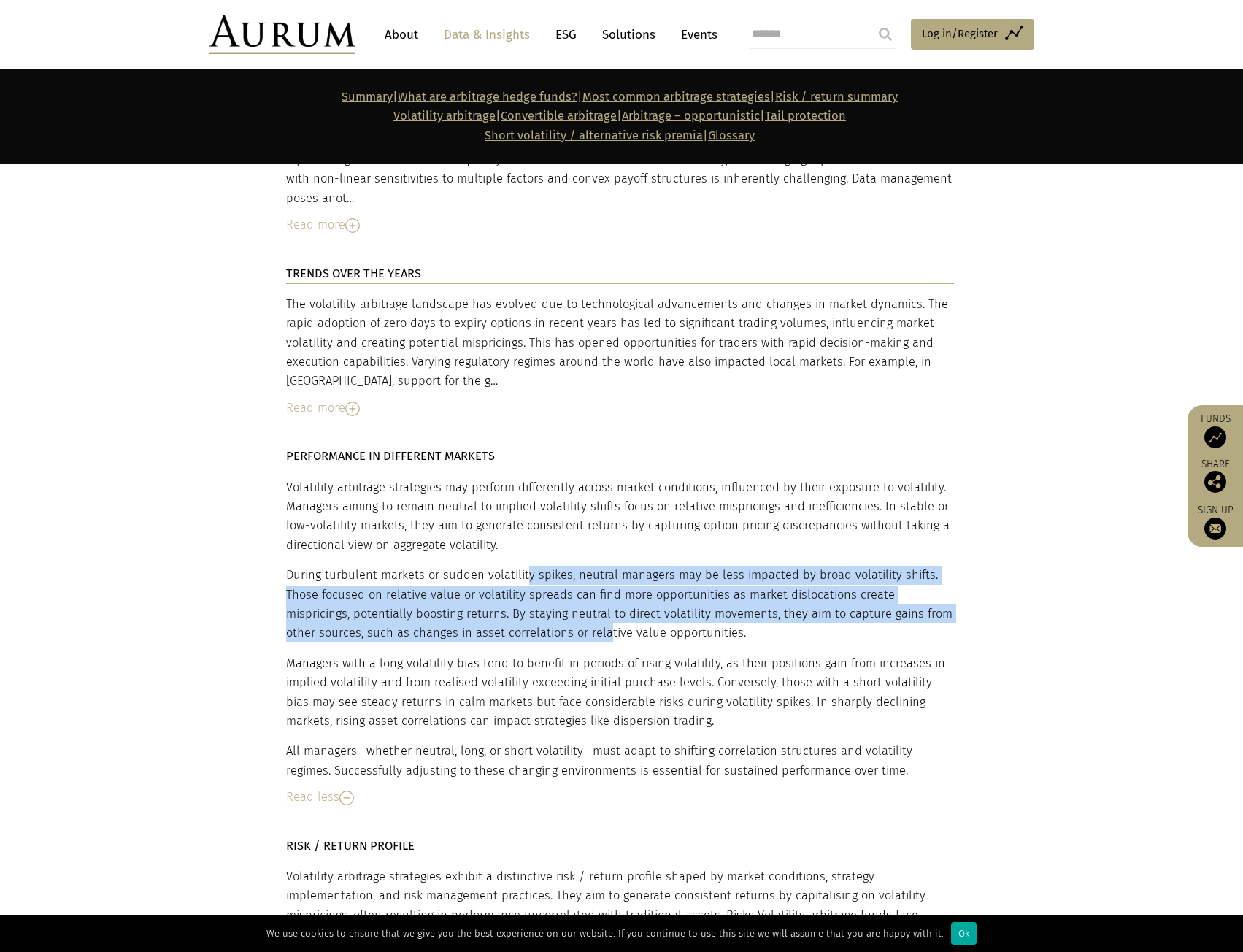
drag, startPoint x: 522, startPoint y: 523, endPoint x: 526, endPoint y: 577, distance: 54.1
click at [526, 577] on p "During turbulent markets or sudden volatility spikes, neutral managers may be l…" at bounding box center [620, 604] width 668 height 78
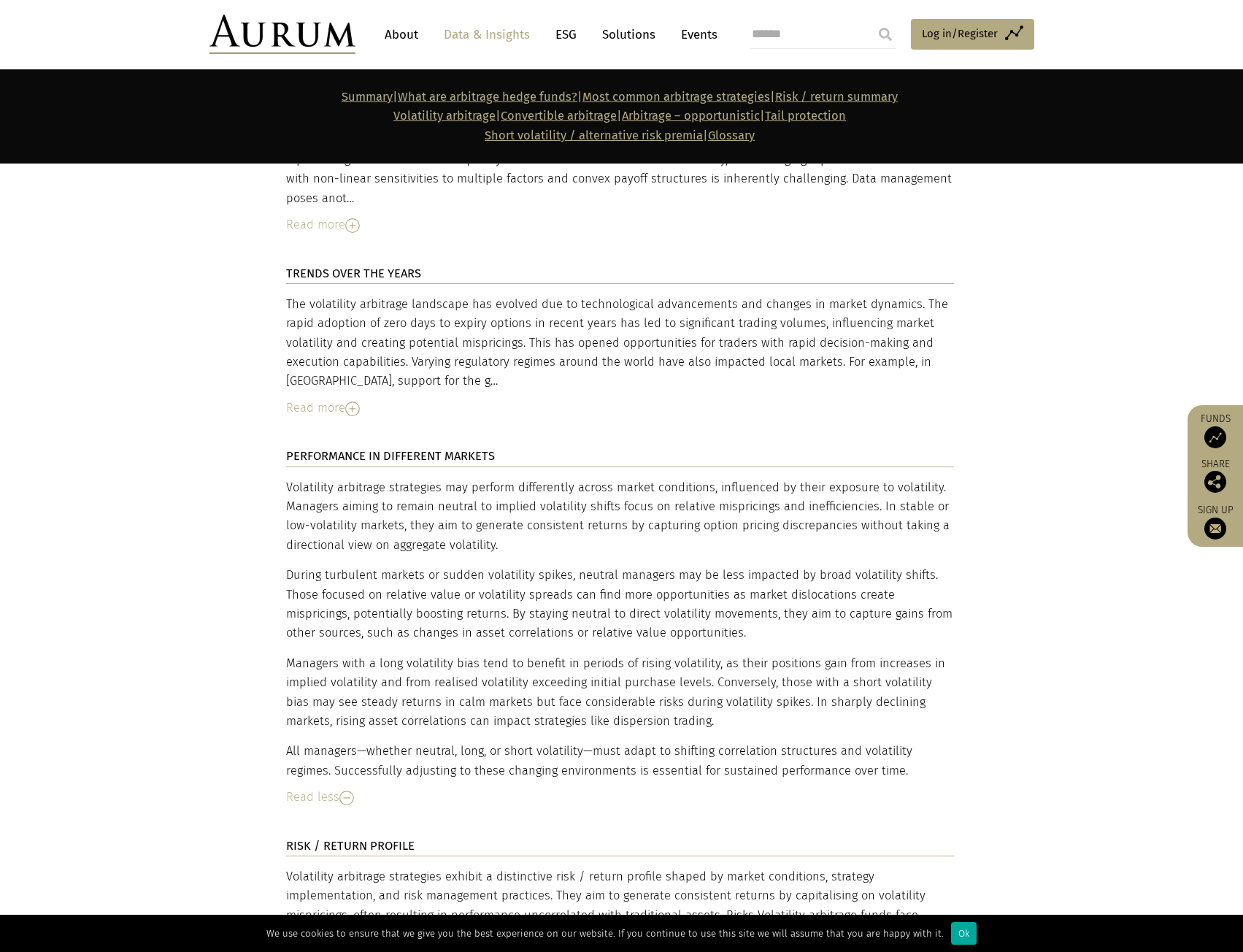
click at [618, 579] on p "During turbulent markets or sudden volatility spikes, neutral managers may be l…" at bounding box center [620, 604] width 668 height 78
drag, startPoint x: 634, startPoint y: 591, endPoint x: 599, endPoint y: 502, distance: 95.6
click at [599, 502] on div "Volatility arbitrage strategies may perform differently across market condition…" at bounding box center [620, 629] width 668 height 303
click at [502, 566] on p "During turbulent markets or sudden volatility spikes, neutral managers may be l…" at bounding box center [620, 604] width 668 height 78
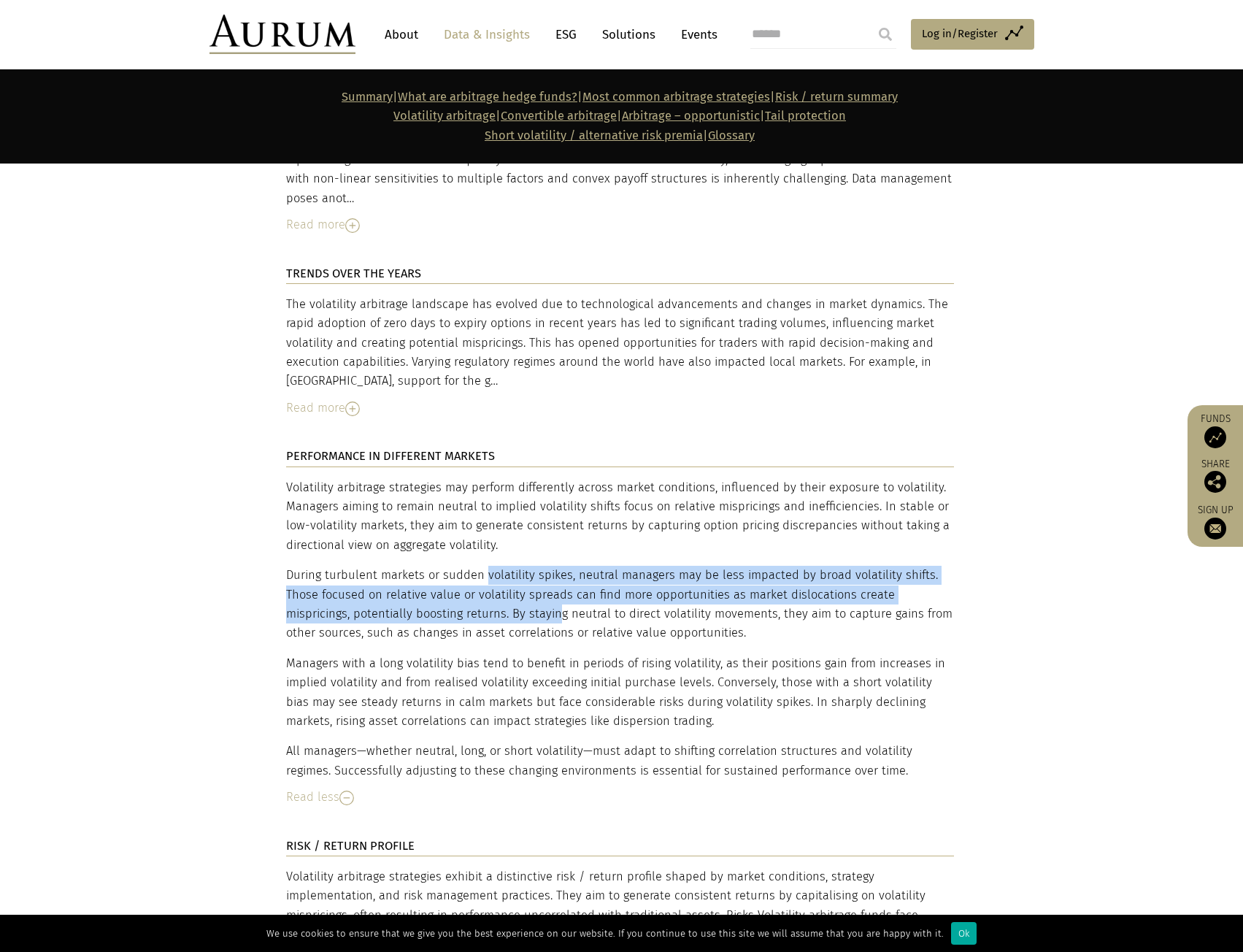
drag, startPoint x: 483, startPoint y: 520, endPoint x: 489, endPoint y: 566, distance: 46.4
click at [489, 566] on p "During turbulent markets or sudden volatility spikes, neutral managers may be l…" at bounding box center [620, 604] width 668 height 78
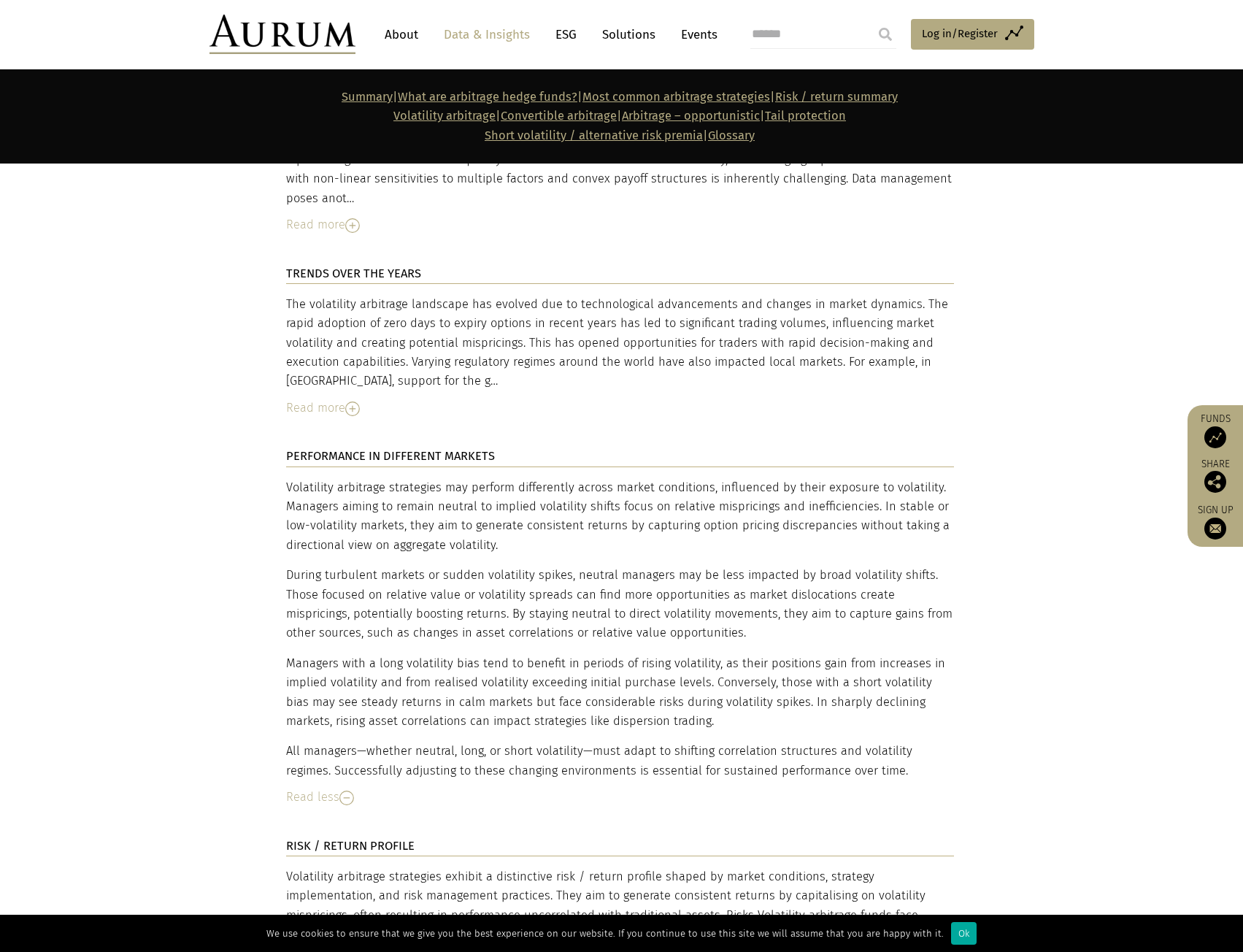
click at [487, 594] on div "Volatility arbitrage strategies may perform differently across market condition…" at bounding box center [620, 629] width 668 height 303
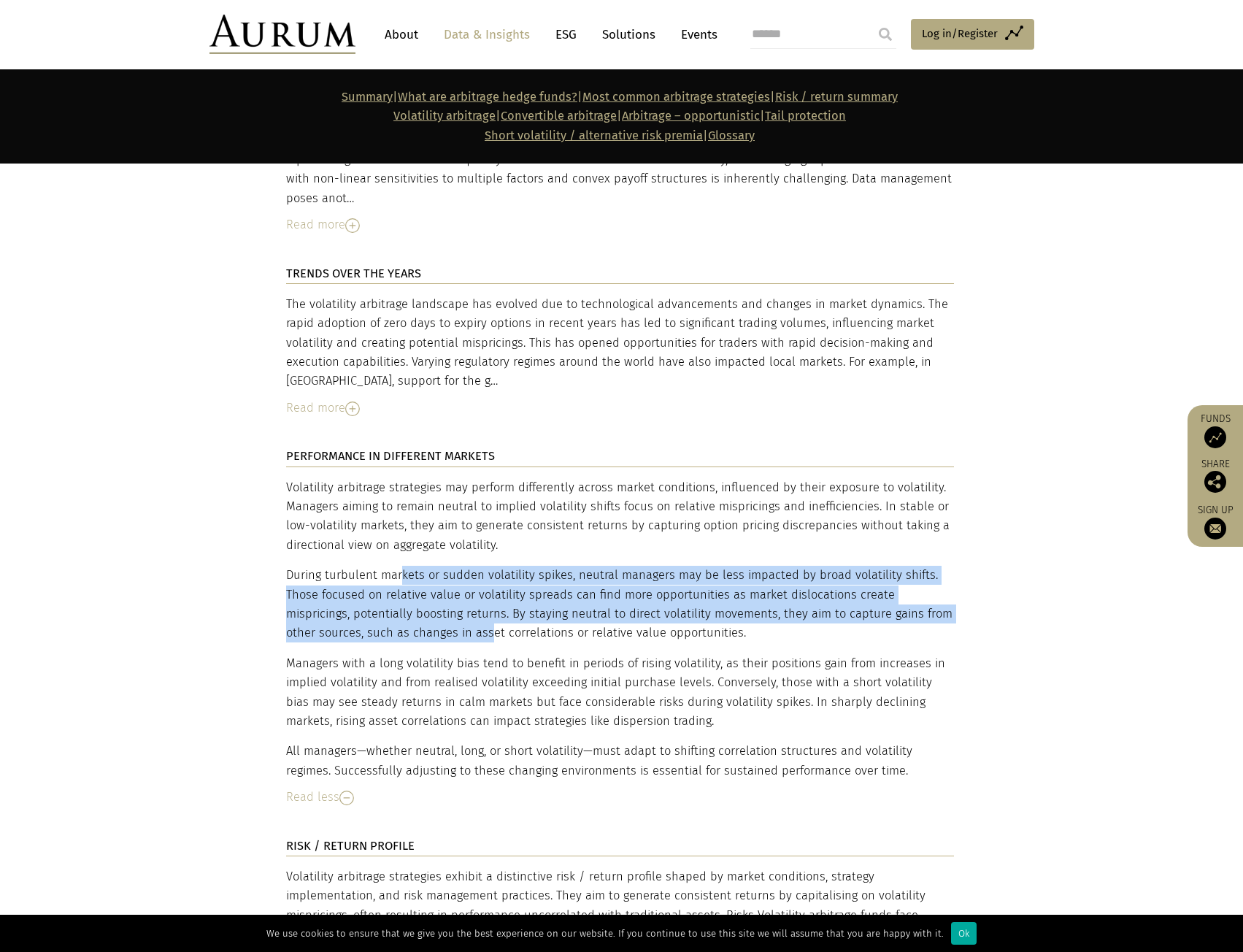
drag, startPoint x: 409, startPoint y: 589, endPoint x: 398, endPoint y: 521, distance: 68.9
click at [398, 566] on p "During turbulent markets or sudden volatility spikes, neutral managers may be l…" at bounding box center [620, 604] width 668 height 78
click at [443, 566] on p "During turbulent markets or sudden volatility spikes, neutral managers may be l…" at bounding box center [620, 604] width 668 height 78
drag, startPoint x: 497, startPoint y: 586, endPoint x: 500, endPoint y: 524, distance: 62.1
click at [500, 566] on p "During turbulent markets or sudden volatility spikes, neutral managers may be l…" at bounding box center [620, 604] width 668 height 78
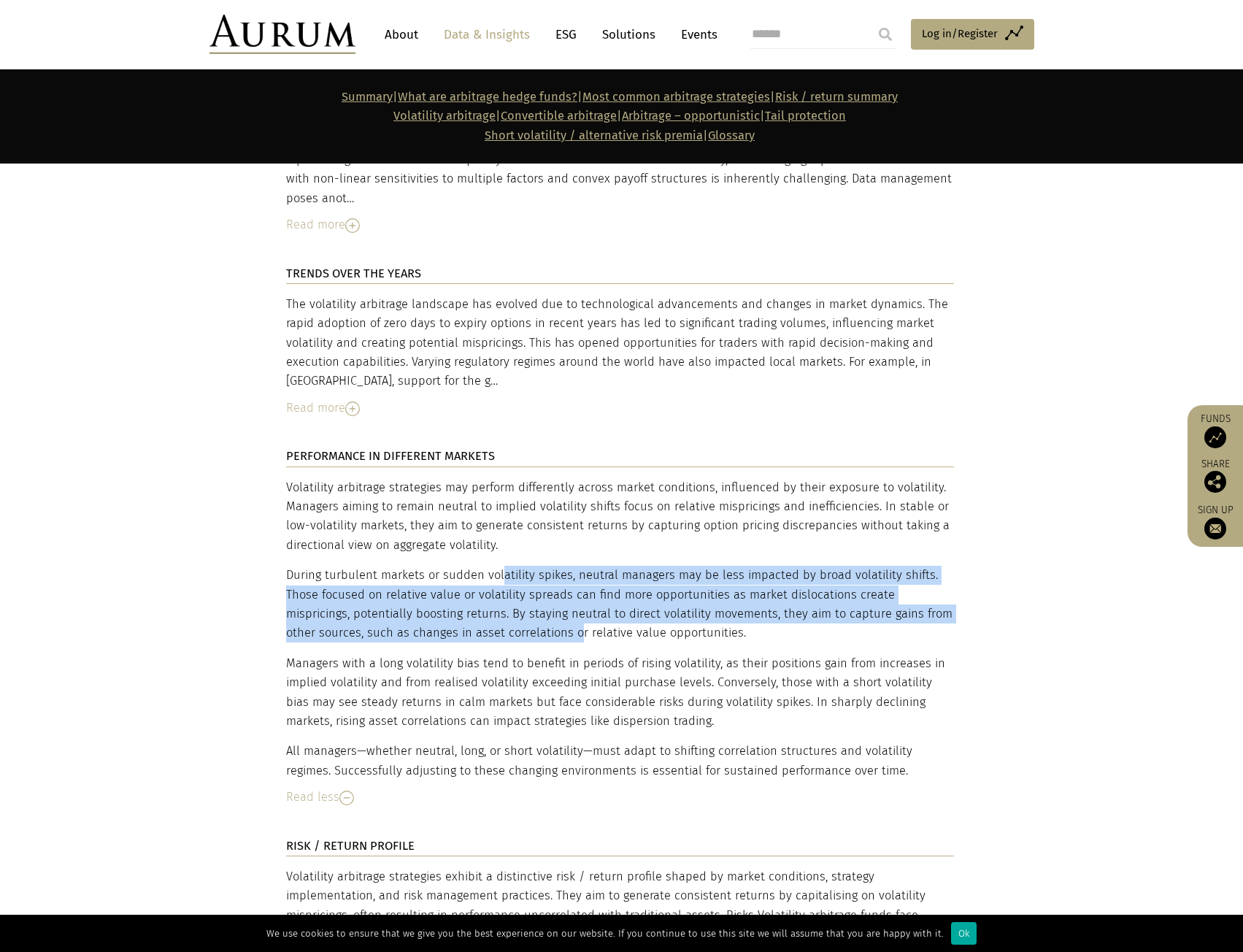
click at [565, 569] on p "During turbulent markets or sudden volatility spikes, neutral managers may be l…" at bounding box center [620, 604] width 668 height 78
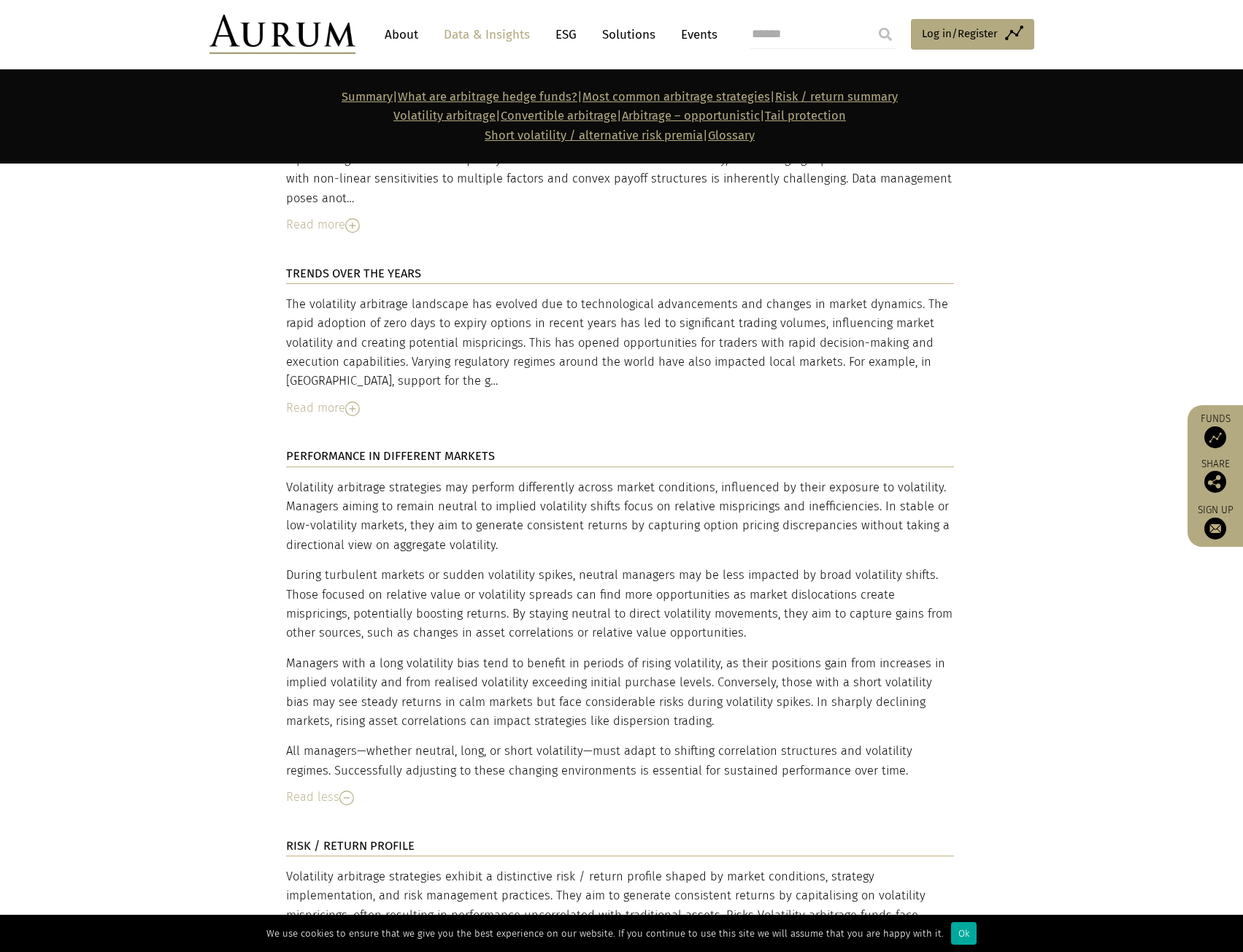
click at [635, 575] on p "During turbulent markets or sudden volatility spikes, neutral managers may be l…" at bounding box center [620, 604] width 668 height 78
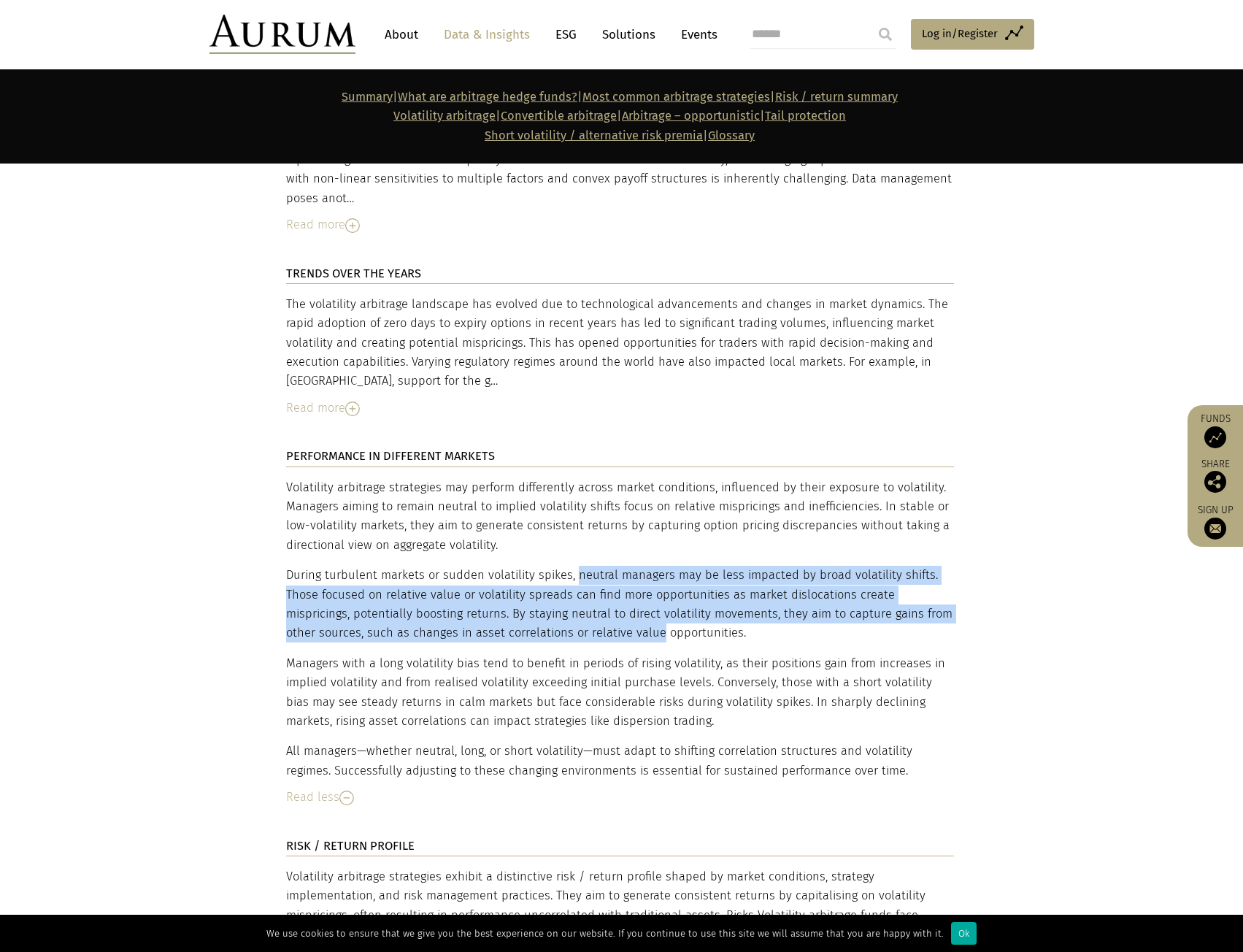
drag, startPoint x: 573, startPoint y: 585, endPoint x: 573, endPoint y: 525, distance: 60.0
click at [573, 566] on p "During turbulent markets or sudden volatility spikes, neutral managers may be l…" at bounding box center [620, 604] width 668 height 78
click at [571, 588] on p "During turbulent markets or sudden volatility spikes, neutral managers may be l…" at bounding box center [620, 604] width 668 height 78
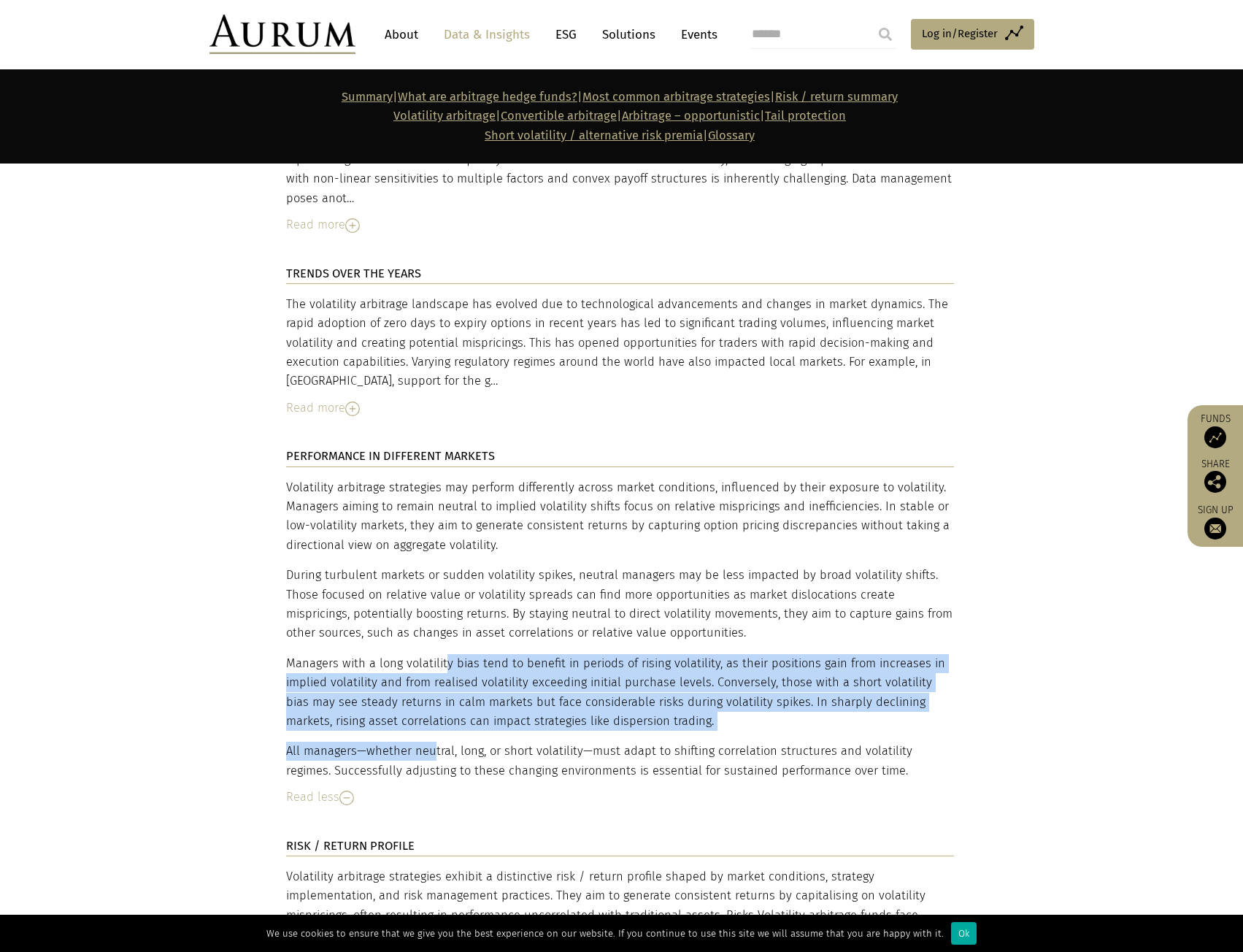
drag, startPoint x: 446, startPoint y: 604, endPoint x: 432, endPoint y: 690, distance: 87.1
click at [432, 690] on div "Volatility arbitrage strategies may perform differently across market condition…" at bounding box center [620, 629] width 668 height 303
click at [498, 672] on p "Managers with a long volatility bias tend to benefit in periods of rising volat…" at bounding box center [620, 693] width 668 height 78
drag, startPoint x: 500, startPoint y: 661, endPoint x: 535, endPoint y: 668, distance: 35.7
click at [500, 661] on p "Managers with a long volatility bias tend to benefit in periods of rising volat…" at bounding box center [620, 693] width 668 height 78
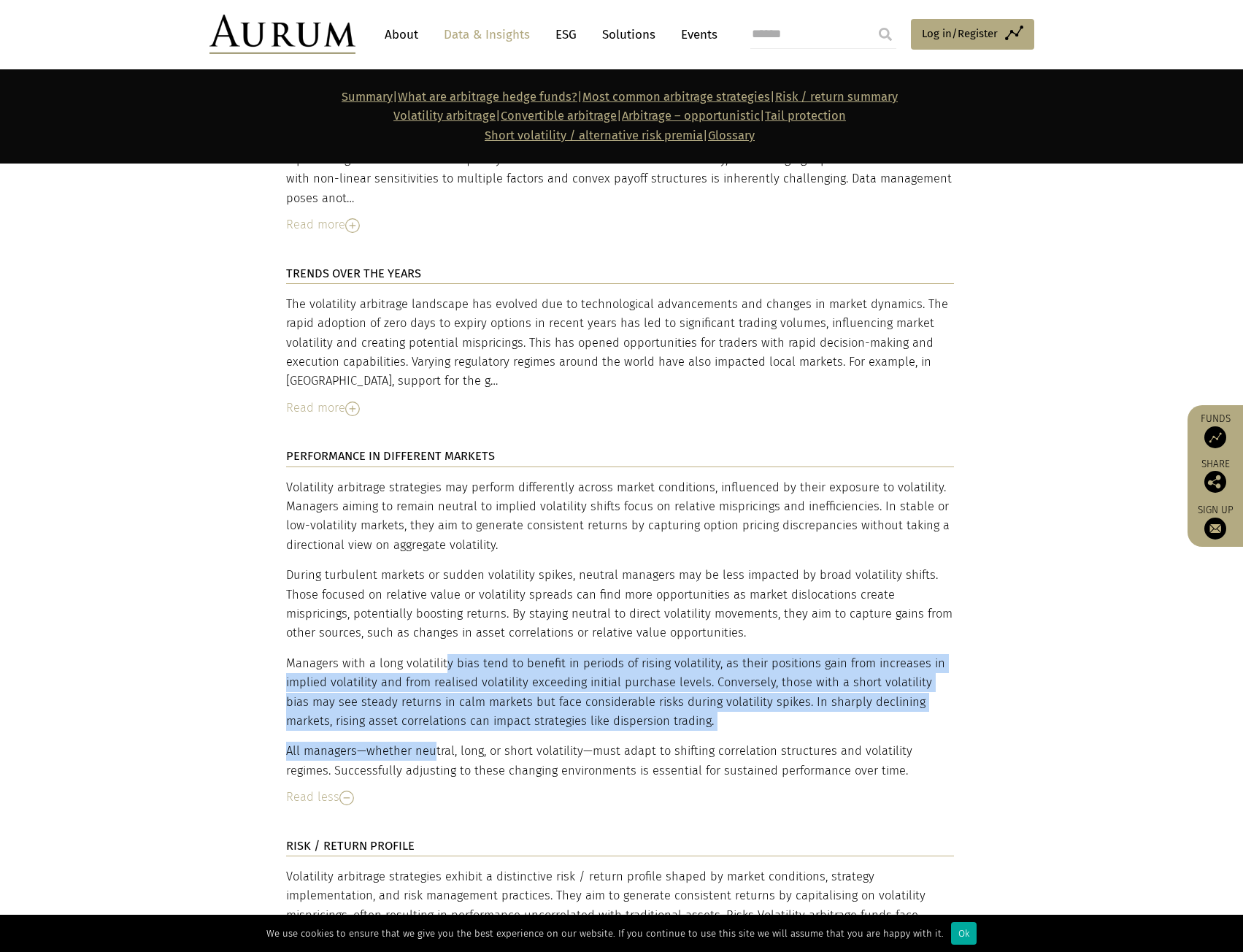
click at [547, 671] on p "Managers with a long volatility bias tend to benefit in periods of rising volat…" at bounding box center [620, 693] width 668 height 78
click at [550, 677] on p "Managers with a long volatility bias tend to benefit in periods of rising volat…" at bounding box center [620, 693] width 668 height 78
click at [538, 657] on p "Managers with a long volatility bias tend to benefit in periods of rising volat…" at bounding box center [620, 693] width 668 height 78
drag, startPoint x: 526, startPoint y: 620, endPoint x: 540, endPoint y: 668, distance: 50.0
click at [540, 668] on p "Managers with a long volatility bias tend to benefit in periods of rising volat…" at bounding box center [620, 693] width 668 height 78
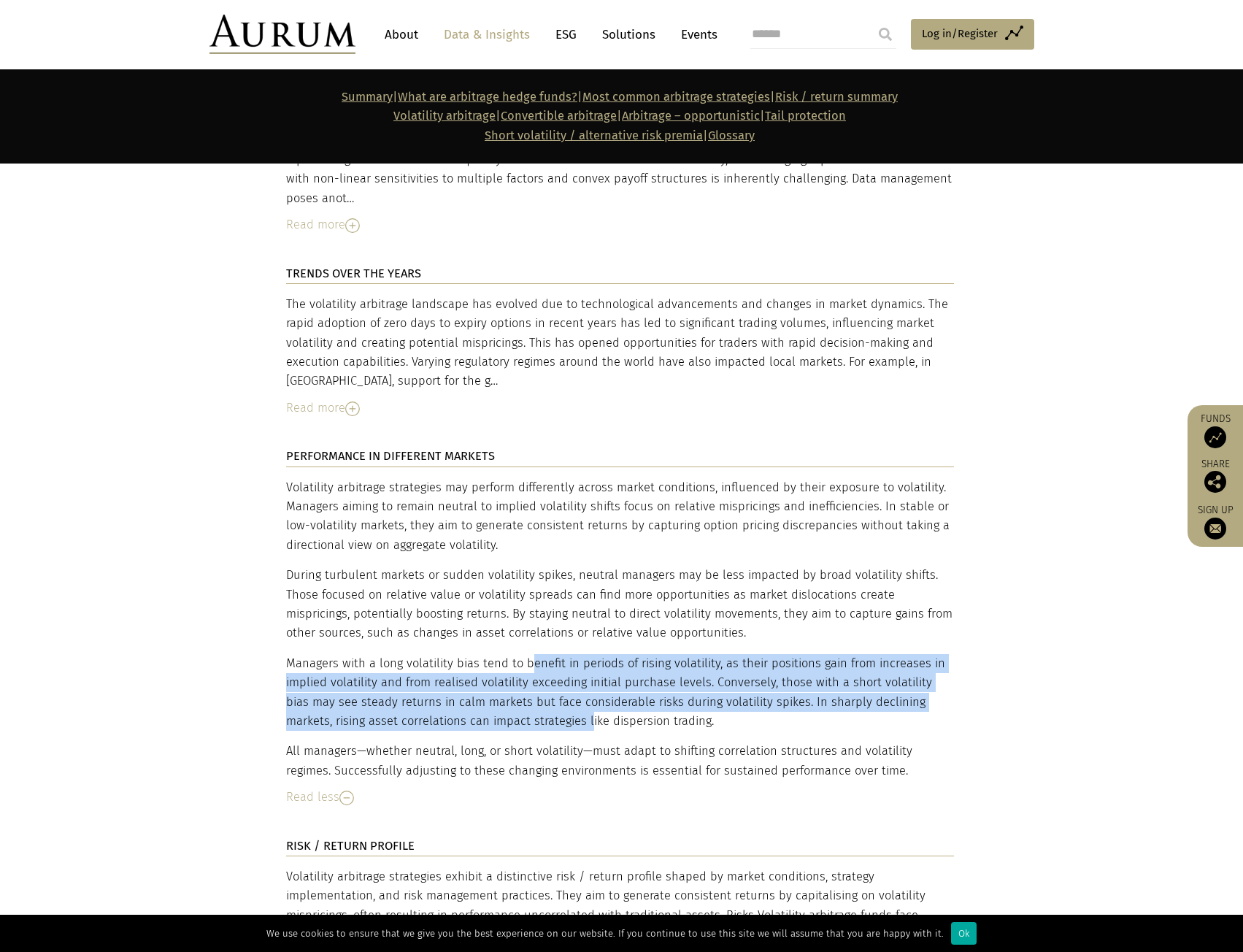
click at [567, 654] on p "Managers with a long volatility bias tend to benefit in periods of rising volat…" at bounding box center [620, 693] width 668 height 78
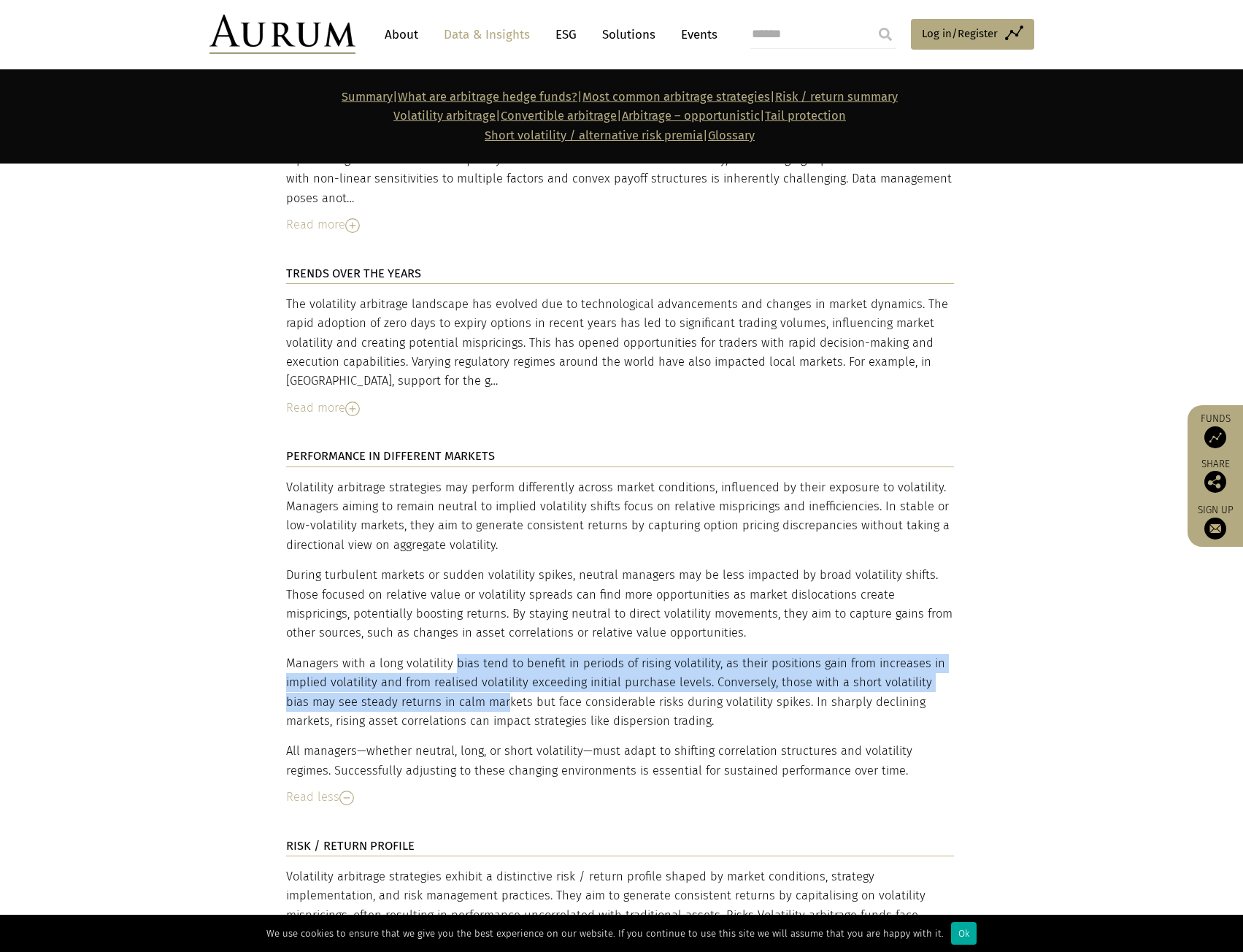
drag, startPoint x: 477, startPoint y: 653, endPoint x: 454, endPoint y: 595, distance: 62.4
click at [454, 595] on div "Volatility arbitrage strategies may perform differently across market condition…" at bounding box center [620, 629] width 668 height 303
click at [451, 654] on p "Managers with a long volatility bias tend to benefit in periods of rising volat…" at bounding box center [620, 693] width 668 height 78
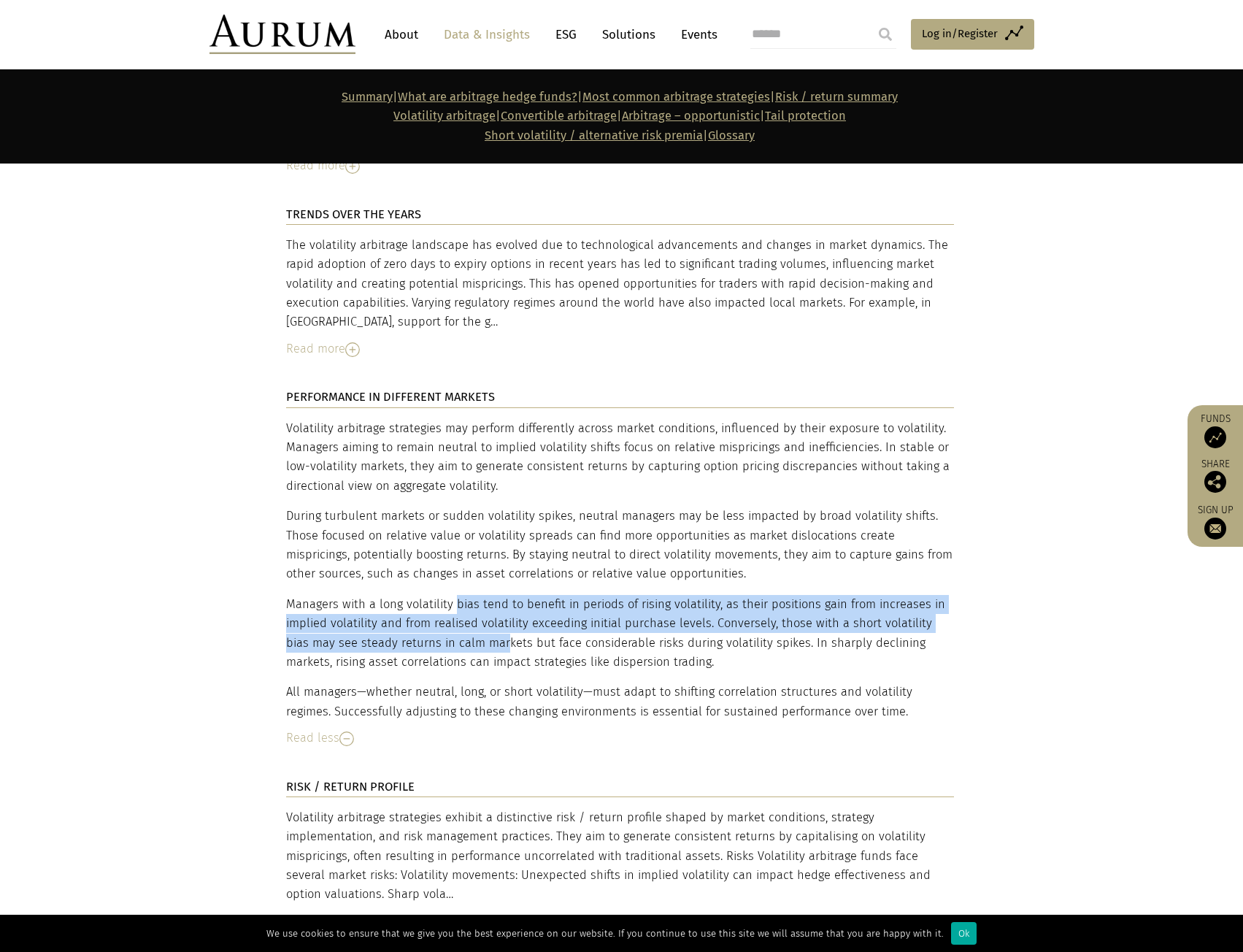
scroll to position [4453, 0]
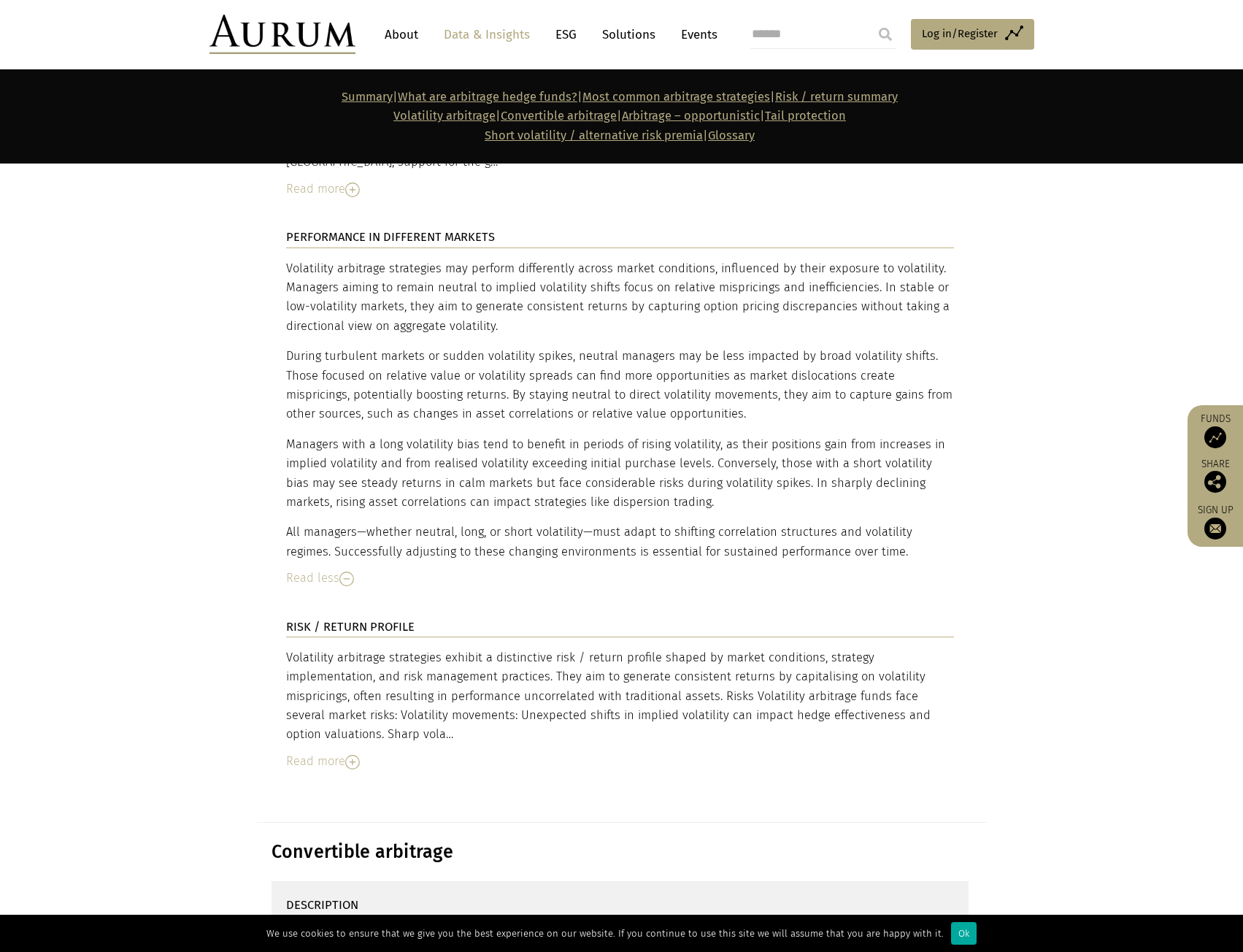
click at [410, 648] on div "Volatility arbitrage strategies exhibit a distinctive risk / return profile sha…" at bounding box center [620, 696] width 668 height 96
drag, startPoint x: 421, startPoint y: 598, endPoint x: 415, endPoint y: 683, distance: 85.2
click at [415, 683] on div "Volatility arbitrage strategies exhibit a distinctive risk / return profile sha…" at bounding box center [620, 696] width 668 height 96
click at [448, 654] on div "Volatility arbitrage strategies exhibit a distinctive risk / return profile sha…" at bounding box center [620, 696] width 668 height 96
click at [477, 658] on div "Volatility arbitrage strategies exhibit a distinctive risk / return profile sha…" at bounding box center [620, 696] width 668 height 96
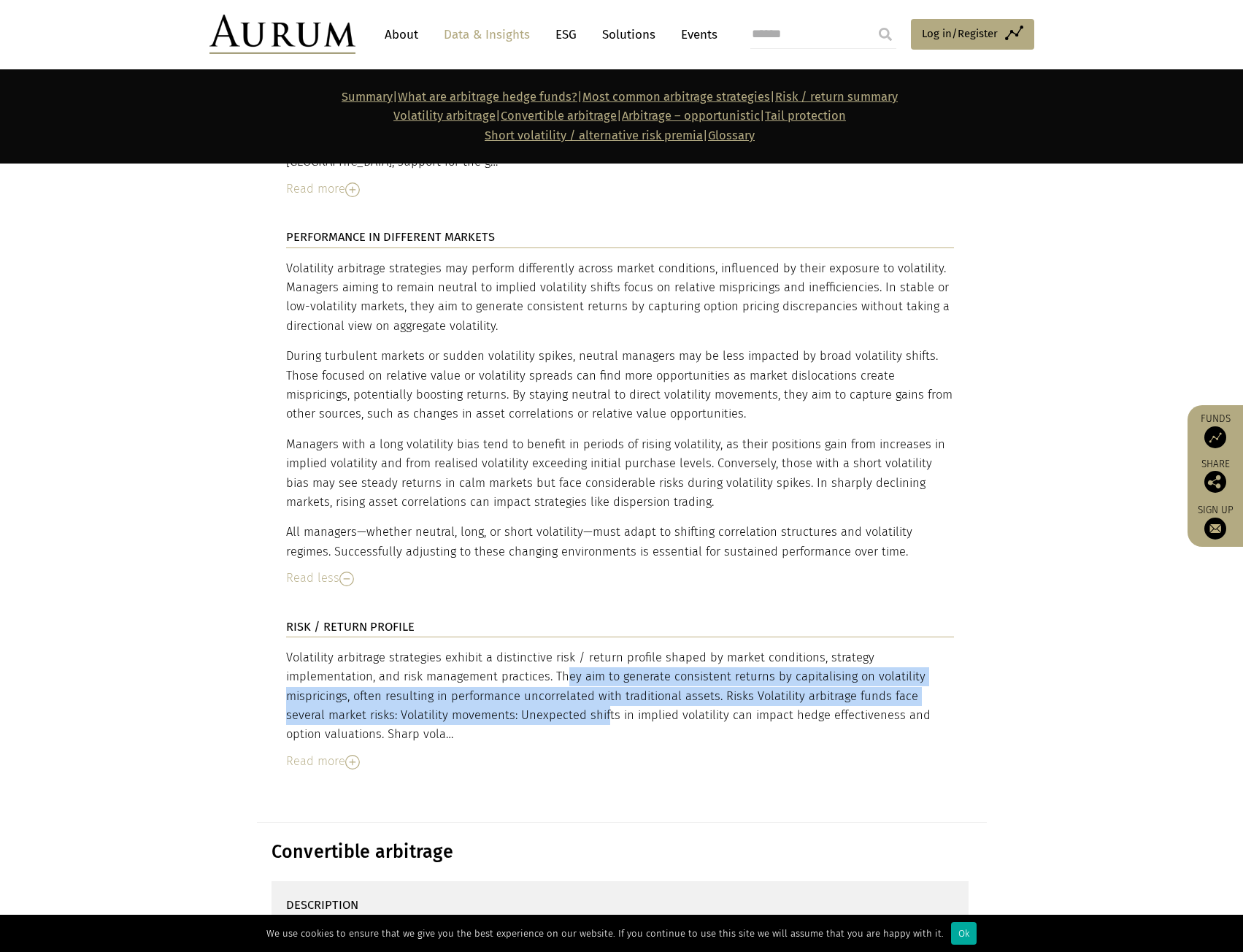
drag, startPoint x: 492, startPoint y: 665, endPoint x: 498, endPoint y: 628, distance: 37.5
click at [498, 648] on div "Volatility arbitrage strategies exhibit a distinctive risk / return profile sha…" at bounding box center [620, 696] width 668 height 96
click at [482, 652] on div "Volatility arbitrage strategies exhibit a distinctive risk / return profile sha…" at bounding box center [620, 696] width 668 height 96
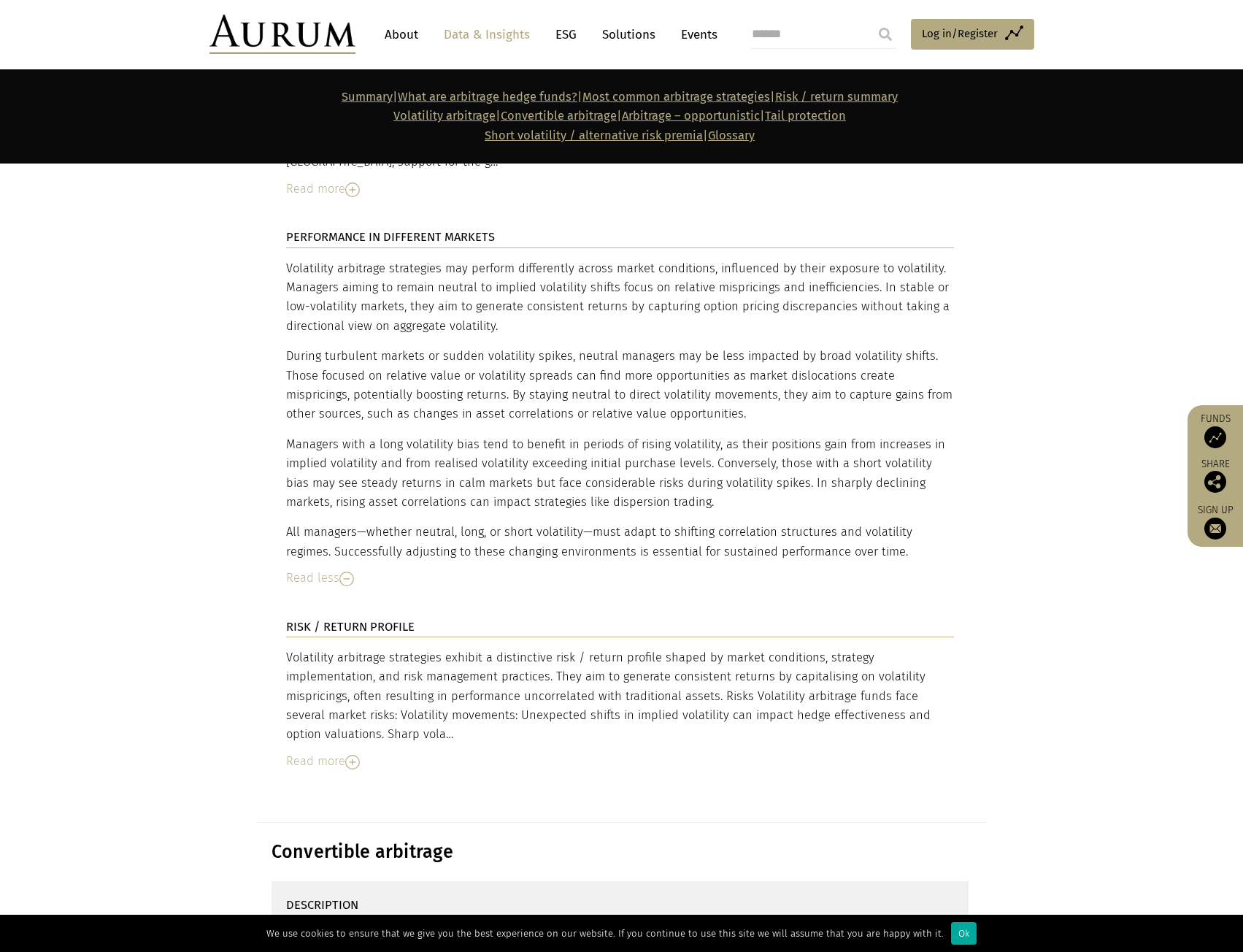
click at [440, 687] on div "Volatility arbitrage strategies exhibit a distinctive risk / return profile sha…" at bounding box center [620, 696] width 668 height 96
drag, startPoint x: 397, startPoint y: 697, endPoint x: 396, endPoint y: 620, distance: 77.0
click at [396, 648] on div "Volatility arbitrage strategies exhibit a distinctive risk / return profile sha…" at bounding box center [620, 710] width 668 height 123
click at [449, 648] on div "Volatility arbitrage strategies exhibit a distinctive risk / return profile sha…" at bounding box center [620, 696] width 668 height 96
click at [356, 755] on img at bounding box center [352, 762] width 14 height 14
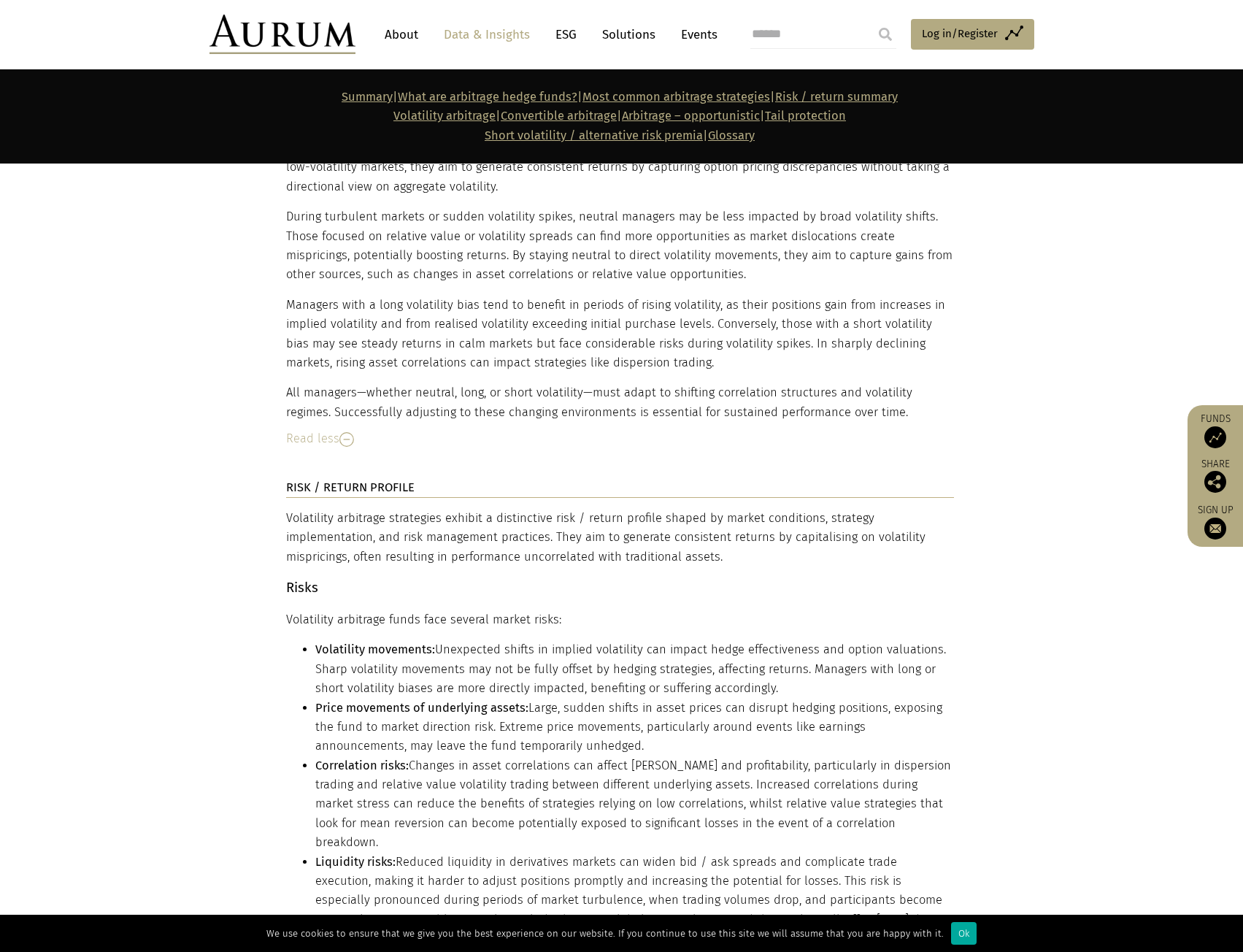
scroll to position [4599, 0]
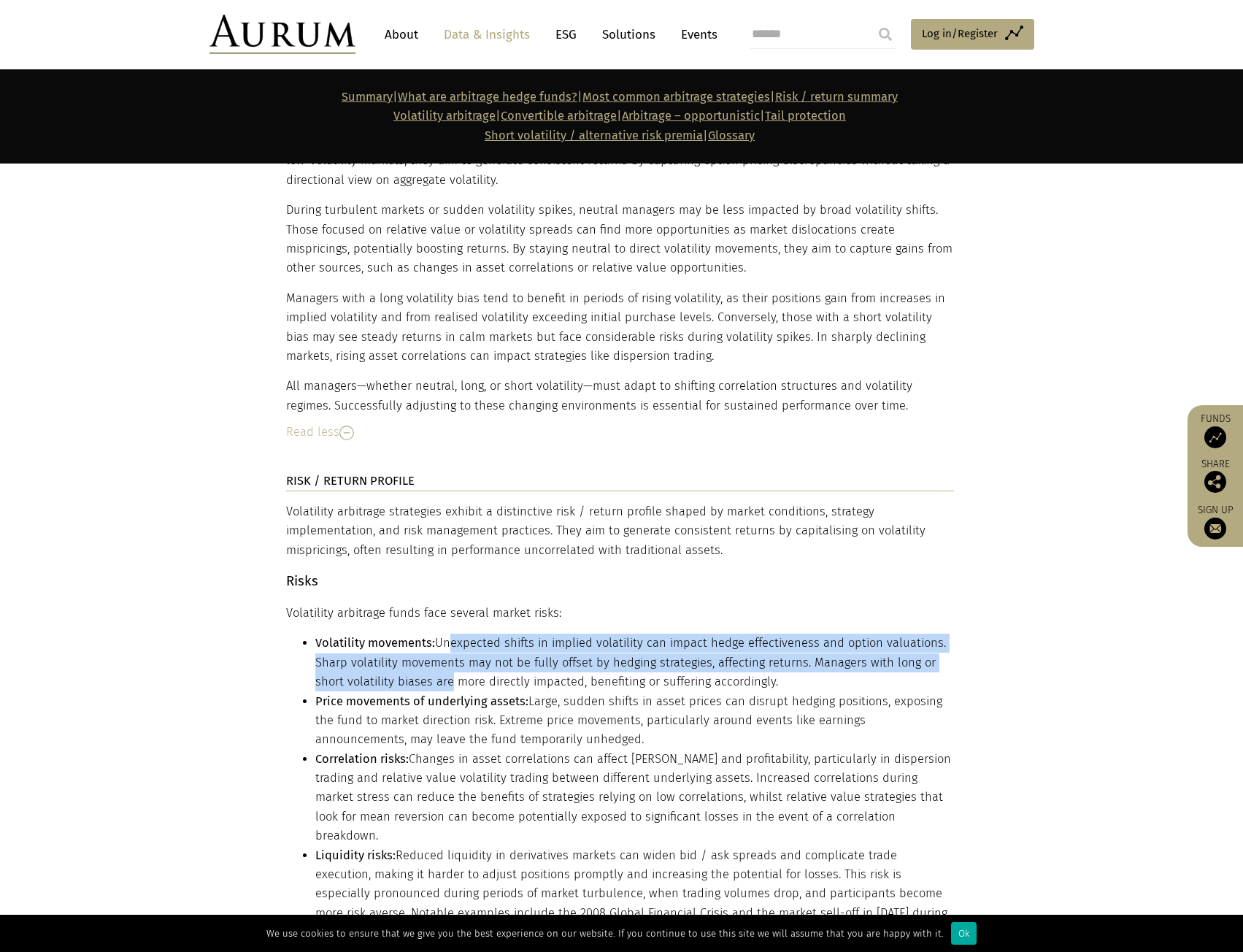
drag, startPoint x: 447, startPoint y: 595, endPoint x: 446, endPoint y: 632, distance: 37.0
click at [446, 634] on li "Volatility movements: Unexpected shifts in implied volatility can impact hedge …" at bounding box center [634, 663] width 639 height 58
click at [357, 634] on li "Volatility movements: Unexpected shifts in implied volatility can impact hedge …" at bounding box center [634, 663] width 639 height 58
drag, startPoint x: 440, startPoint y: 582, endPoint x: 439, endPoint y: 630, distance: 48.0
click at [439, 634] on li "Volatility movements: Unexpected shifts in implied volatility can impact hedge …" at bounding box center [634, 663] width 639 height 58
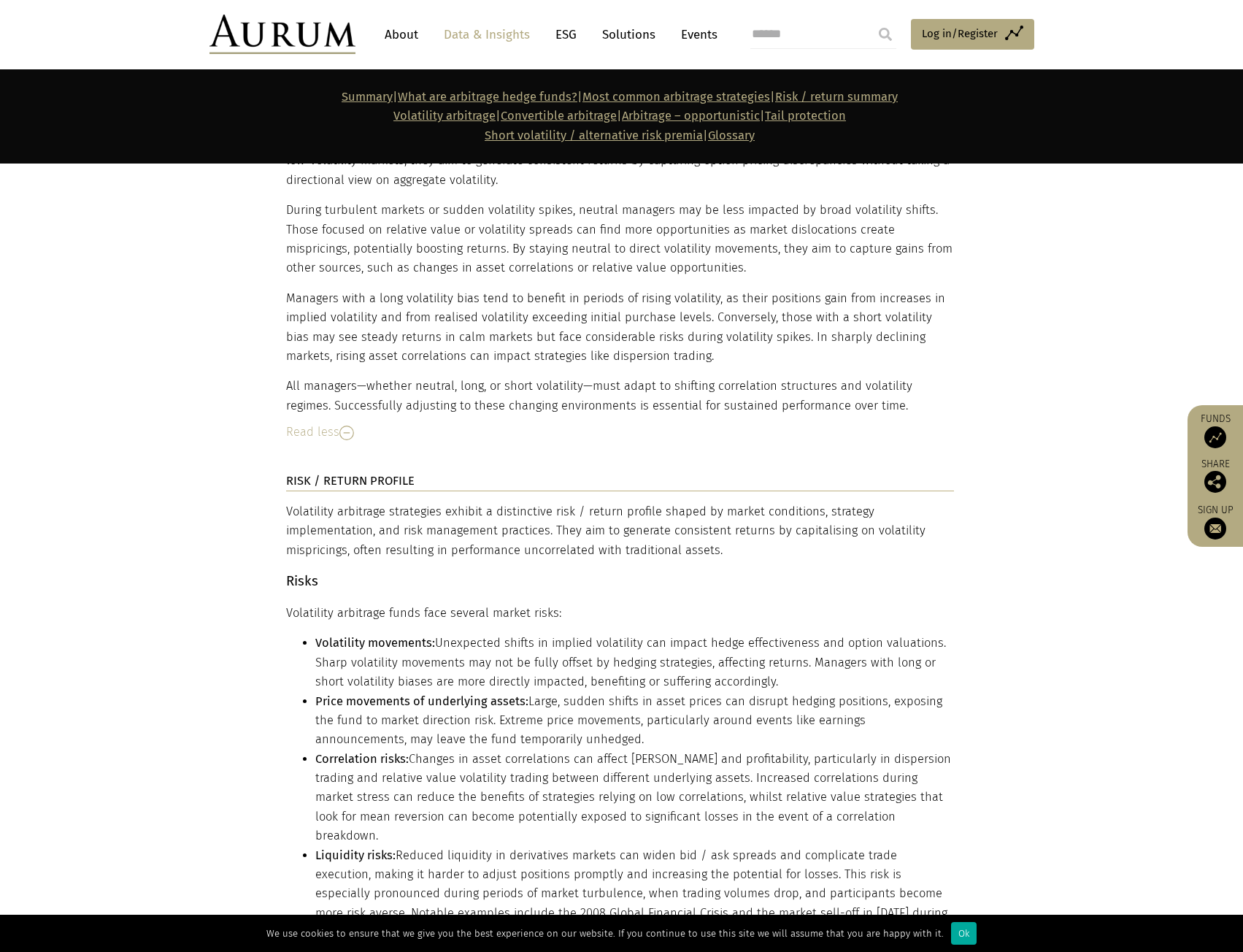
click at [478, 634] on li "Volatility movements: Unexpected shifts in implied volatility can impact hedge …" at bounding box center [634, 663] width 639 height 58
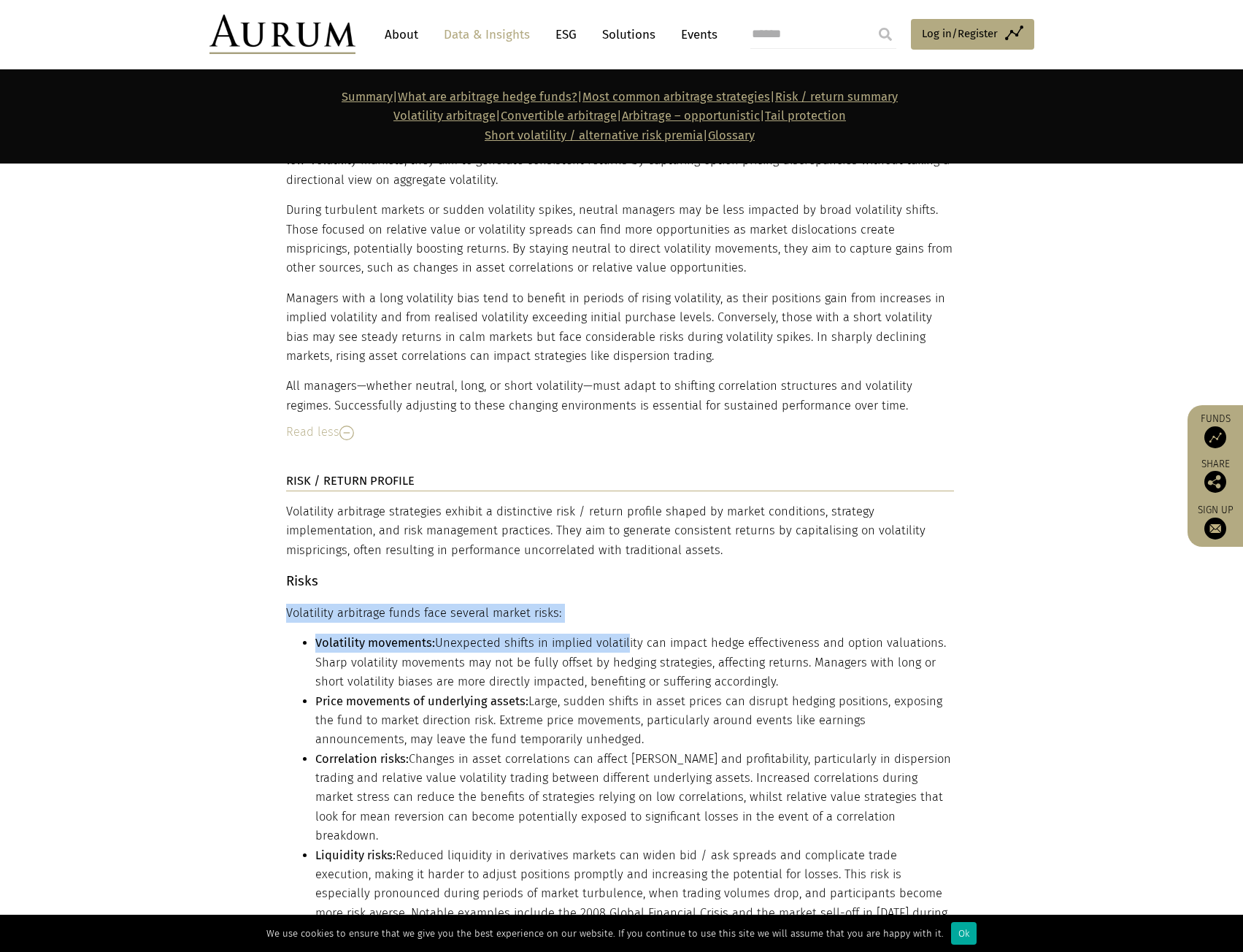
drag, startPoint x: 285, startPoint y: 560, endPoint x: 634, endPoint y: 575, distance: 349.3
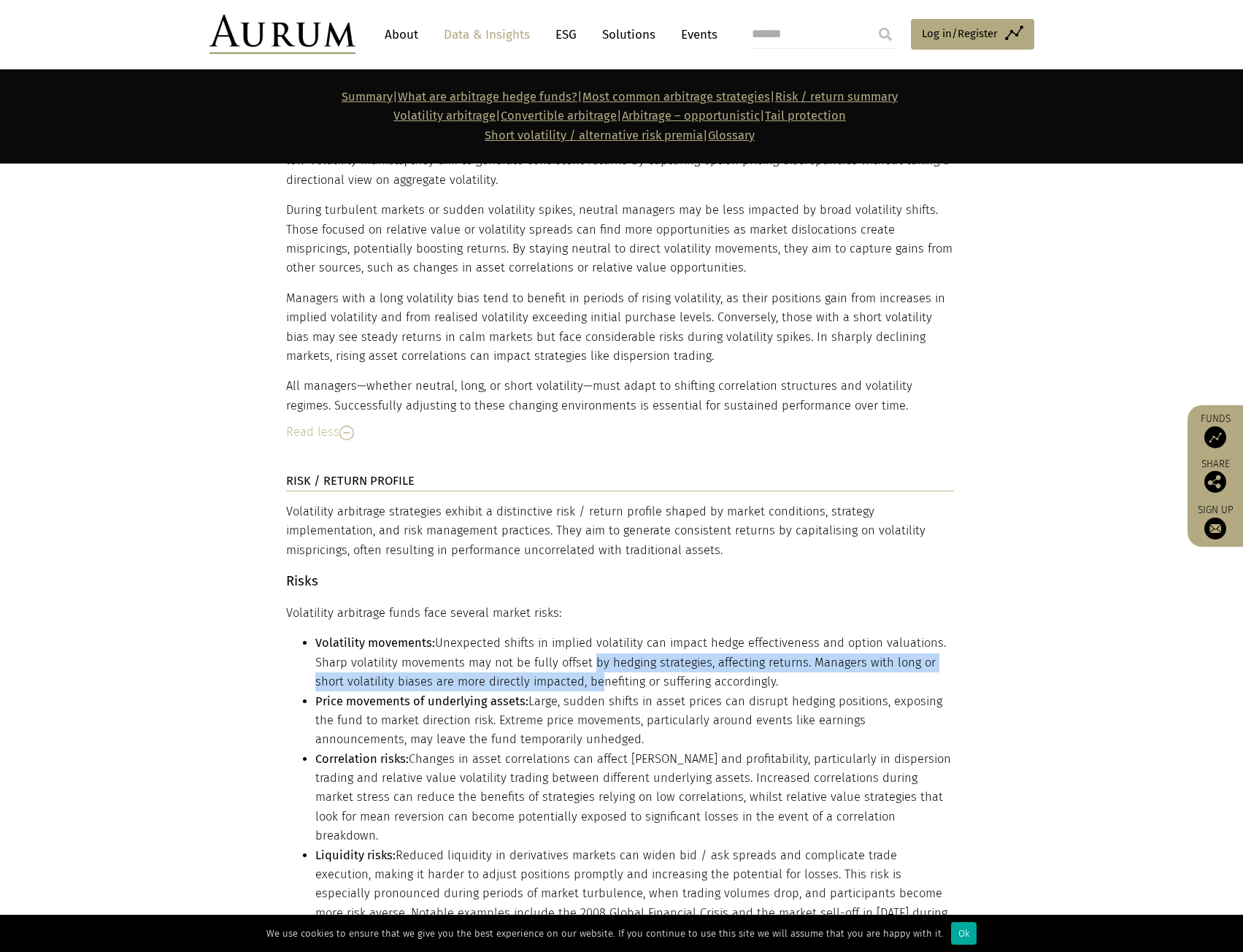
click at [588, 634] on li "Volatility movements: Unexpected shifts in implied volatility can impact hedge …" at bounding box center [634, 663] width 639 height 58
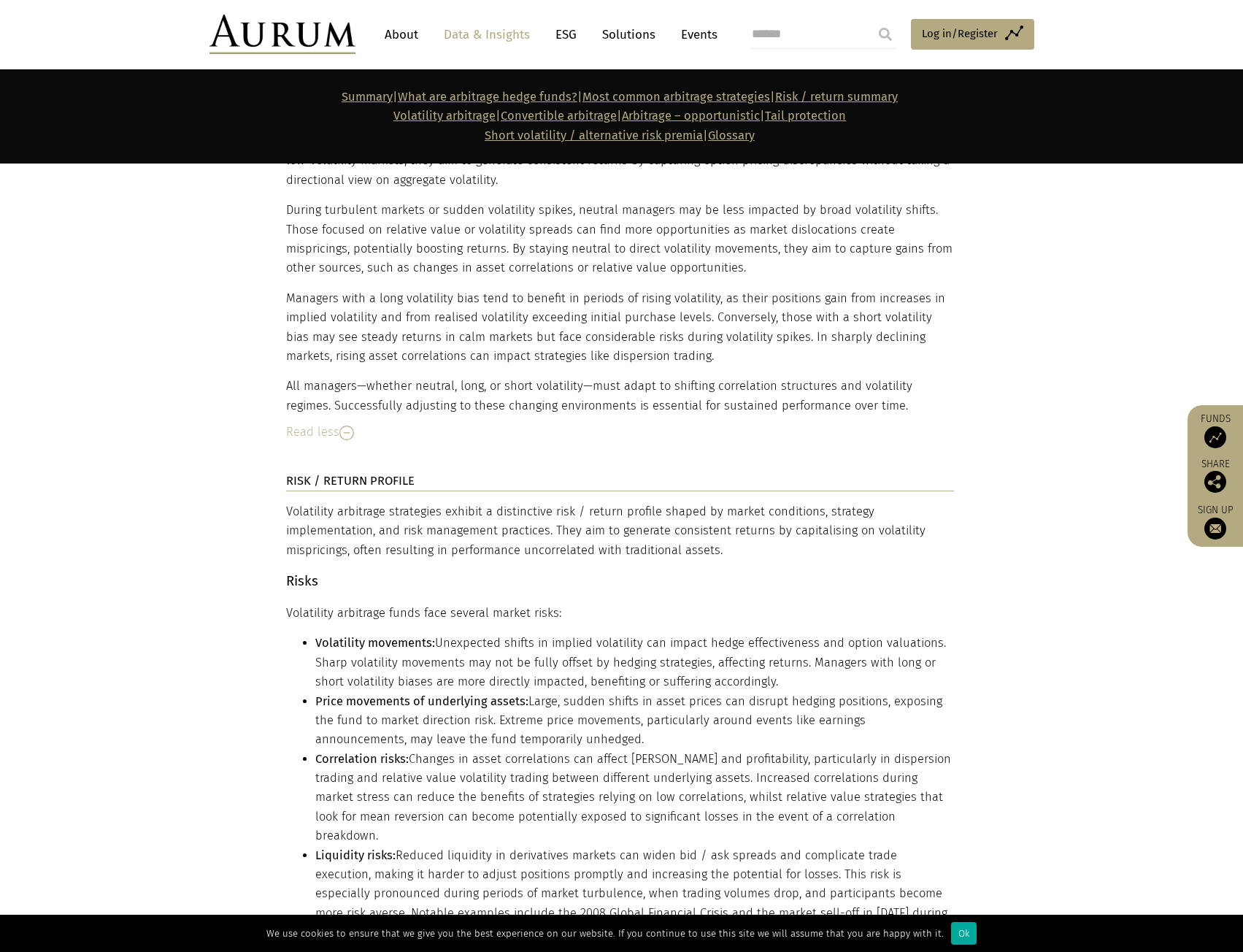
click at [482, 634] on li "Volatility movements: Unexpected shifts in implied volatility can impact hedge …" at bounding box center [634, 663] width 639 height 58
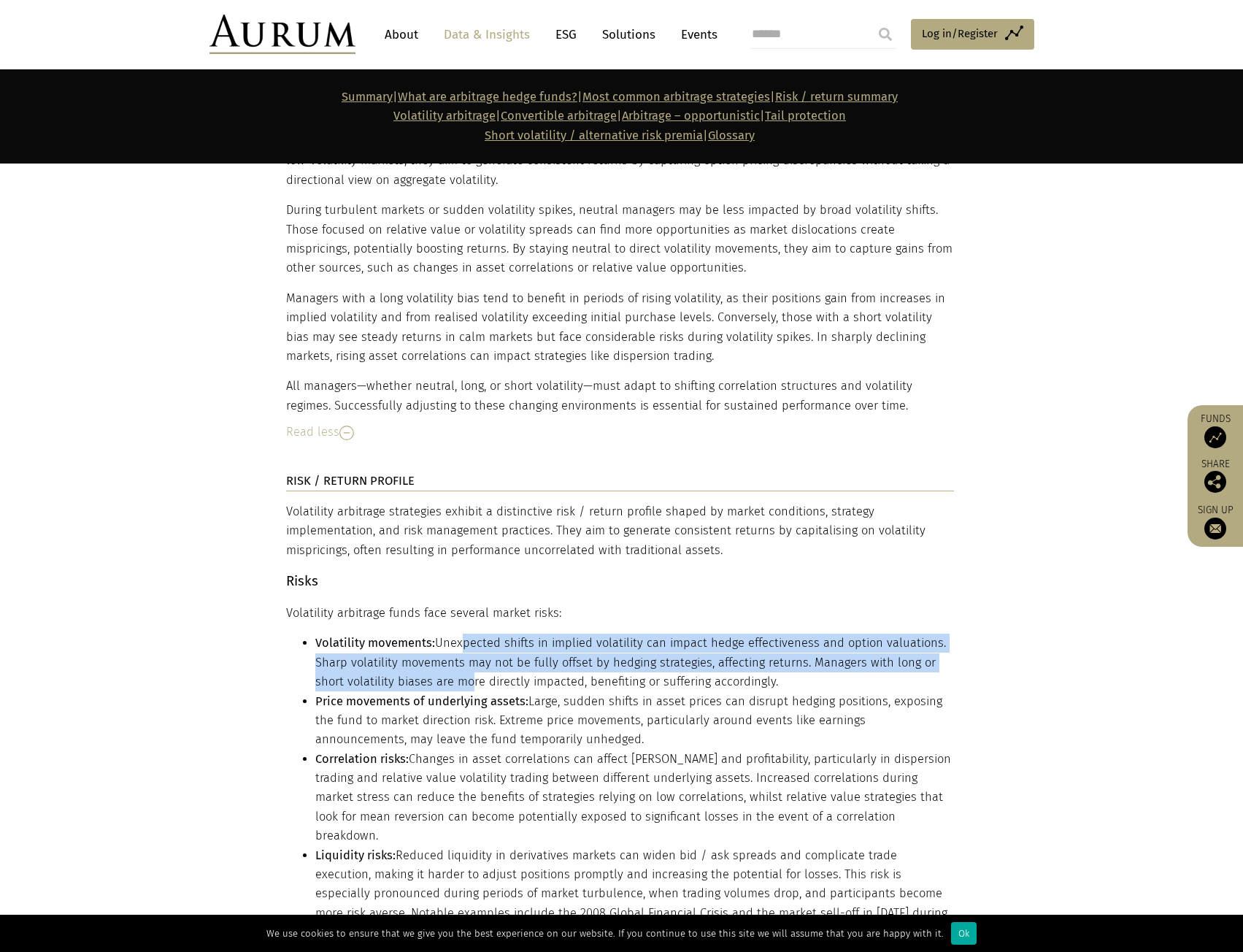
drag, startPoint x: 457, startPoint y: 592, endPoint x: 449, endPoint y: 656, distance: 64.5
click at [460, 639] on li "Volatility movements: Unexpected shifts in implied volatility can impact hedge …" at bounding box center [634, 663] width 639 height 58
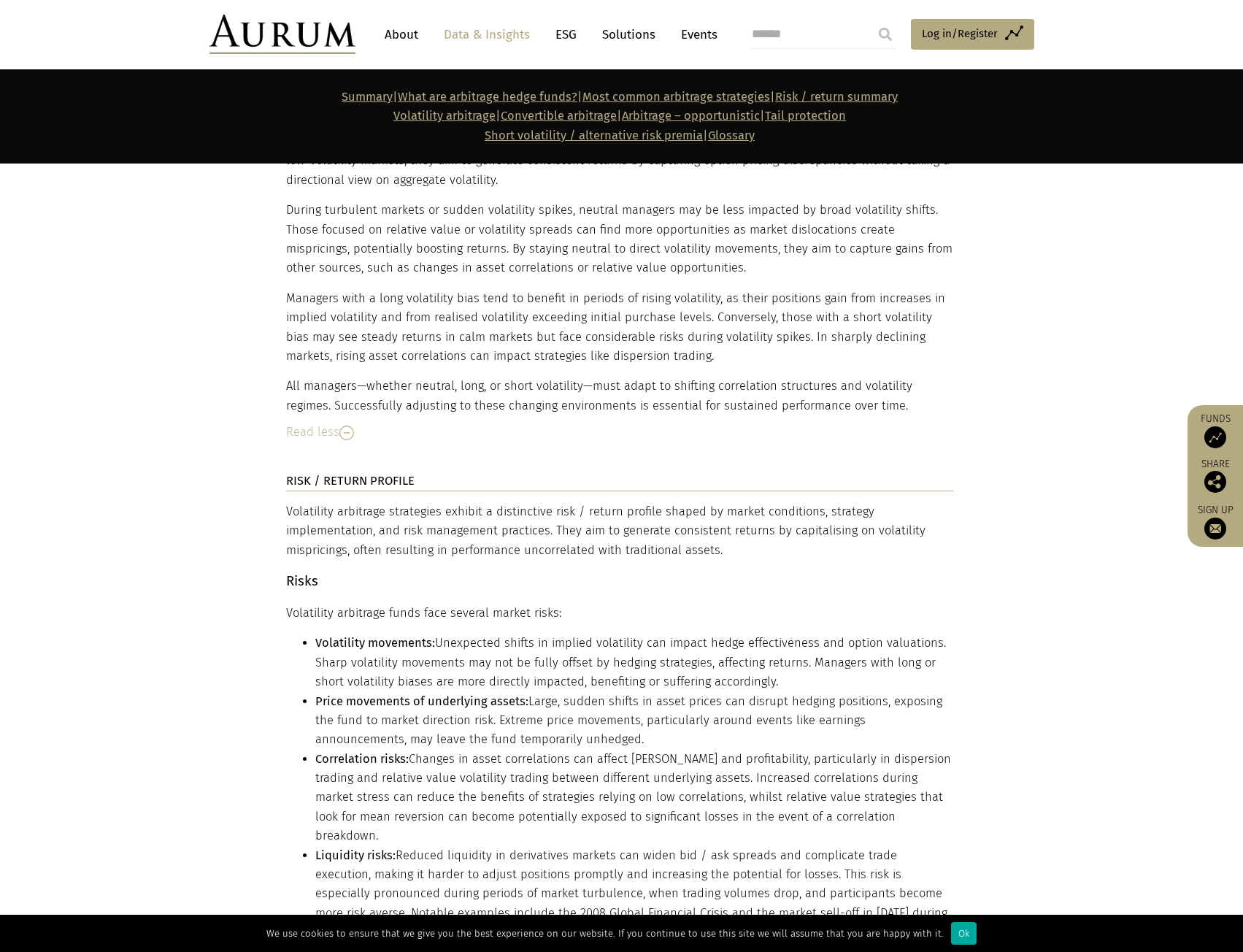
click at [426, 692] on li "Price movements of underlying assets: Large, sudden shifts in asset prices can …" at bounding box center [634, 720] width 639 height 58
click at [610, 692] on li "Price movements of underlying assets: Large, sudden shifts in asset prices can …" at bounding box center [634, 720] width 639 height 58
click at [555, 692] on li "Price movements of underlying assets: Large, sudden shifts in asset prices can …" at bounding box center [634, 720] width 639 height 58
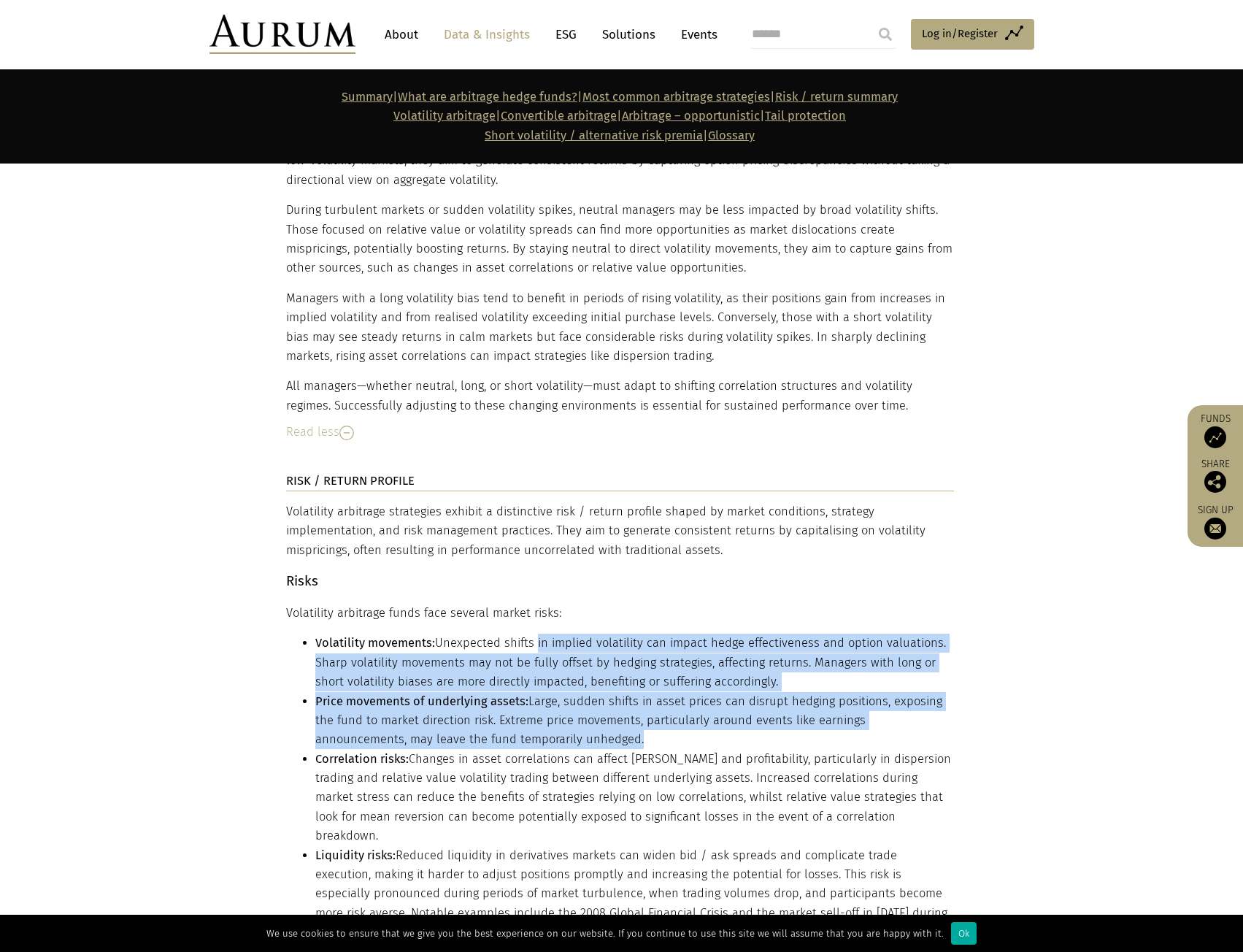
drag, startPoint x: 540, startPoint y: 689, endPoint x: 530, endPoint y: 600, distance: 89.6
click at [530, 634] on ul "Volatility movements: Unexpected shifts in implied volatility can impact hedge …" at bounding box center [620, 788] width 668 height 308
click at [513, 634] on li "Volatility movements: Unexpected shifts in implied volatility can impact hedge …" at bounding box center [634, 663] width 639 height 58
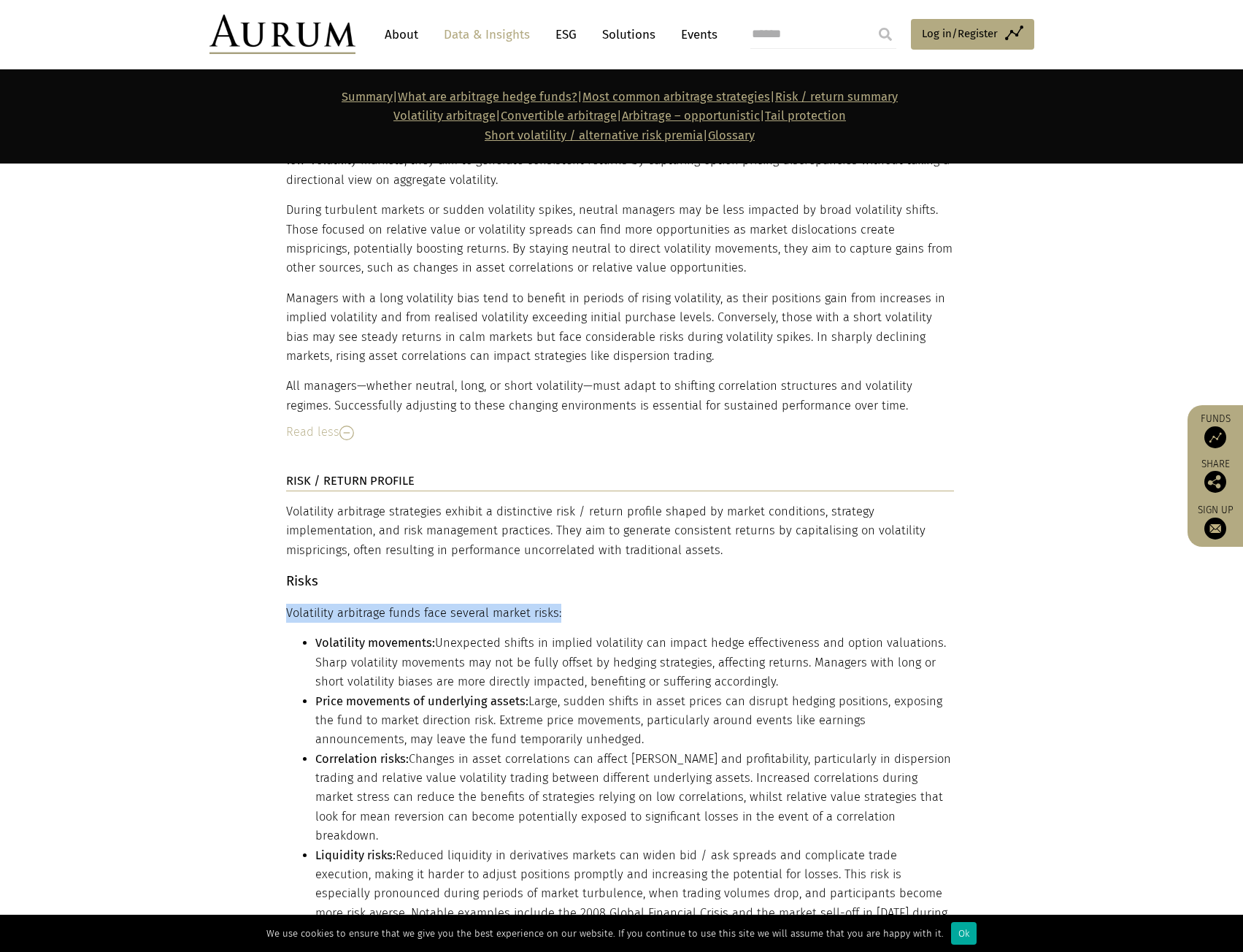
drag, startPoint x: 285, startPoint y: 562, endPoint x: 585, endPoint y: 557, distance: 300.0
click at [585, 603] on p "Volatility arbitrage funds face several market risks:" at bounding box center [620, 613] width 668 height 19
click at [567, 634] on li "Volatility movements: Unexpected shifts in implied volatility can impact hedge …" at bounding box center [634, 663] width 639 height 58
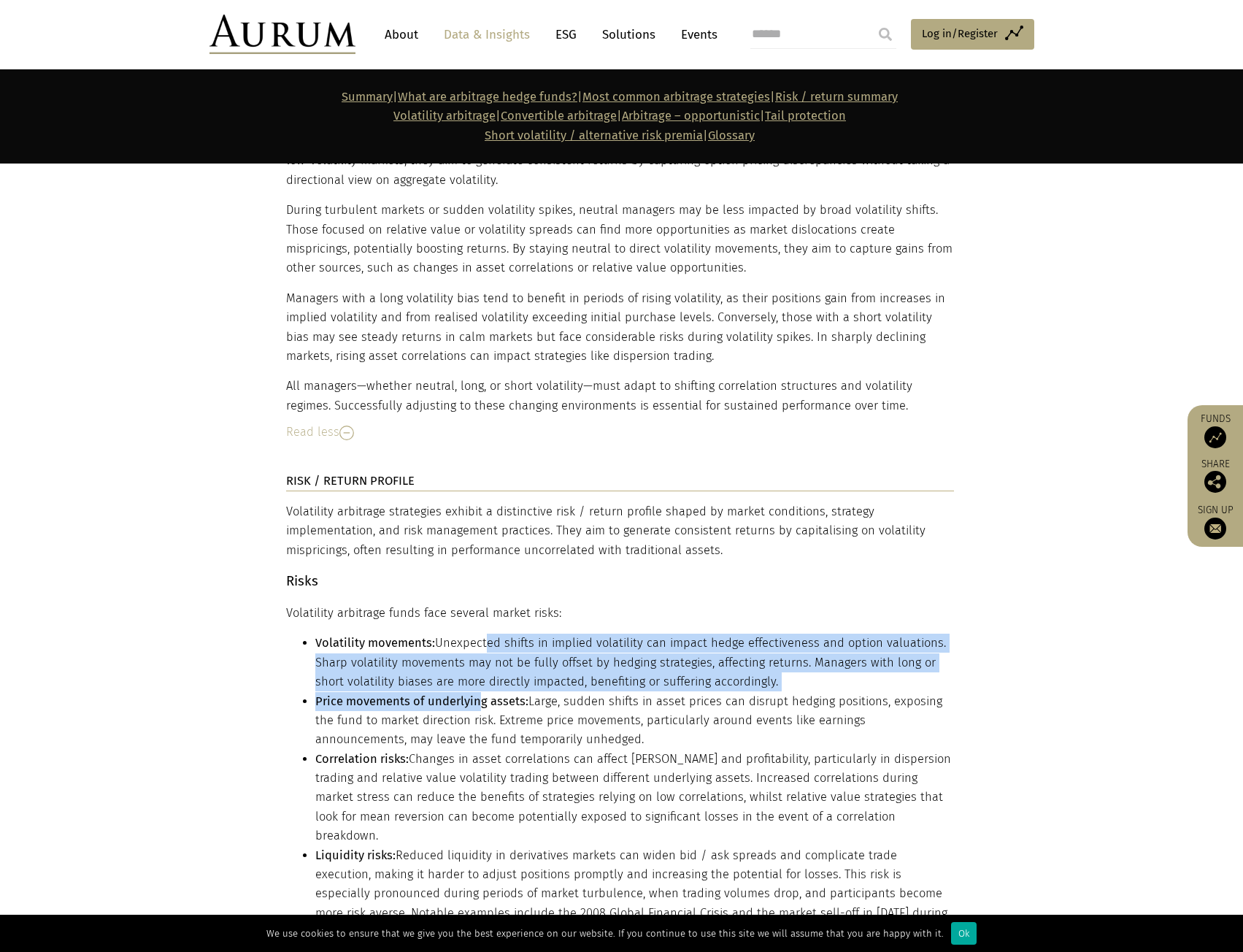
drag, startPoint x: 481, startPoint y: 595, endPoint x: 479, endPoint y: 646, distance: 51.0
click at [479, 646] on ul "Volatility movements: Unexpected shifts in implied volatility can impact hedge …" at bounding box center [620, 788] width 668 height 308
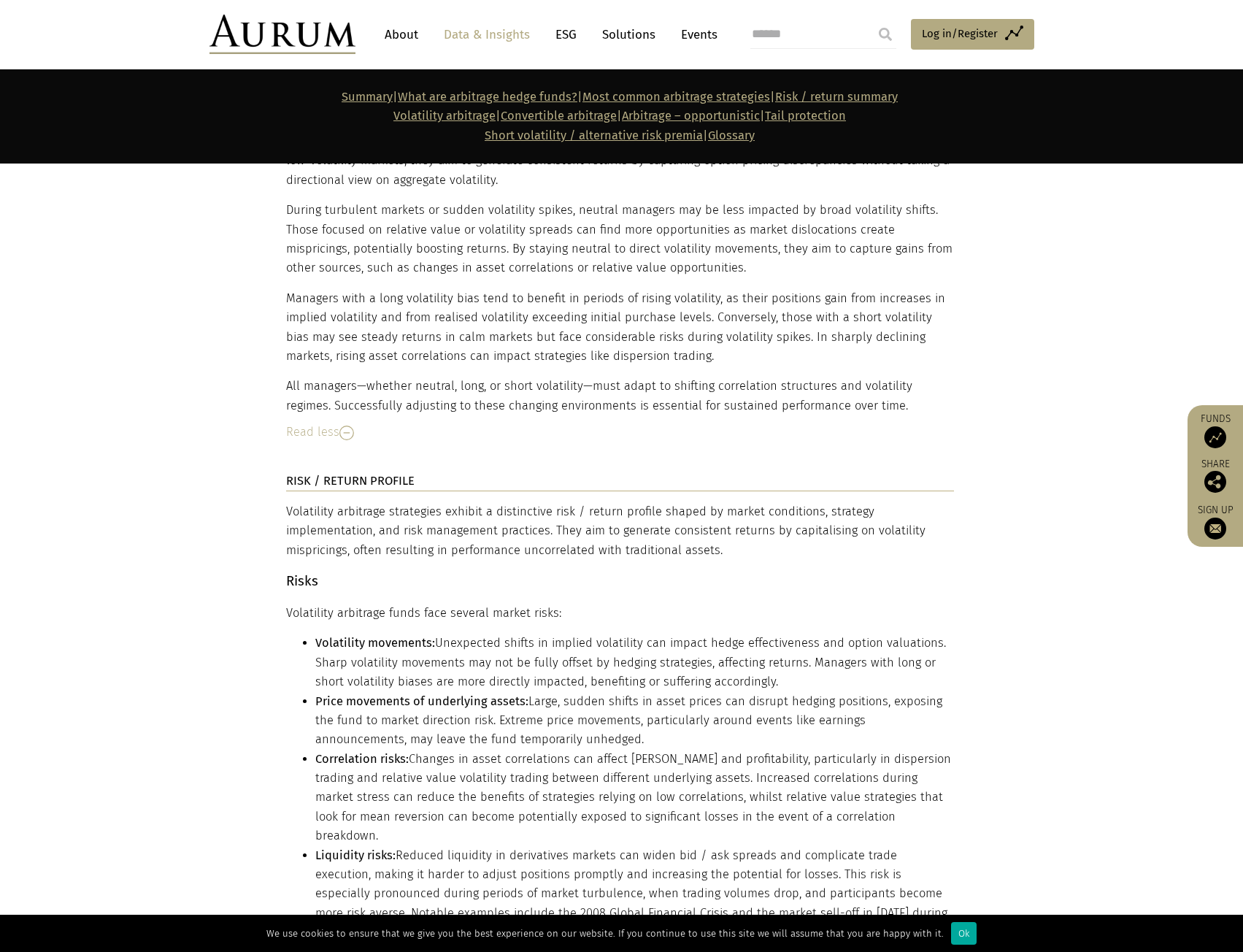
click at [483, 692] on li "Price movements of underlying assets: Large, sudden shifts in asset prices can …" at bounding box center [634, 720] width 639 height 58
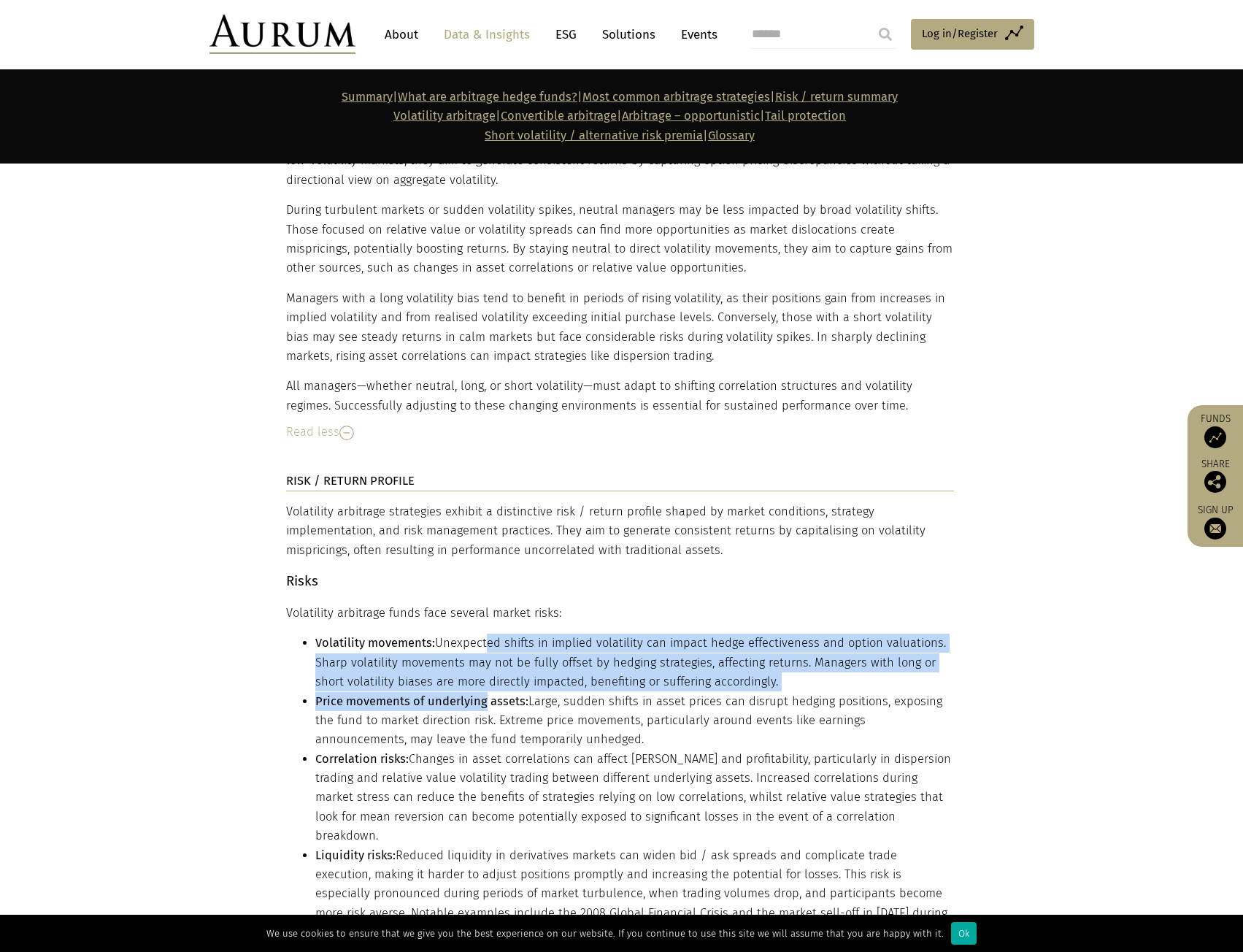
drag, startPoint x: 485, startPoint y: 643, endPoint x: 481, endPoint y: 578, distance: 65.1
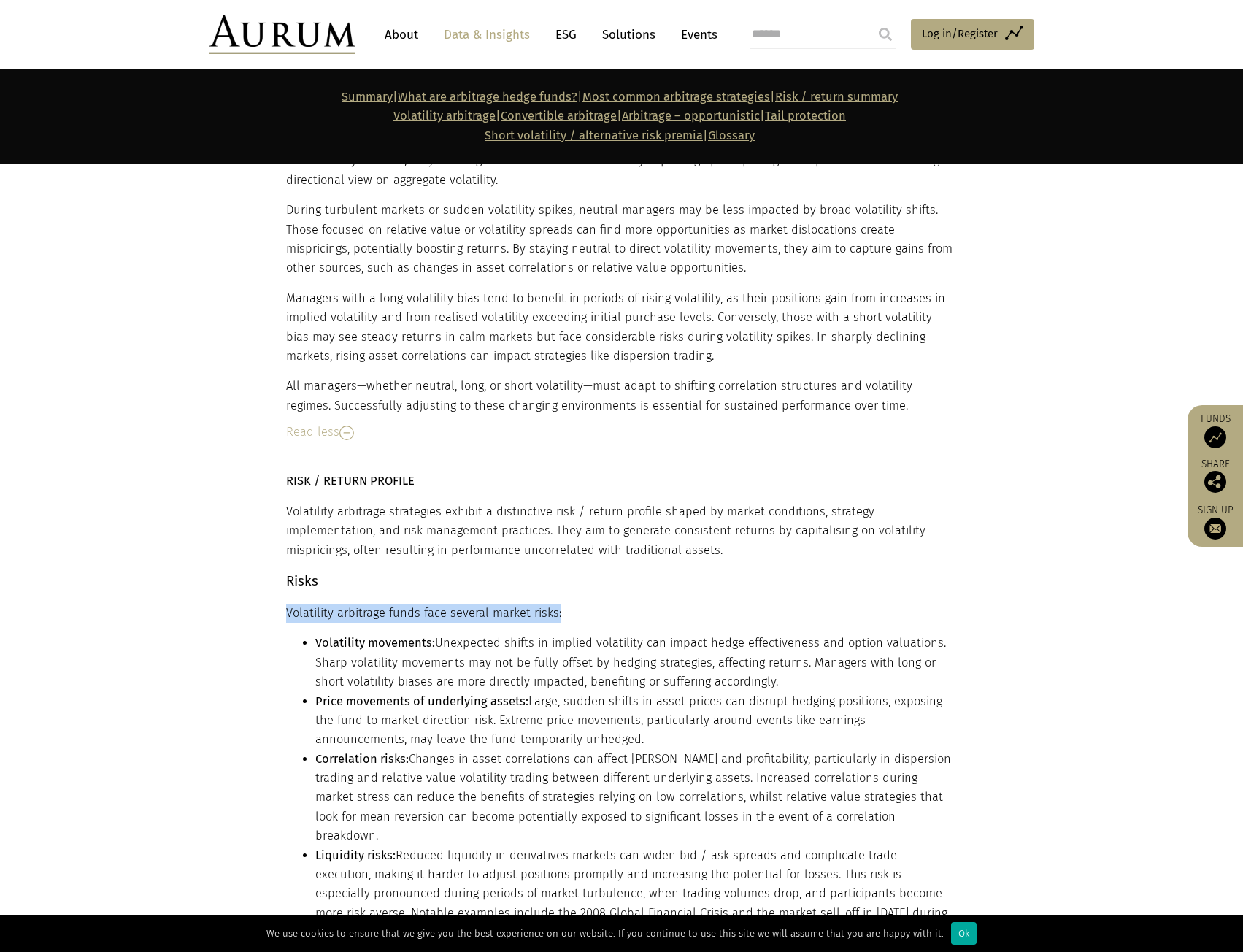
drag, startPoint x: 287, startPoint y: 558, endPoint x: 585, endPoint y: 560, distance: 298.0
click at [585, 603] on p "Volatility arbitrage funds face several market risks:" at bounding box center [620, 613] width 668 height 19
click at [550, 634] on li "Volatility movements: Unexpected shifts in implied volatility can impact hedge …" at bounding box center [634, 663] width 639 height 58
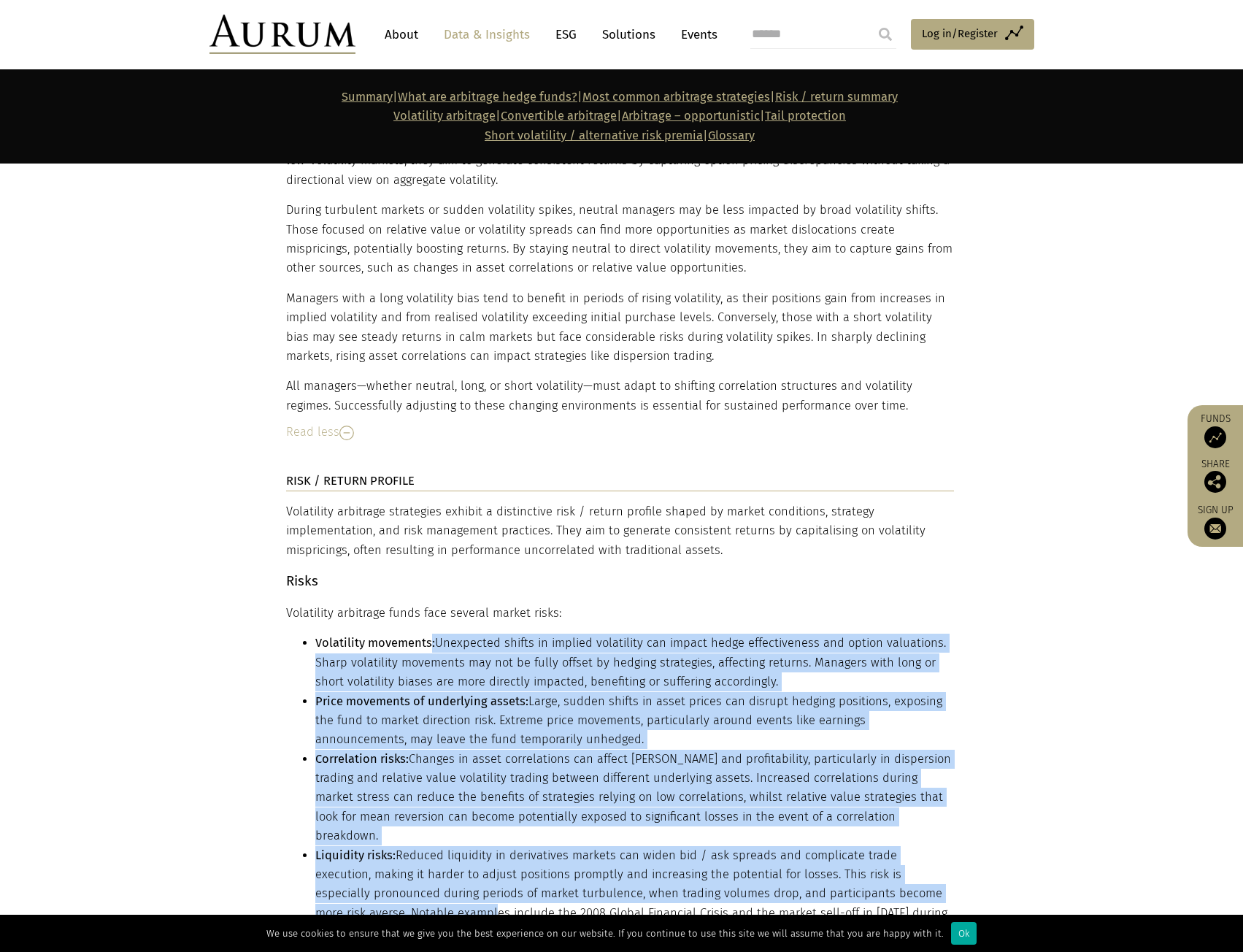
drag, startPoint x: 430, startPoint y: 585, endPoint x: 436, endPoint y: 843, distance: 258.1
click at [436, 843] on ul "Volatility movements: Unexpected shifts in implied volatility can impact hedge …" at bounding box center [620, 788] width 668 height 308
click at [415, 634] on li "Volatility movements: Unexpected shifts in implied volatility can impact hedge …" at bounding box center [634, 663] width 639 height 58
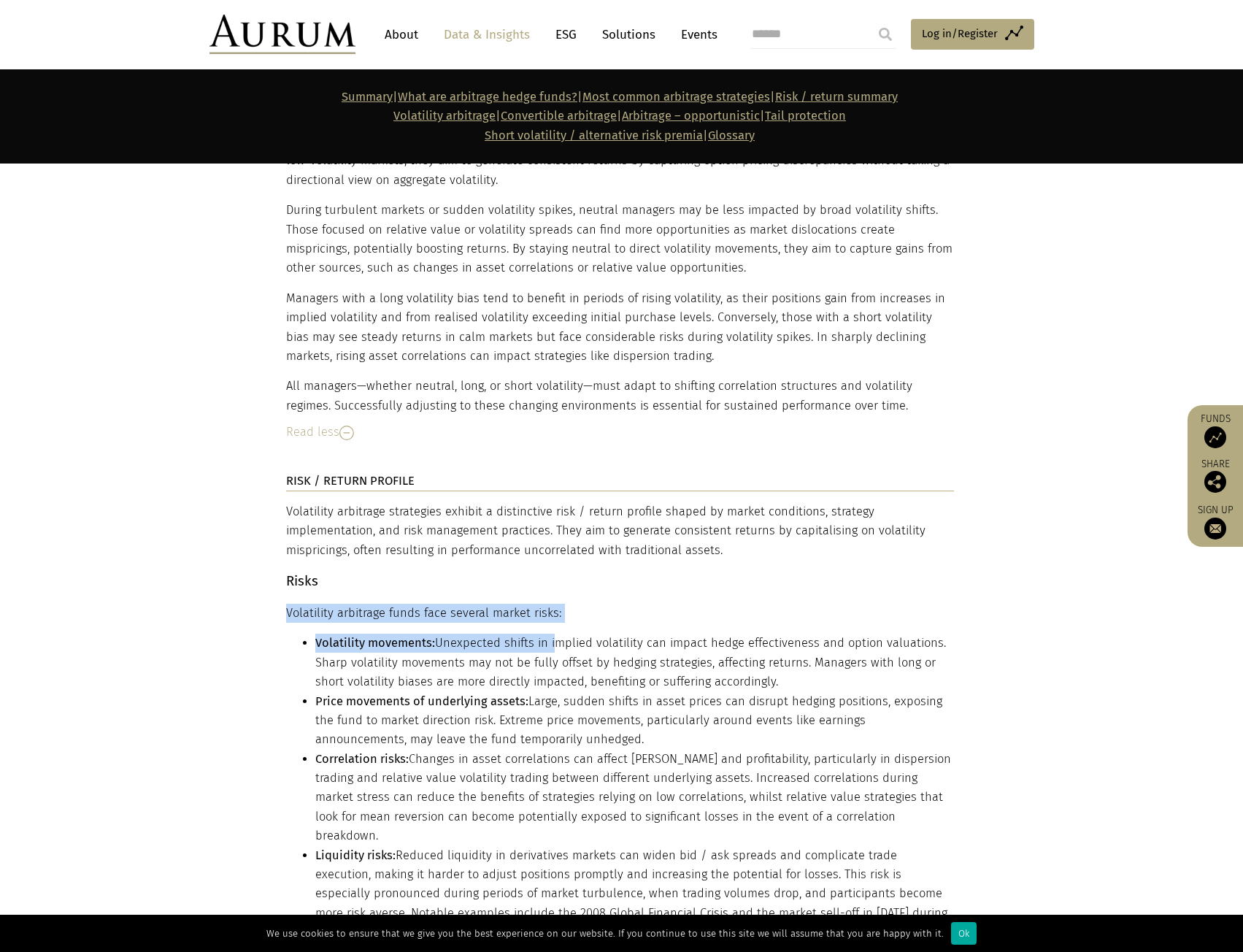
drag, startPoint x: 288, startPoint y: 564, endPoint x: 548, endPoint y: 575, distance: 260.2
click at [491, 634] on li "Volatility movements: Unexpected shifts in implied volatility can impact hedge …" at bounding box center [634, 663] width 639 height 58
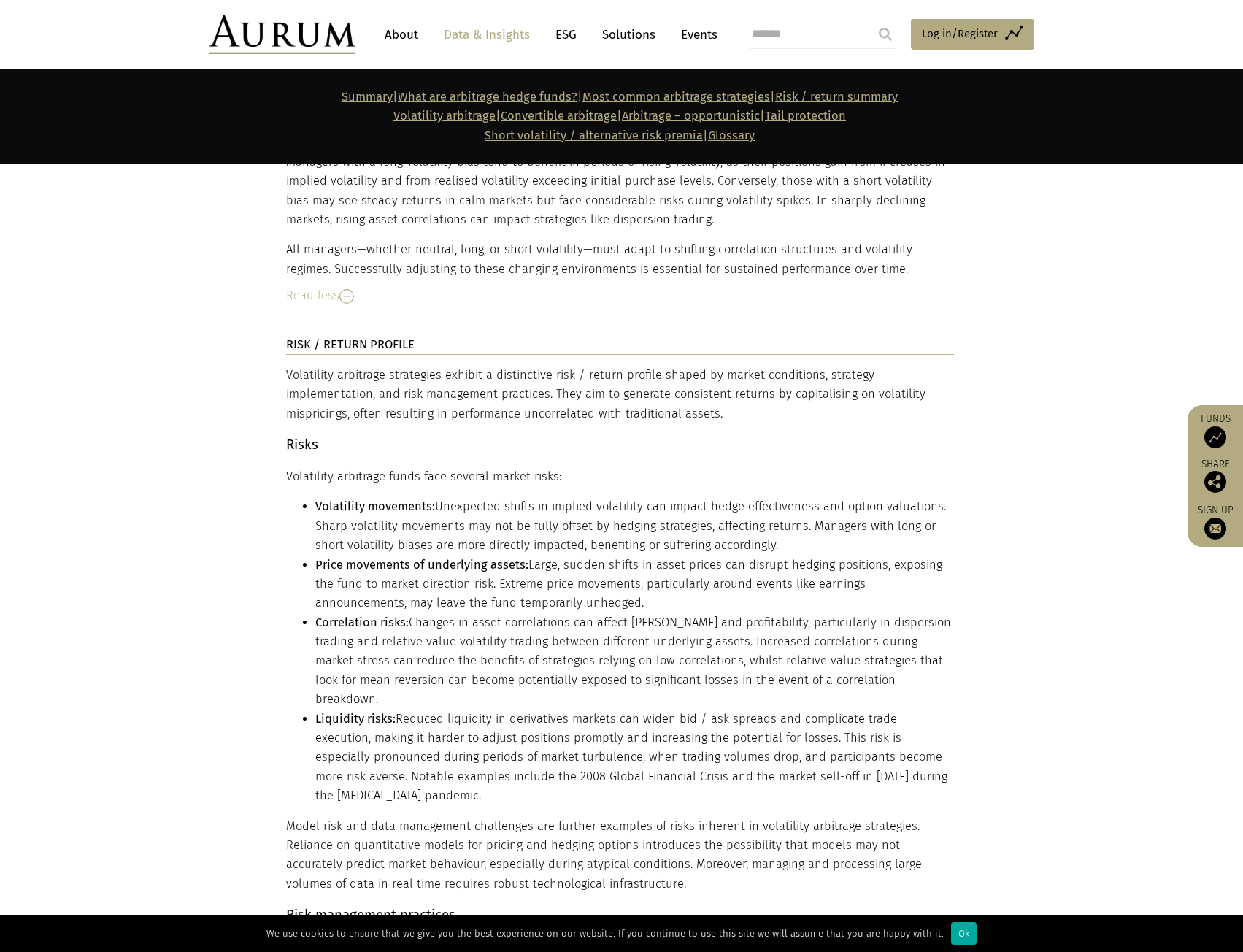
scroll to position [4745, 0]
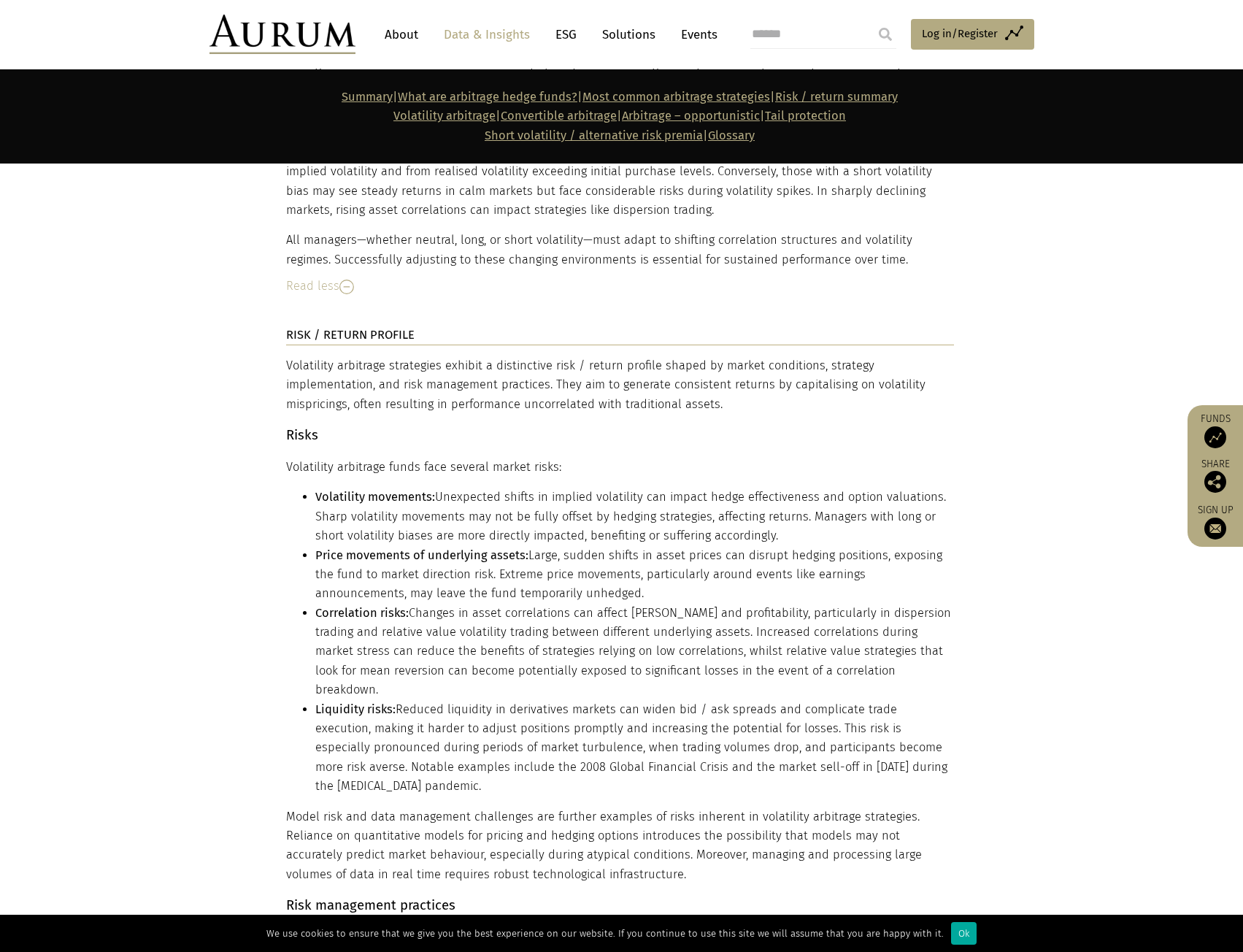
drag, startPoint x: 444, startPoint y: 666, endPoint x: 649, endPoint y: 815, distance: 253.4
drag, startPoint x: 649, startPoint y: 815, endPoint x: 585, endPoint y: 728, distance: 108.0
click at [386, 700] on li "Liquidity risks: Reduced liquidity in derivatives markets can widen bid / ask s…" at bounding box center [634, 748] width 639 height 96
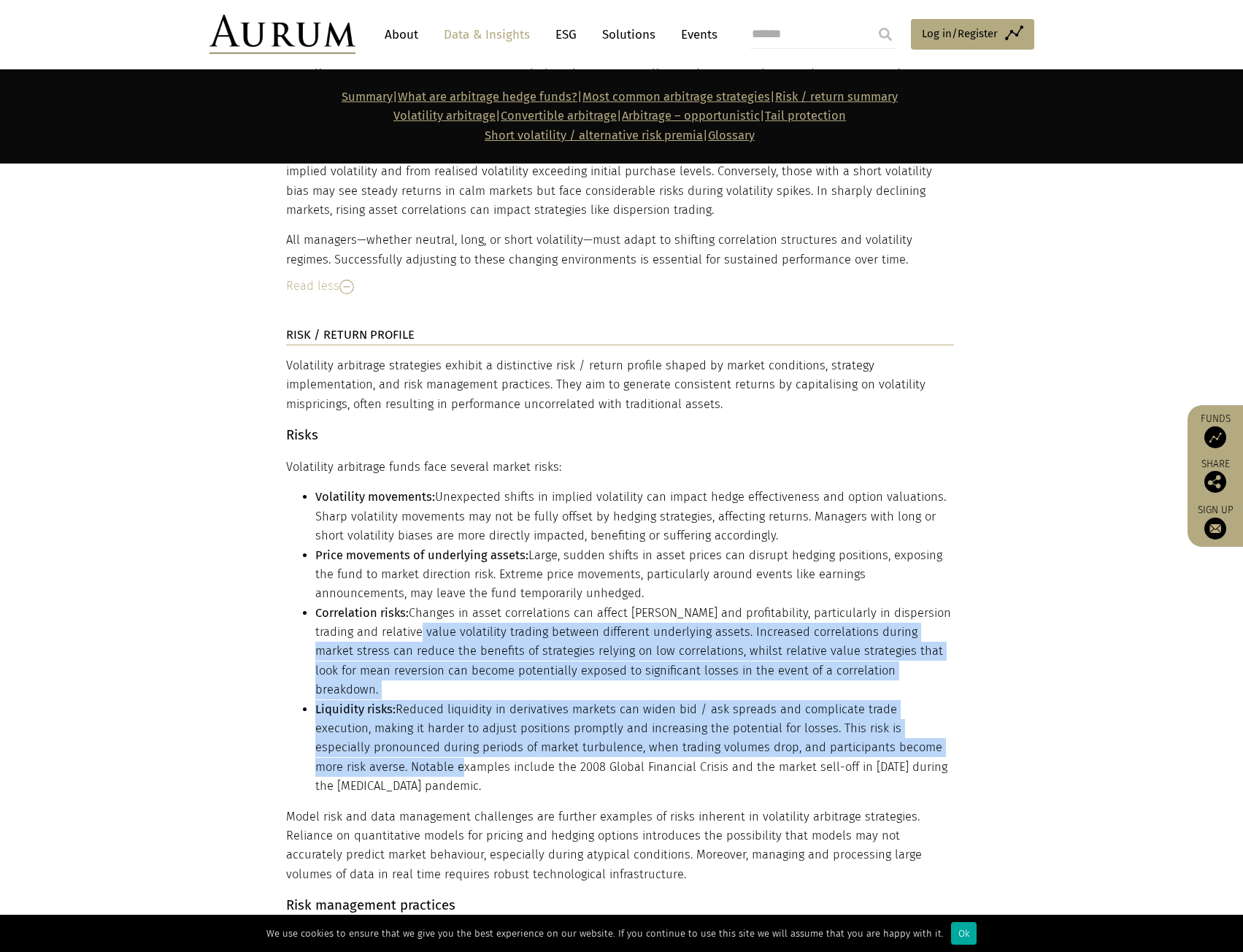
drag, startPoint x: 403, startPoint y: 704, endPoint x: 408, endPoint y: 574, distance: 130.1
click at [408, 574] on ul "Volatility movements: Unexpected shifts in implied volatility can impact hedge …" at bounding box center [620, 642] width 668 height 308
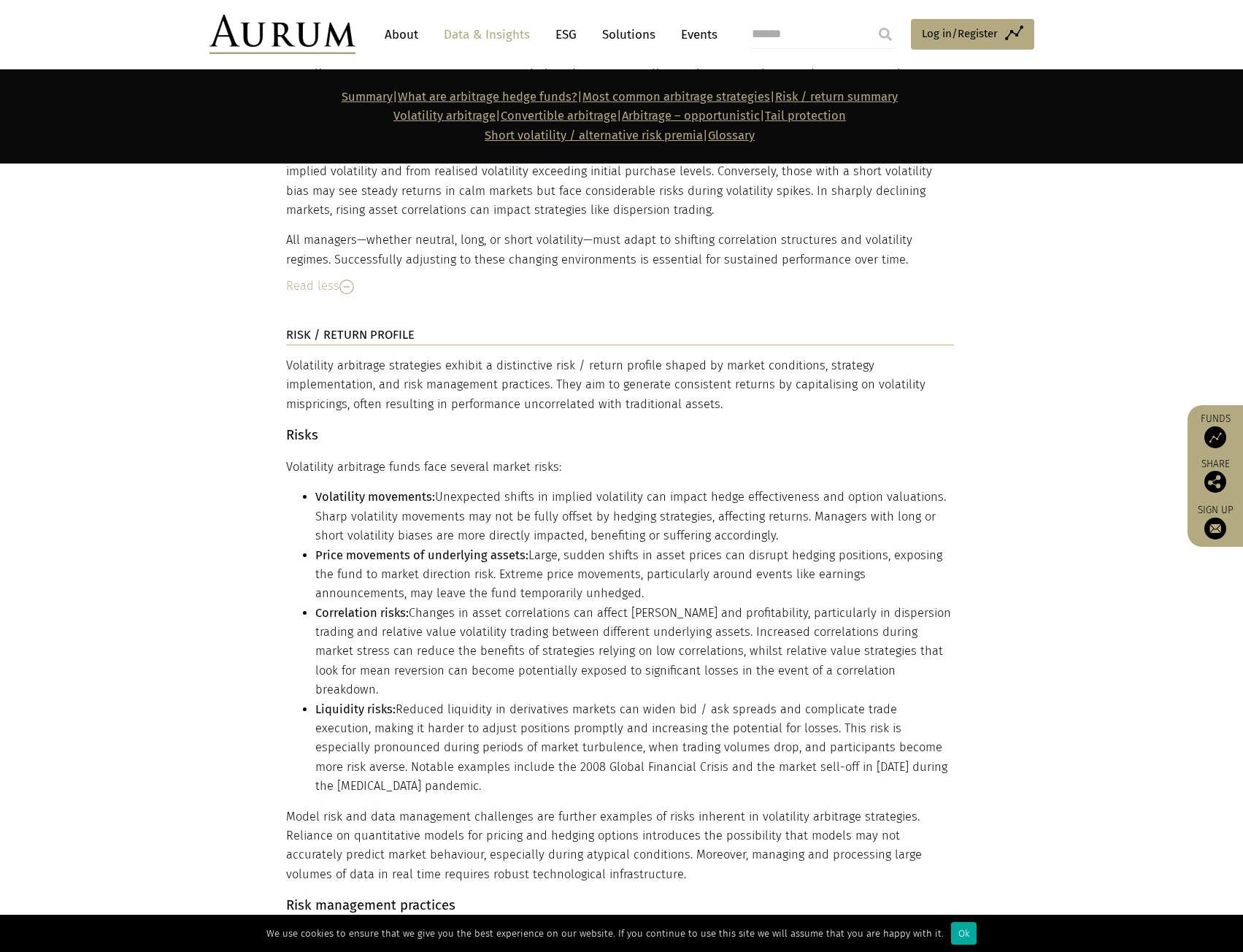
drag, startPoint x: 421, startPoint y: 699, endPoint x: 418, endPoint y: 717, distance: 18.2
click at [422, 700] on li "Liquidity risks: Reduced liquidity in derivatives markets can widen bid / ask s…" at bounding box center [634, 748] width 639 height 96
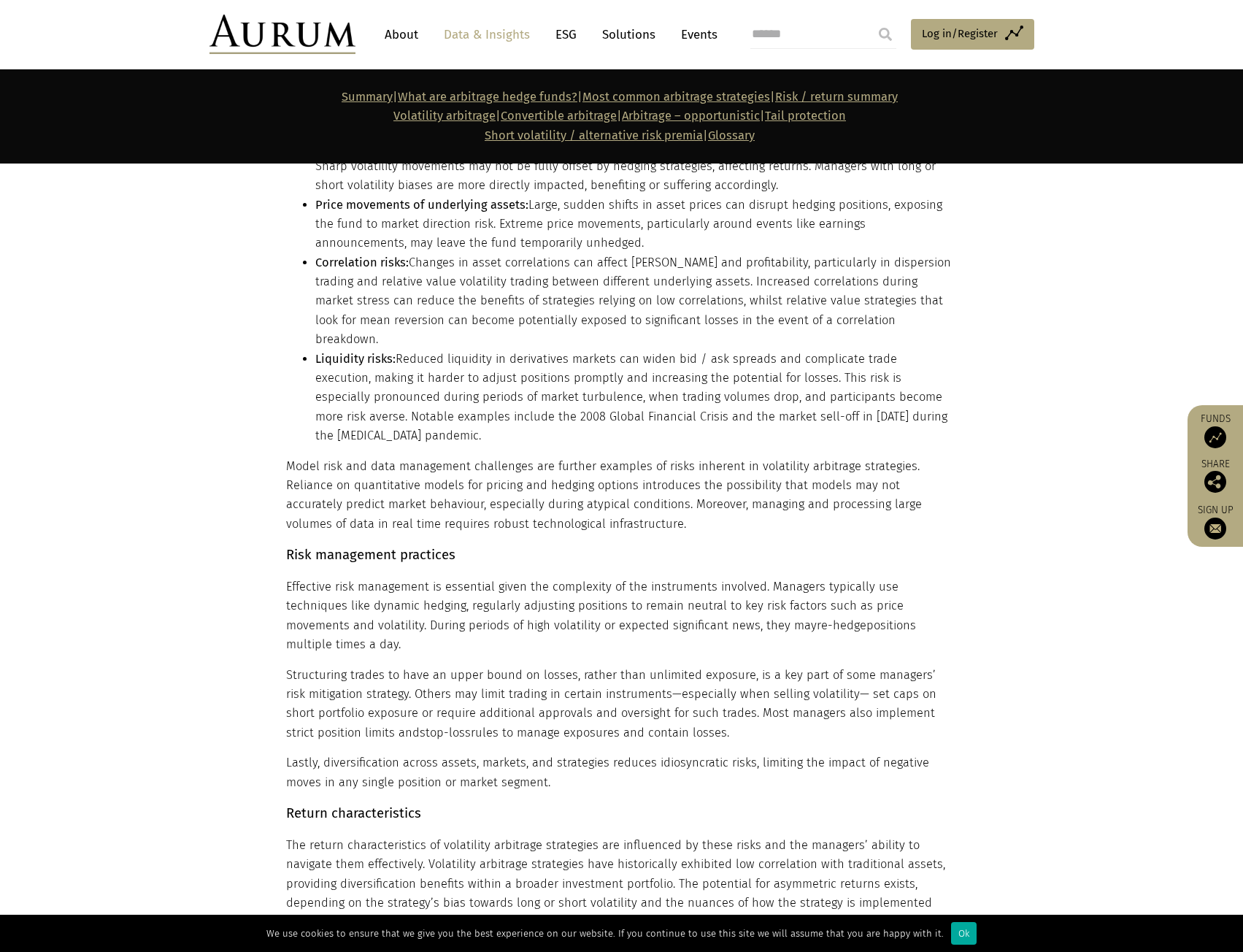
scroll to position [5256, 0]
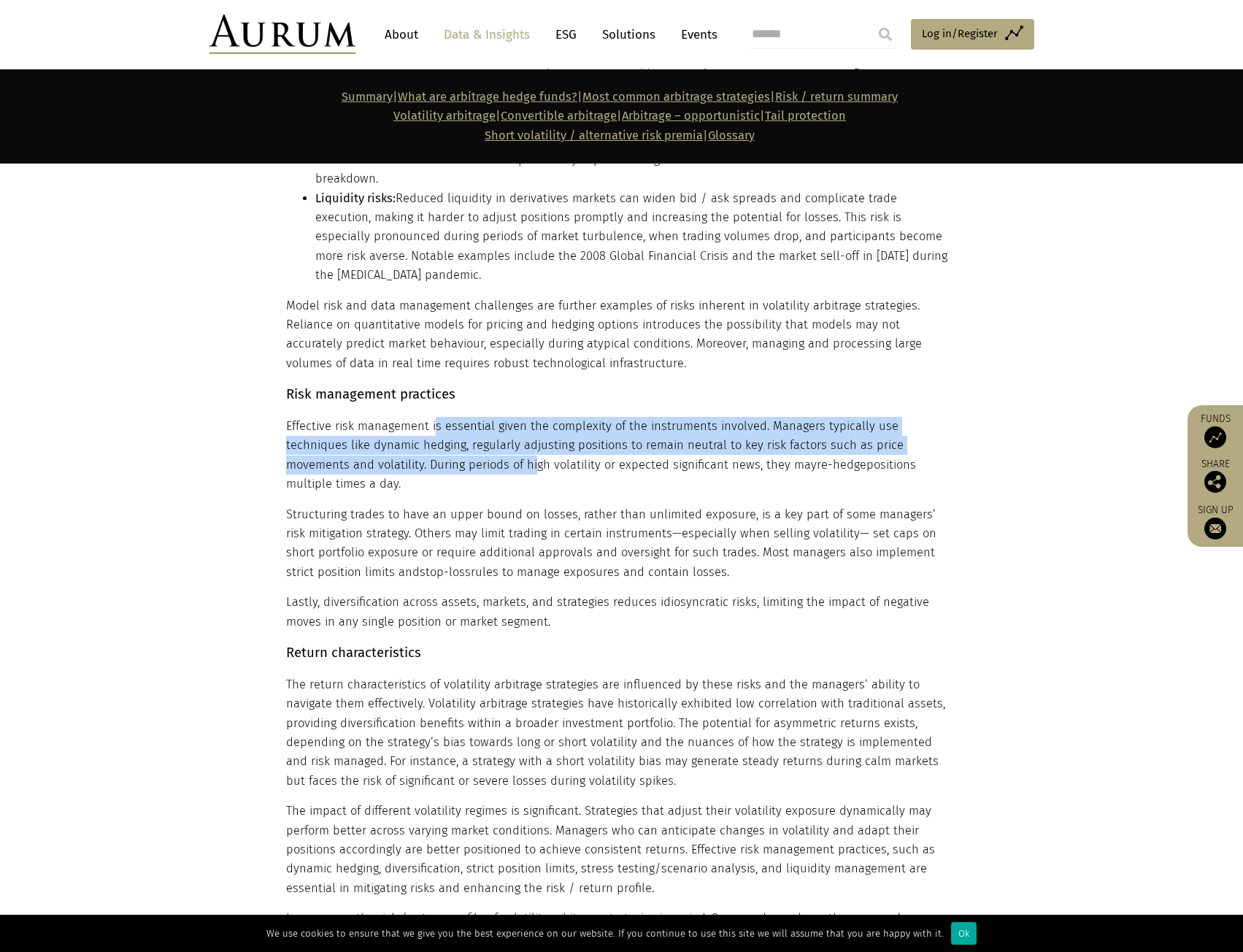
drag, startPoint x: 434, startPoint y: 346, endPoint x: 447, endPoint y: 400, distance: 55.5
click at [447, 417] on p "Effective risk management is essential given the complexity of the instruments …" at bounding box center [620, 455] width 668 height 78
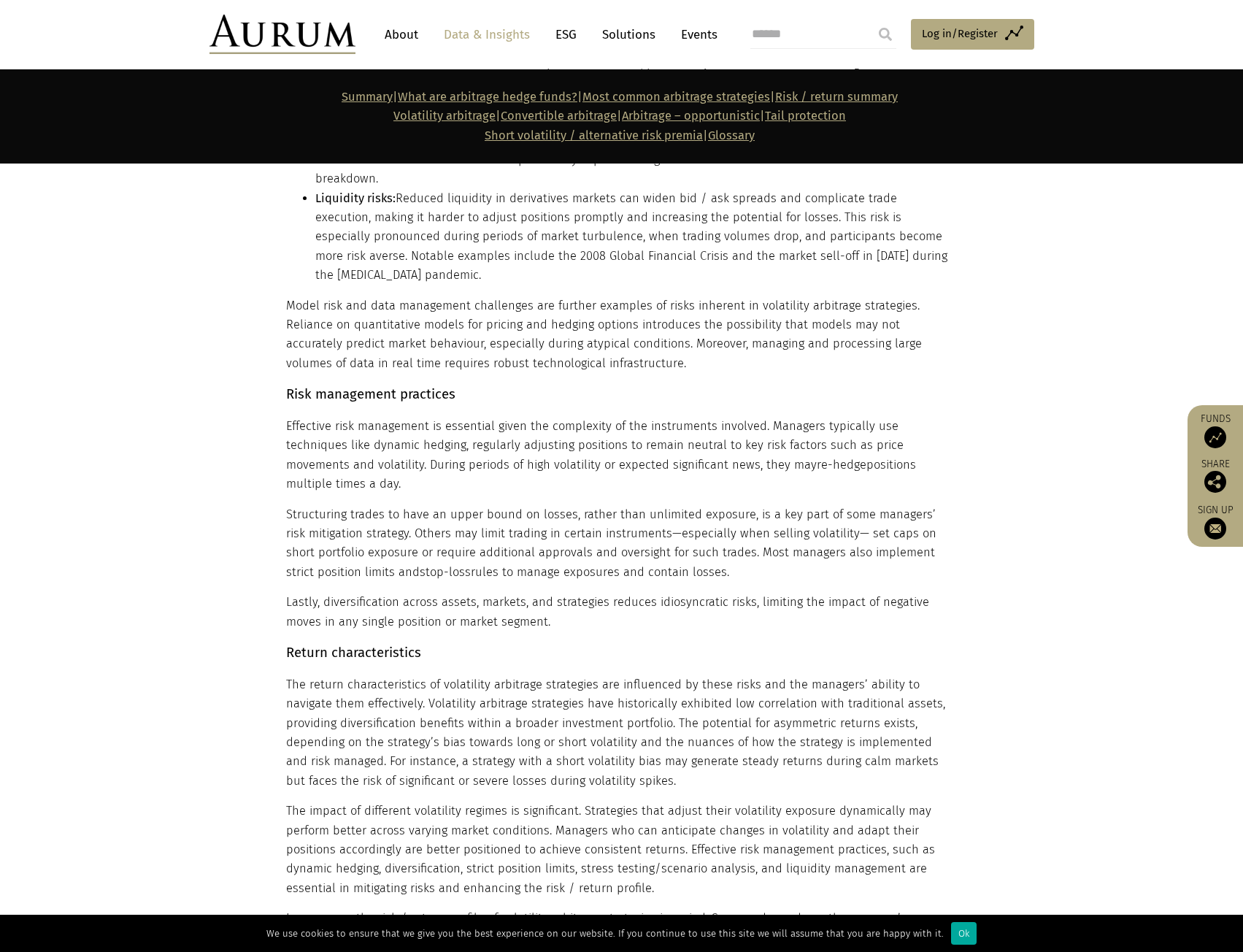
click at [453, 505] on p "Structuring trades to have an upper bound on losses, rather than unlimited expo…" at bounding box center [620, 544] width 668 height 78
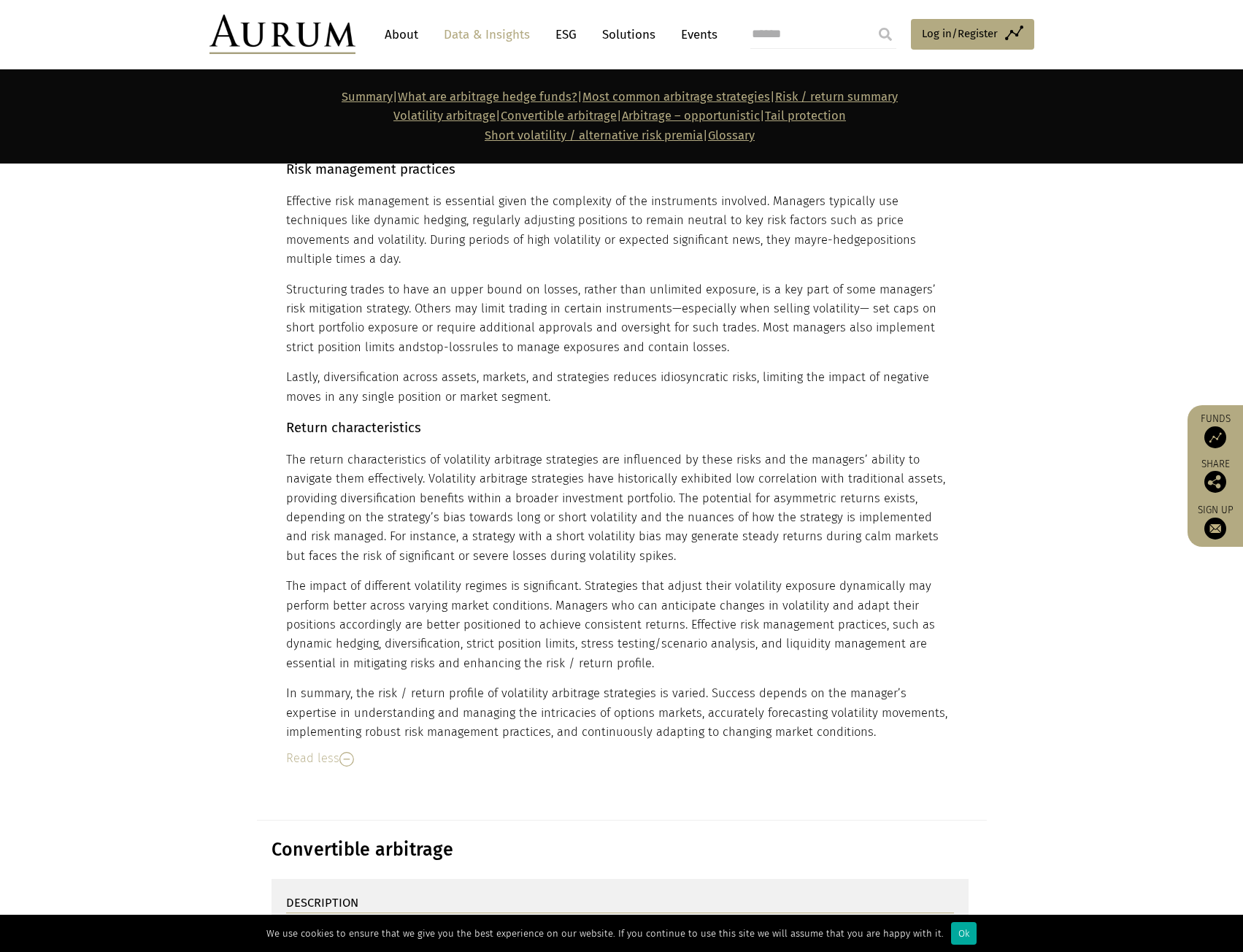
scroll to position [5548, 0]
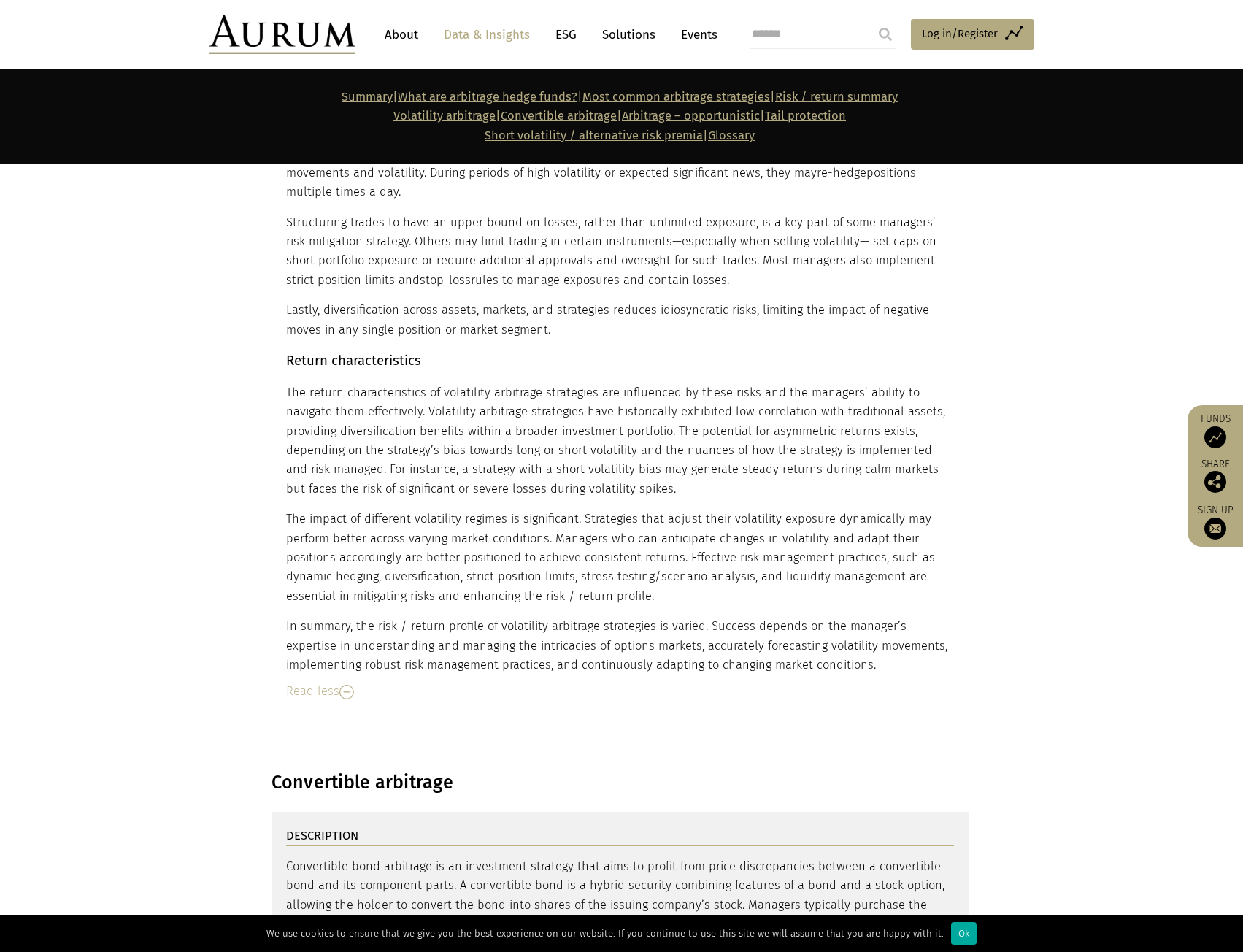
drag, startPoint x: 428, startPoint y: 592, endPoint x: 466, endPoint y: 391, distance: 204.6
click at [466, 391] on div "Volatility arbitrage strategies exhibit a distinctive risk / return profile sha…" at bounding box center [620, 127] width 668 height 1148
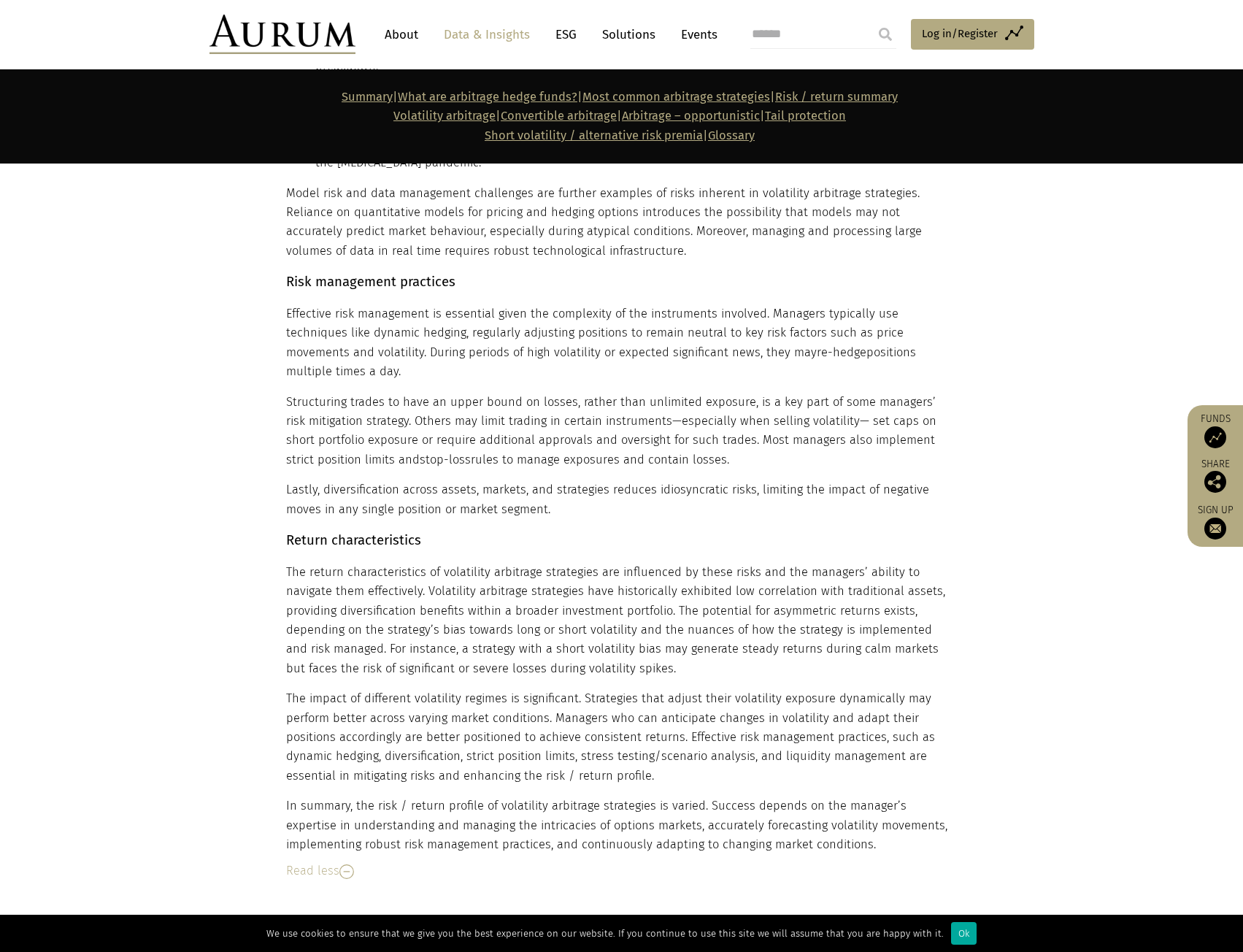
scroll to position [5329, 0]
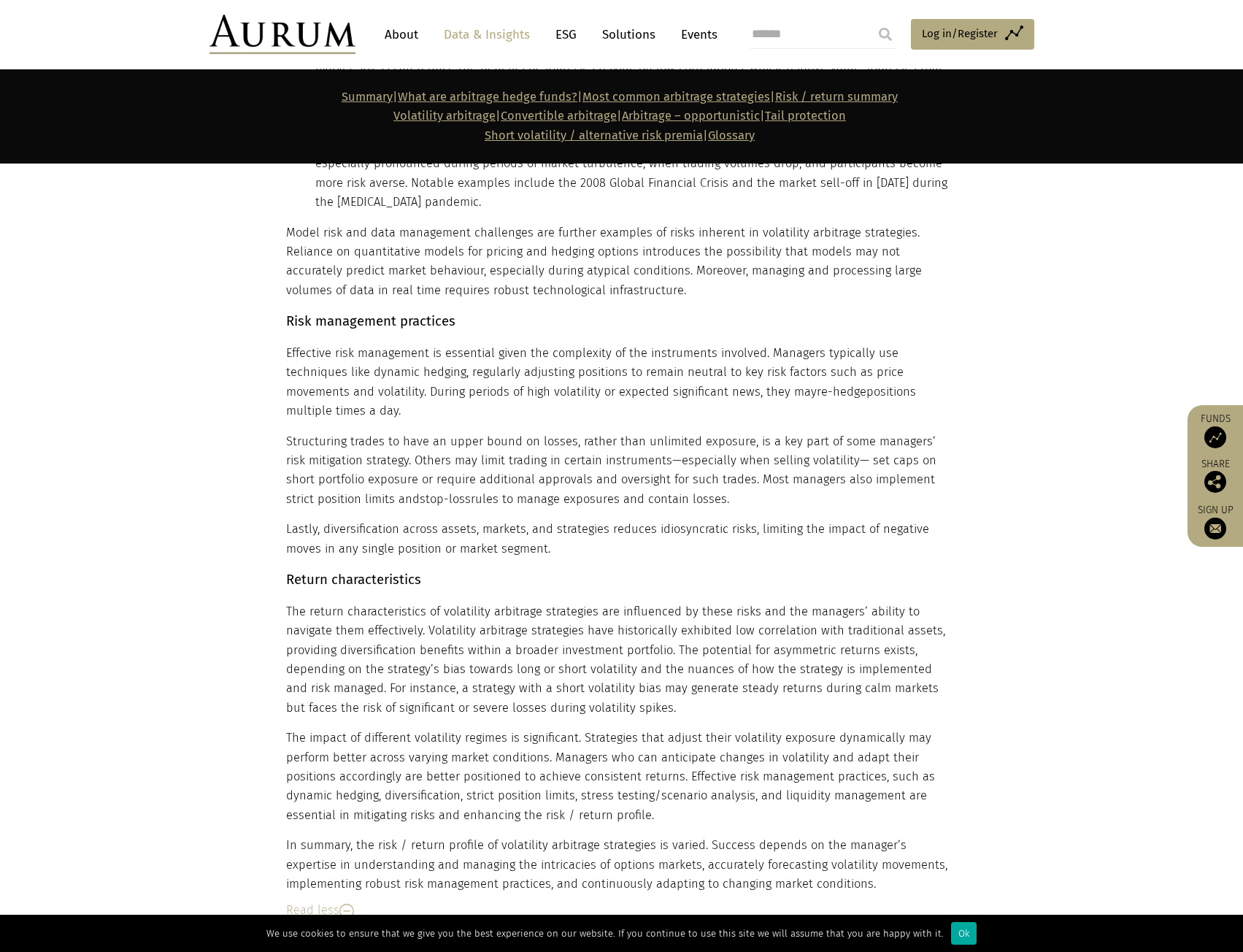
click at [517, 469] on div "Volatility arbitrage strategies exhibit a distinctive risk / return profile sha…" at bounding box center [620, 332] width 668 height 1121
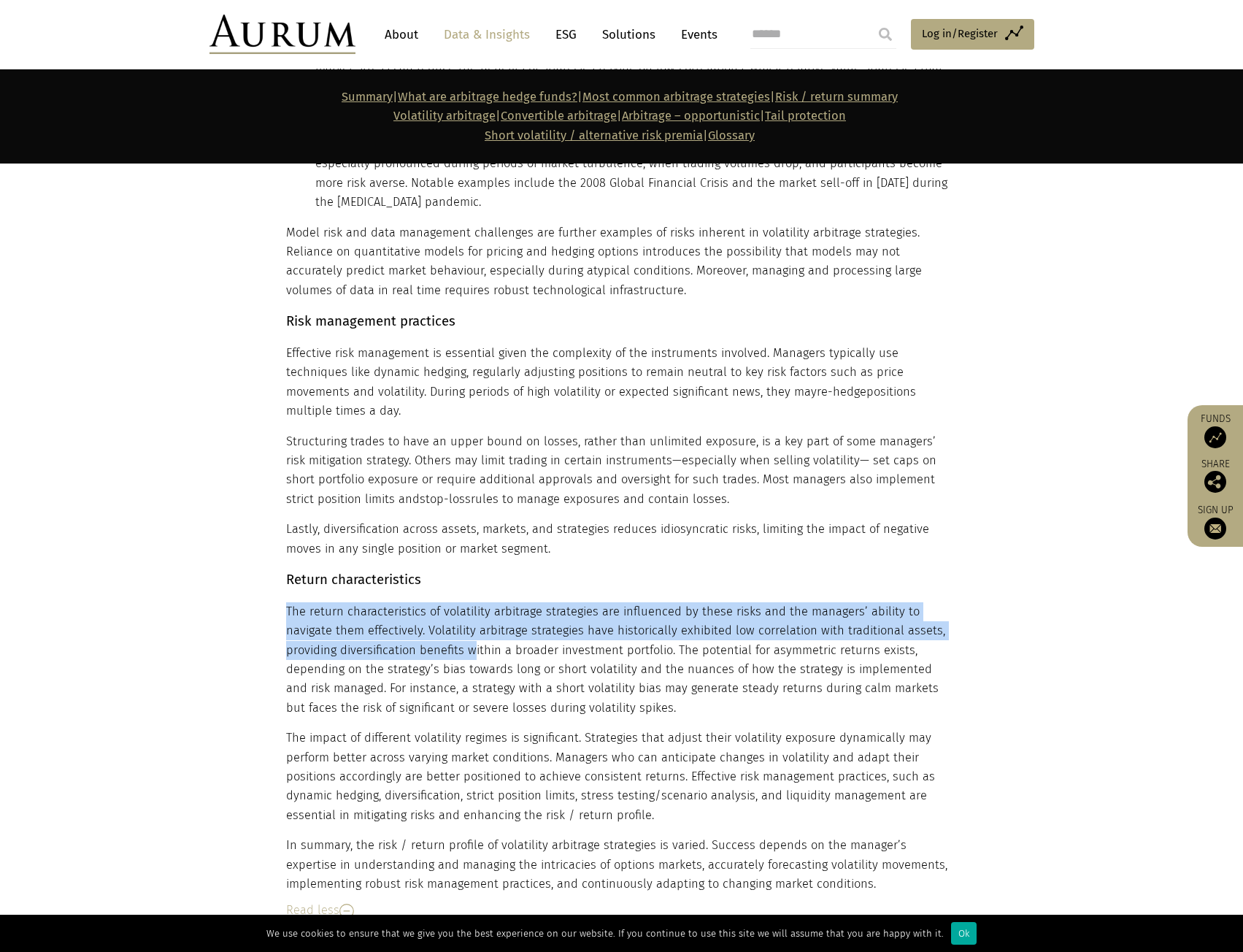
drag, startPoint x: 419, startPoint y: 497, endPoint x: 421, endPoint y: 566, distance: 69.0
click at [421, 566] on div "Volatility arbitrage strategies exhibit a distinctive risk / return profile sha…" at bounding box center [620, 332] width 668 height 1121
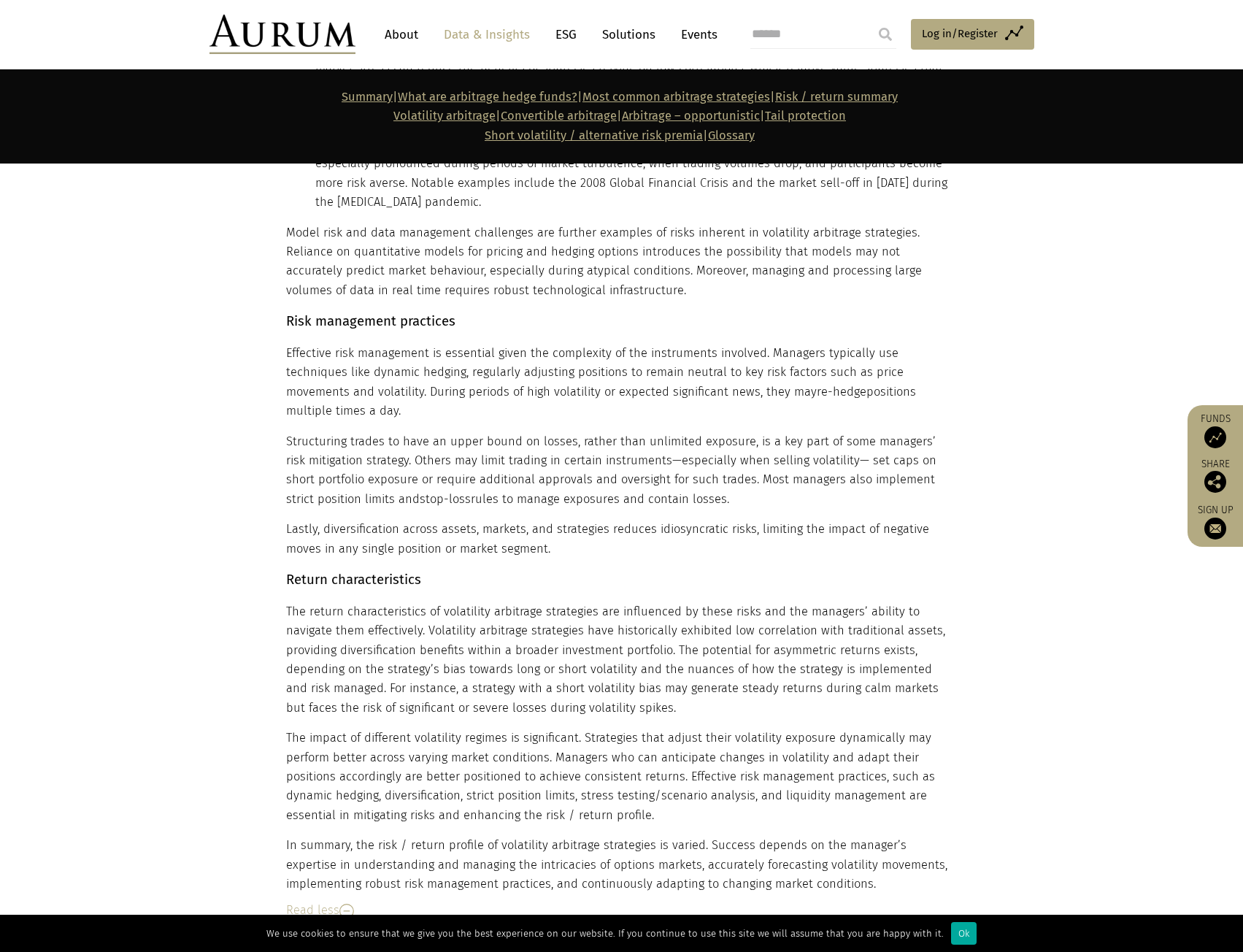
click at [414, 602] on p "The return characteristics of volatility arbitrage strategies are influenced by…" at bounding box center [620, 660] width 668 height 115
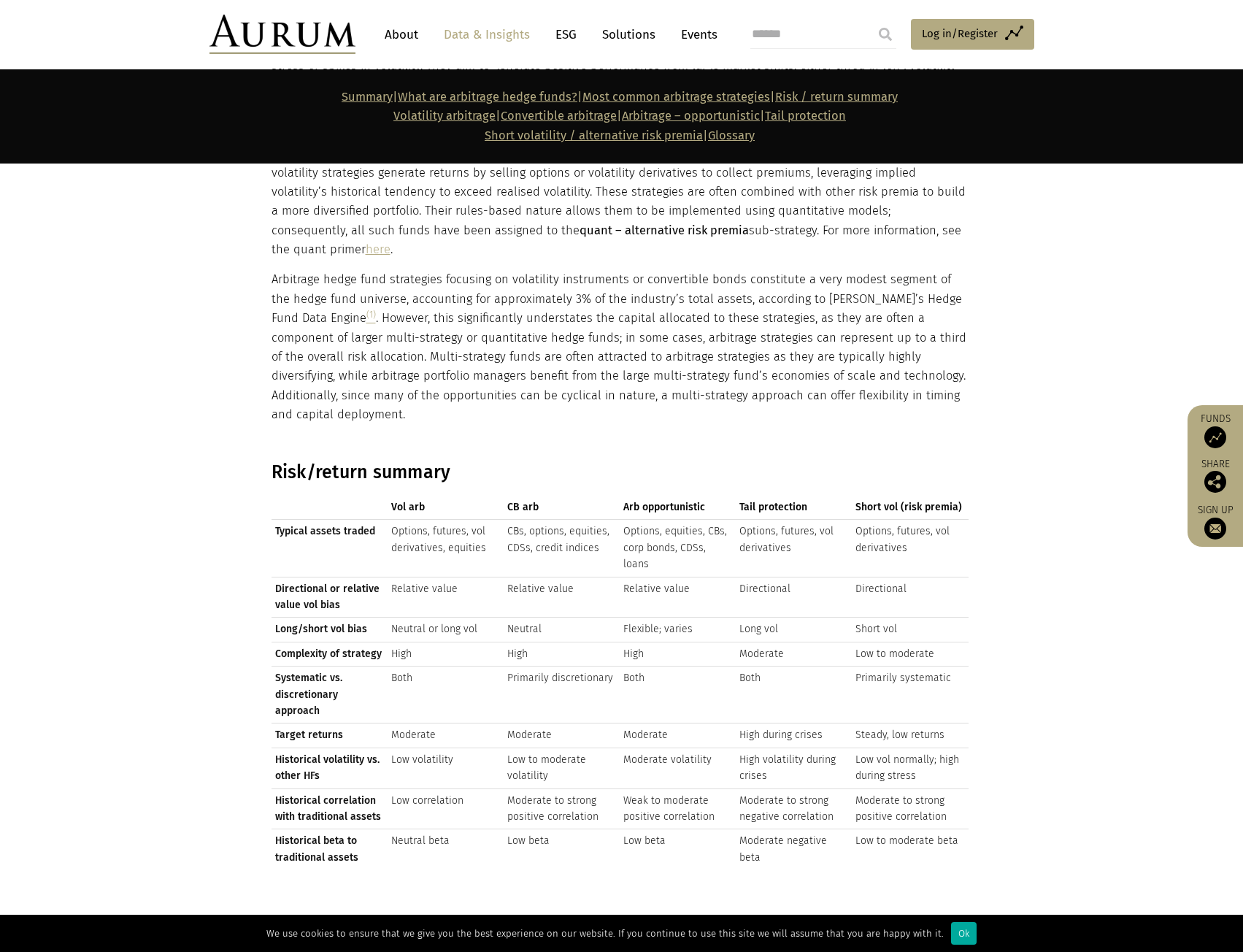
scroll to position [2336, 0]
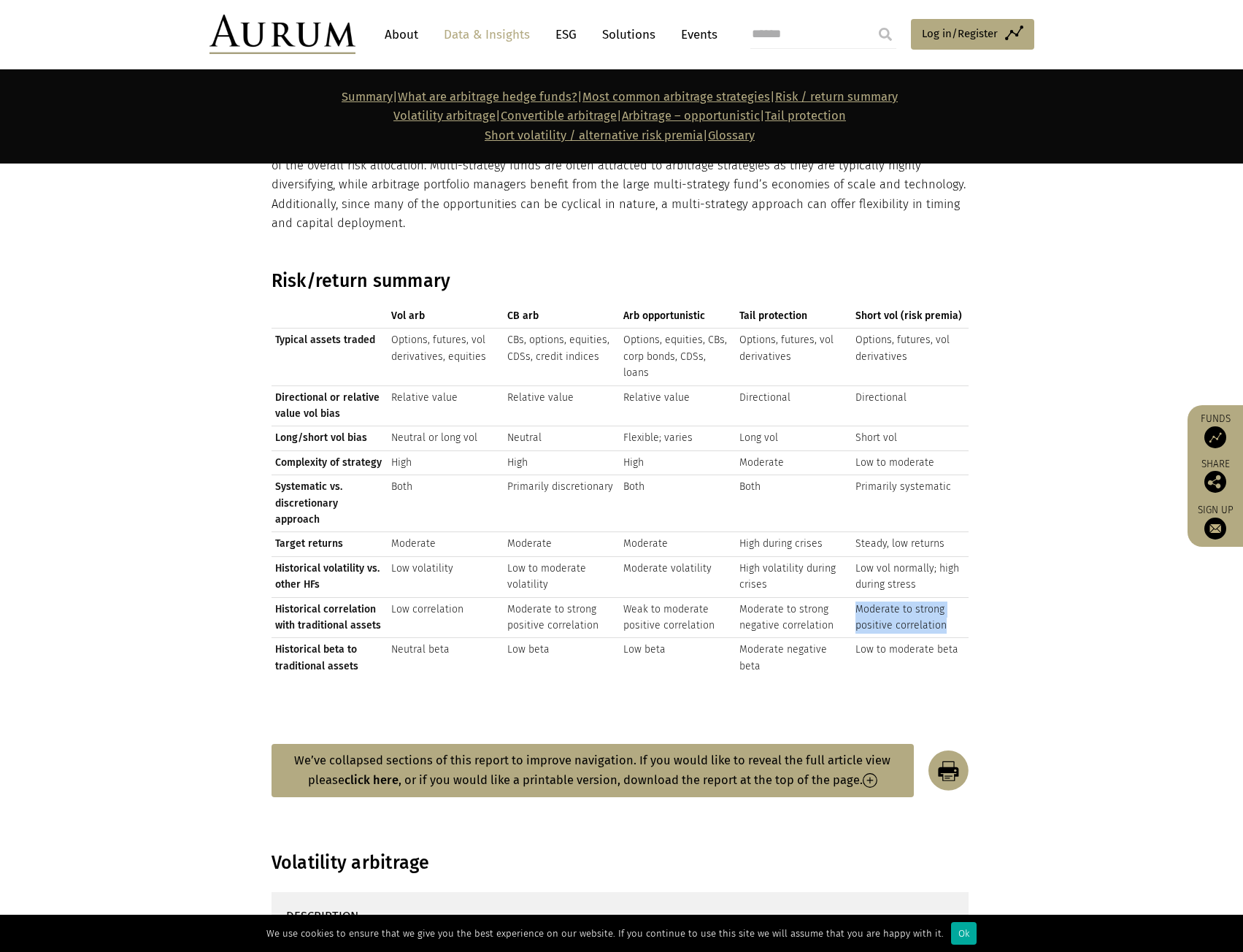
drag, startPoint x: 946, startPoint y: 574, endPoint x: 853, endPoint y: 557, distance: 94.5
click at [853, 598] on td "Moderate to strong positive correlation" at bounding box center [910, 618] width 116 height 41
click at [811, 598] on td "Moderate to strong negative correlation" at bounding box center [793, 618] width 116 height 41
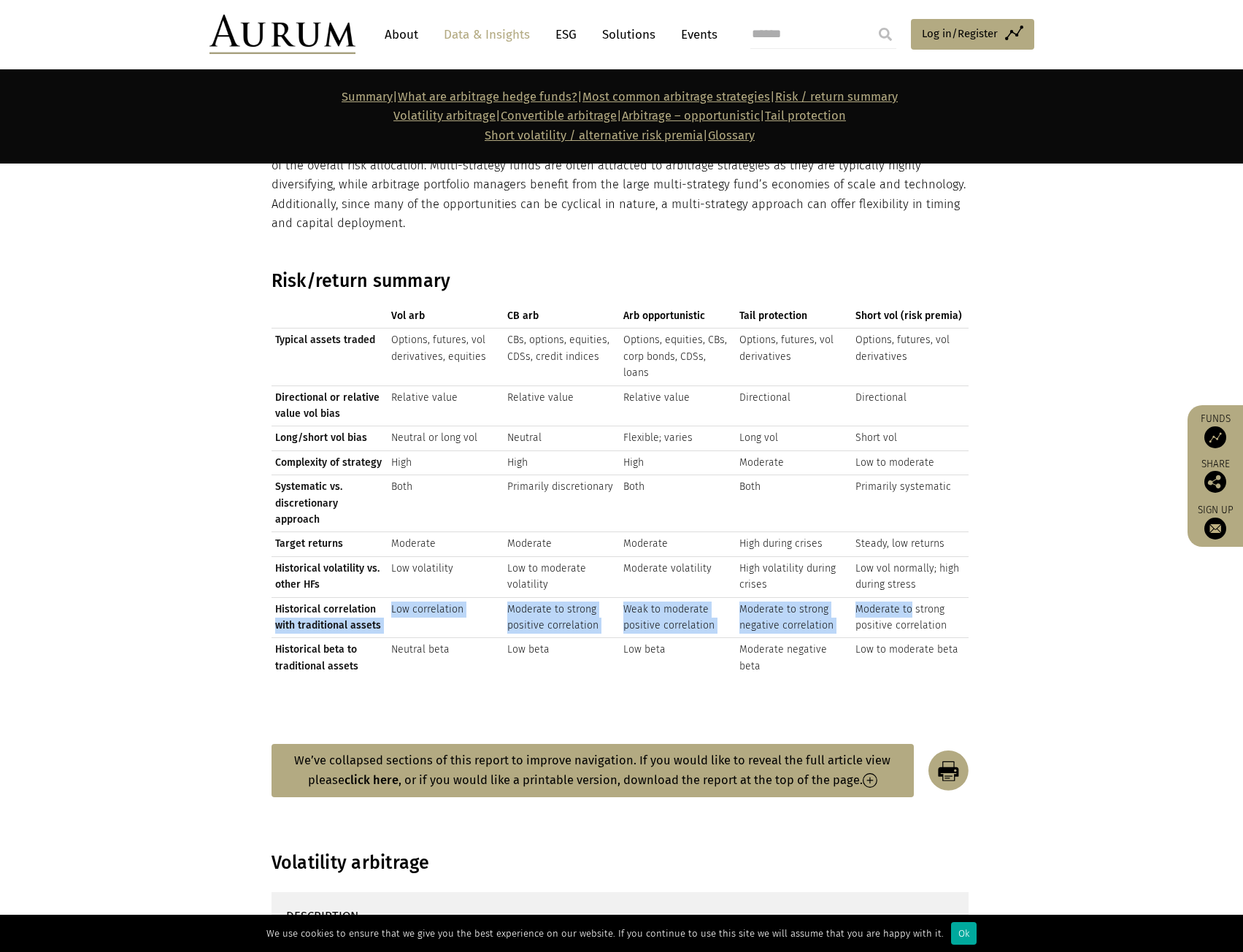
drag, startPoint x: 844, startPoint y: 550, endPoint x: 373, endPoint y: 549, distance: 471.0
click at [373, 598] on tr "Historical correlation with traditional assets Low correlation Moderate to stro…" at bounding box center [621, 618] width 697 height 41
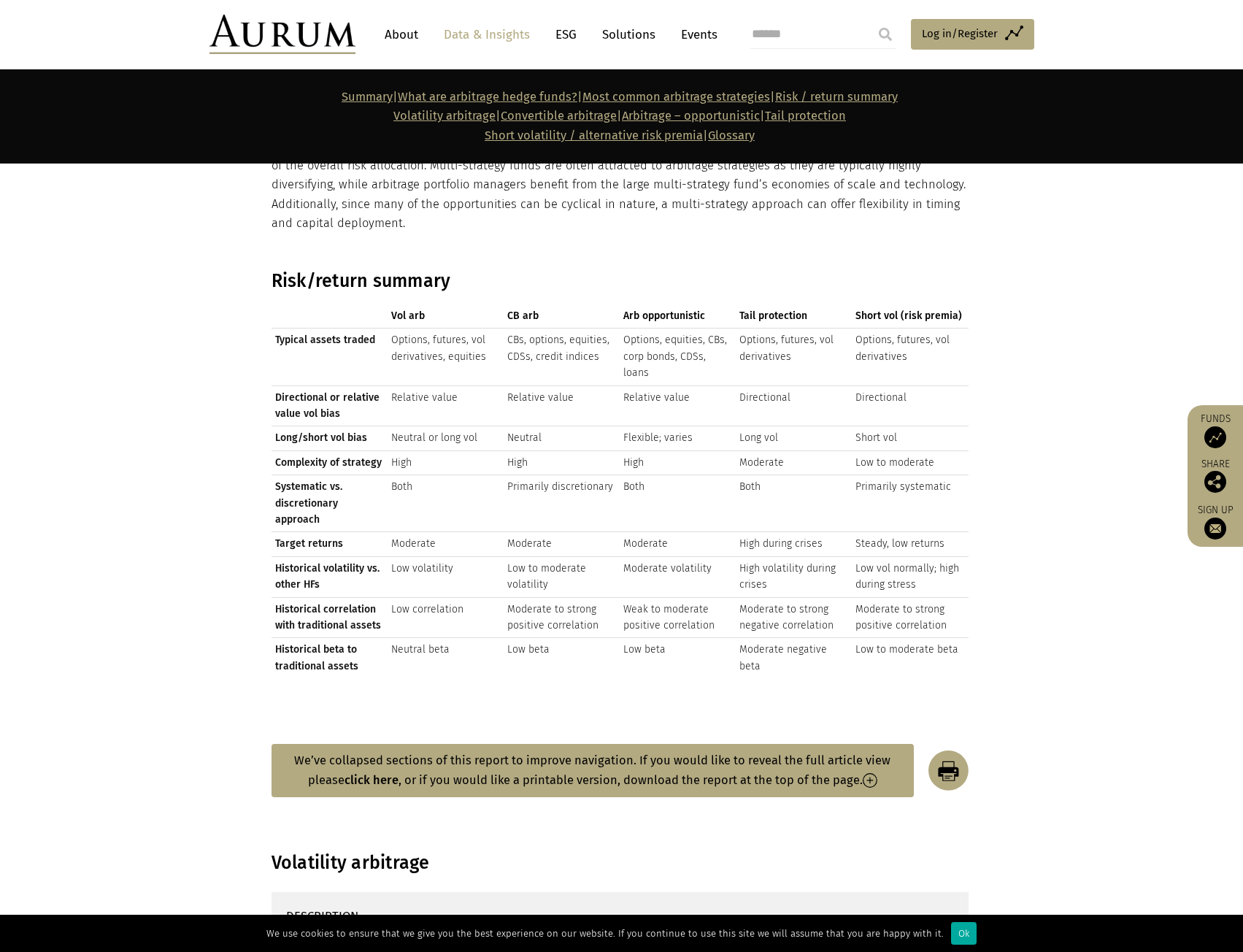
click at [926, 598] on td "Moderate to strong positive correlation" at bounding box center [910, 618] width 116 height 41
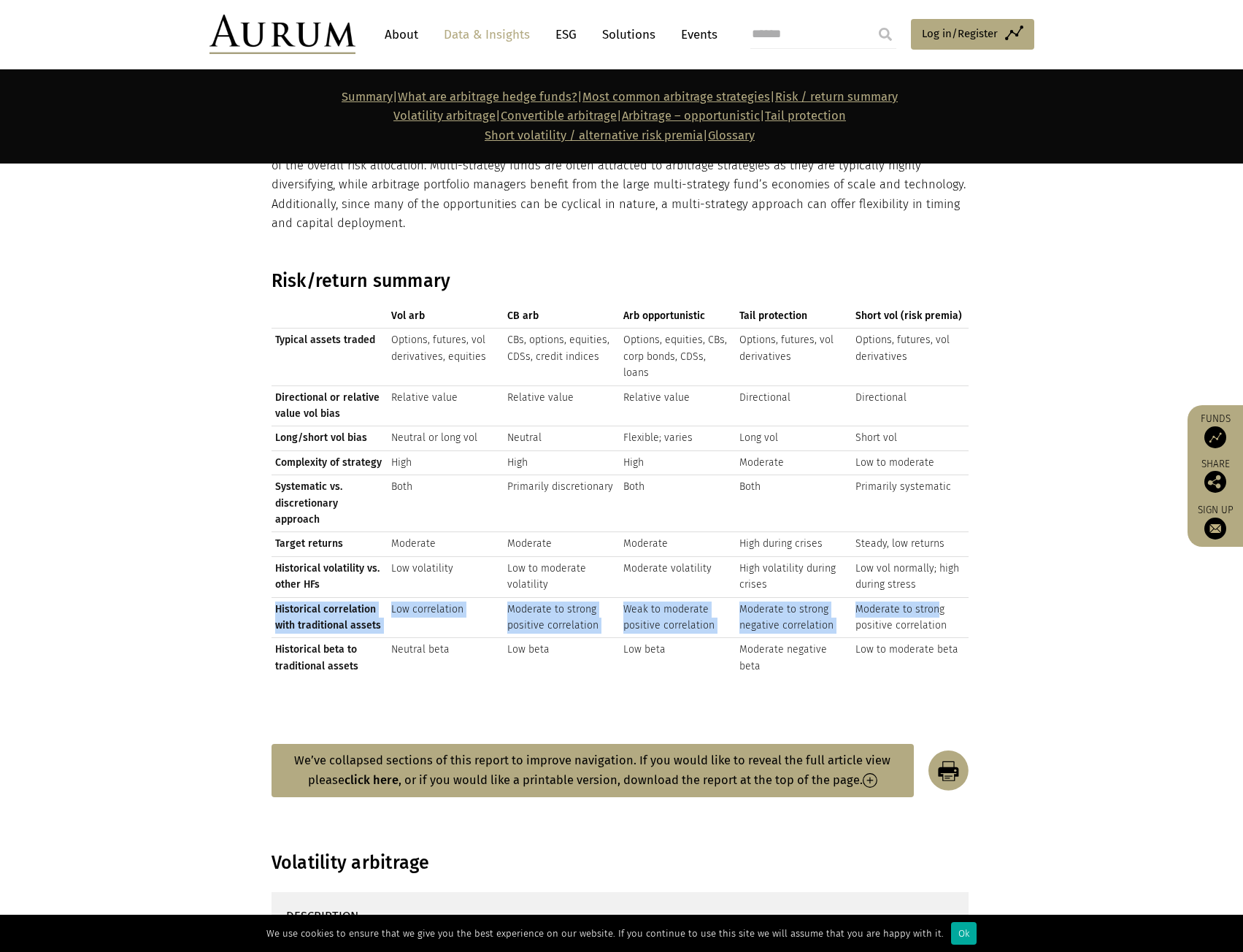
drag, startPoint x: 899, startPoint y: 560, endPoint x: 275, endPoint y: 558, distance: 624.0
click at [275, 598] on tr "Historical correlation with traditional assets Low correlation Moderate to stro…" at bounding box center [621, 618] width 697 height 41
click at [929, 598] on td "Moderate to strong positive correlation" at bounding box center [910, 618] width 116 height 41
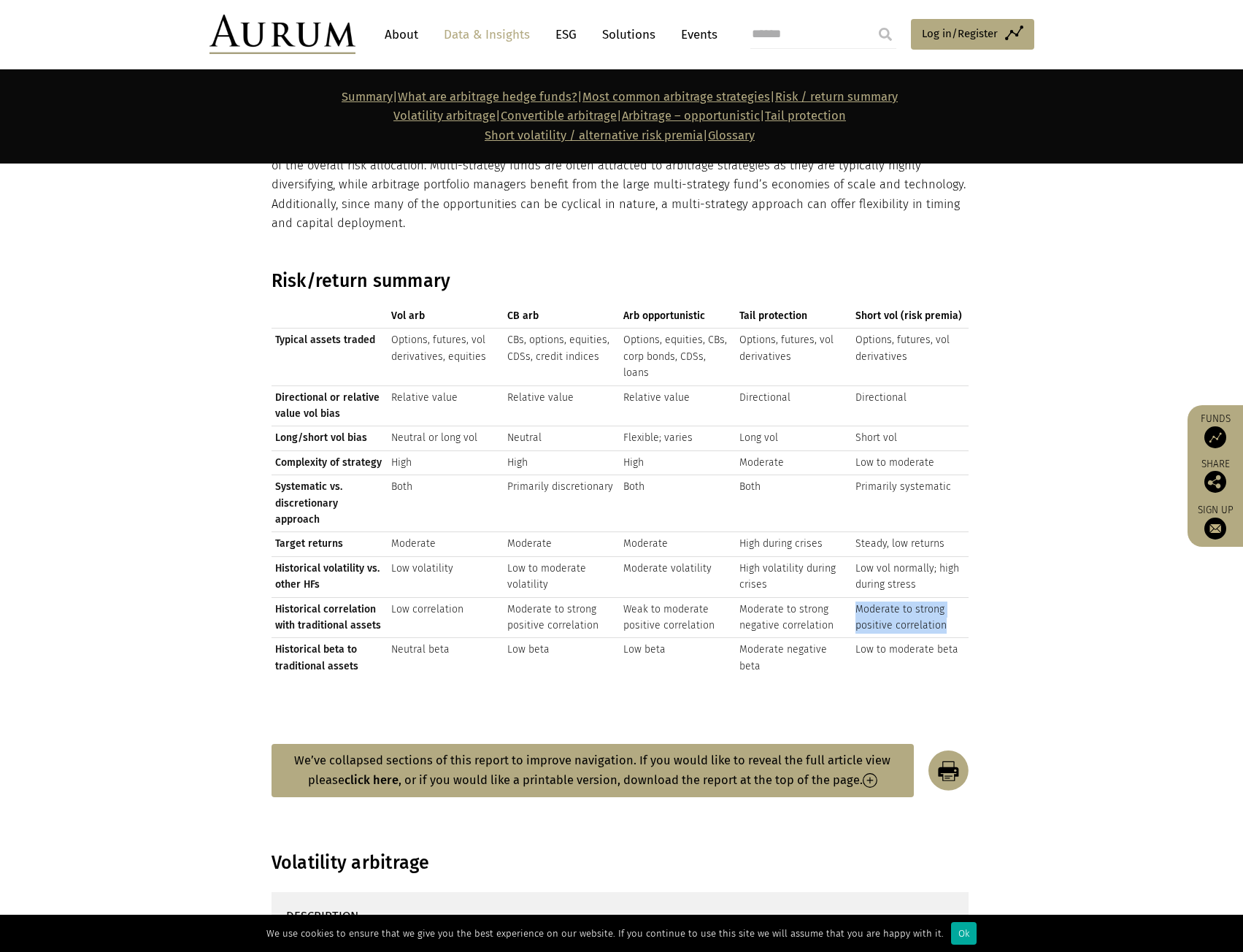
drag, startPoint x: 941, startPoint y: 574, endPoint x: 854, endPoint y: 553, distance: 89.5
click at [854, 598] on td "Moderate to strong positive correlation" at bounding box center [910, 618] width 116 height 41
drag, startPoint x: 921, startPoint y: 533, endPoint x: 853, endPoint y: 522, distance: 68.9
click at [853, 556] on td "Low vol normally; high during stress" at bounding box center [910, 576] width 116 height 41
drag, startPoint x: 950, startPoint y: 568, endPoint x: 851, endPoint y: 558, distance: 99.5
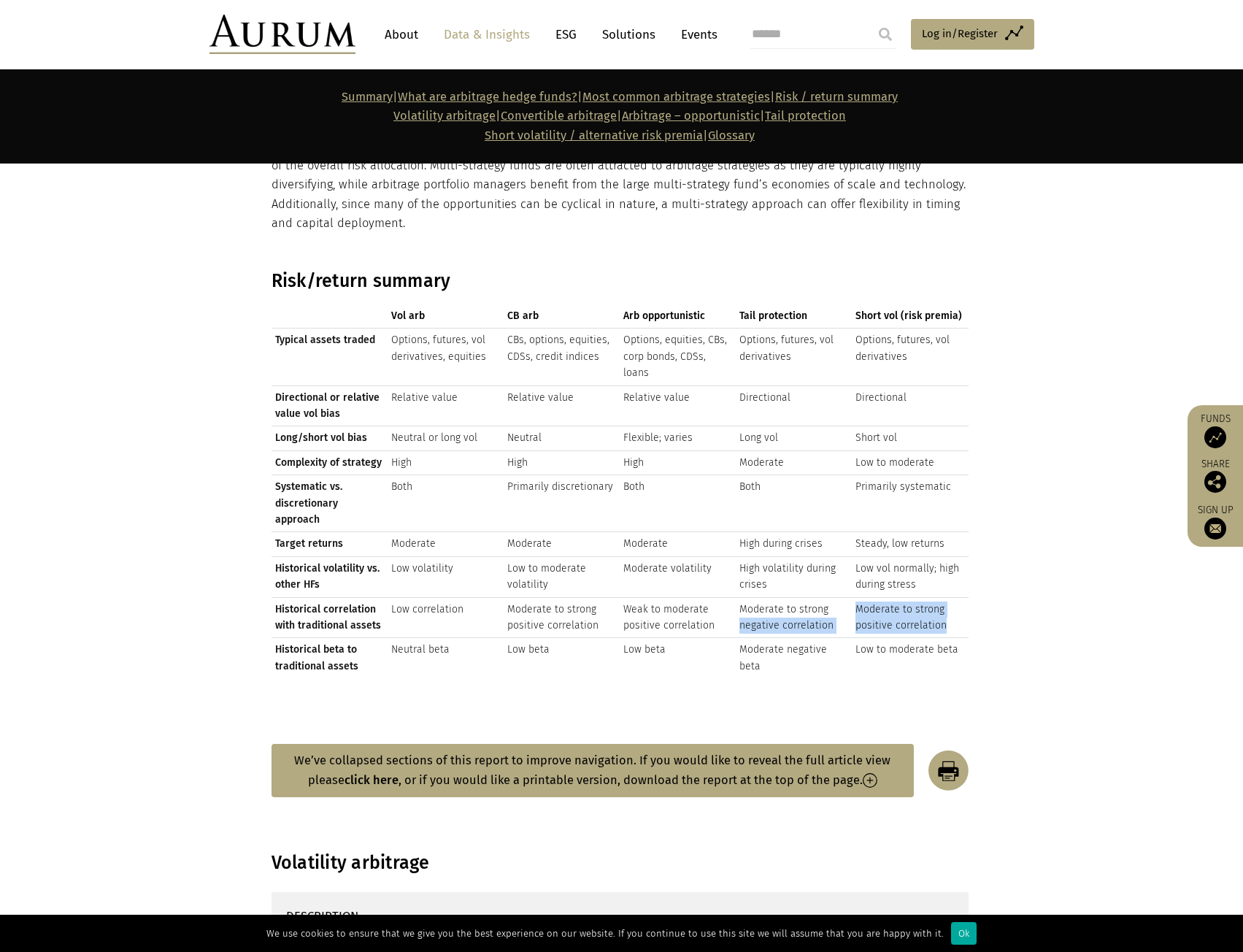
click at [851, 598] on tr "Historical correlation with traditional assets Low correlation Moderate to stro…" at bounding box center [621, 618] width 697 height 41
click at [864, 598] on td "Moderate to strong positive correlation" at bounding box center [910, 618] width 116 height 41
drag, startPoint x: 950, startPoint y: 575, endPoint x: 856, endPoint y: 558, distance: 95.5
click at [856, 598] on td "Moderate to strong positive correlation" at bounding box center [910, 618] width 116 height 41
